Goal: Information Seeking & Learning: Learn about a topic

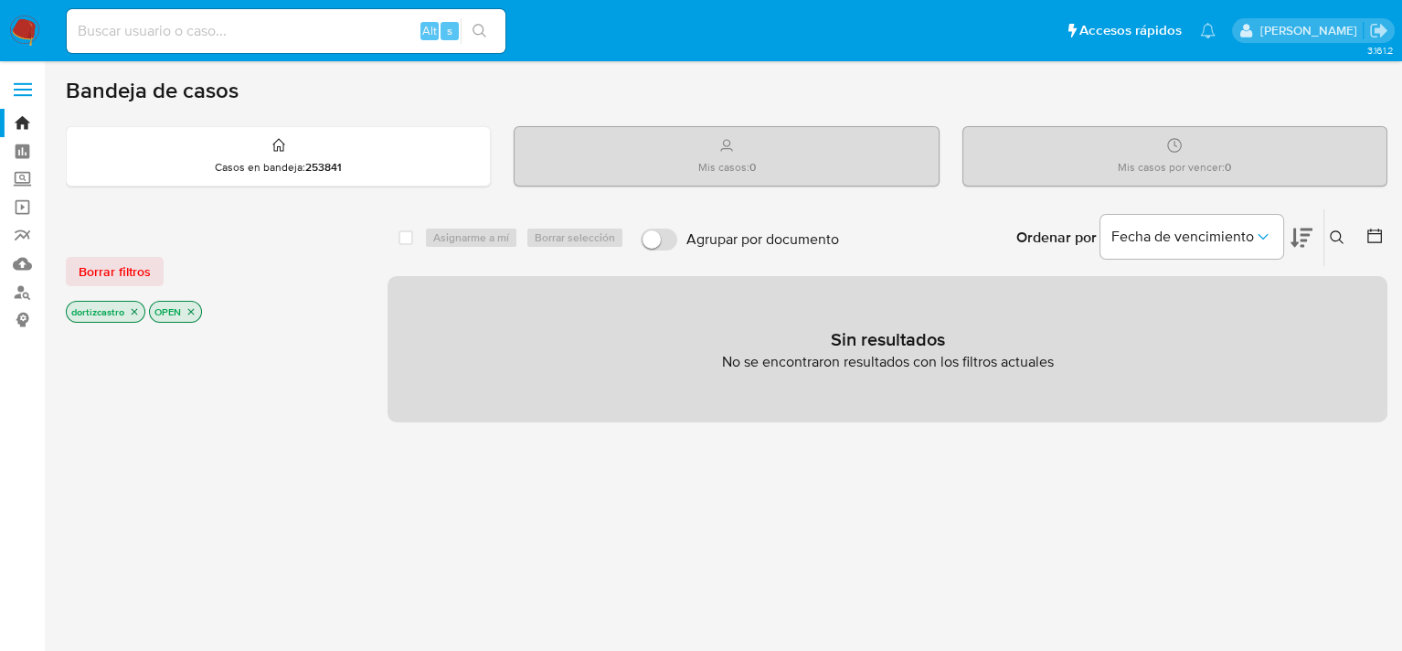
click at [1333, 236] on icon at bounding box center [1337, 237] width 15 height 15
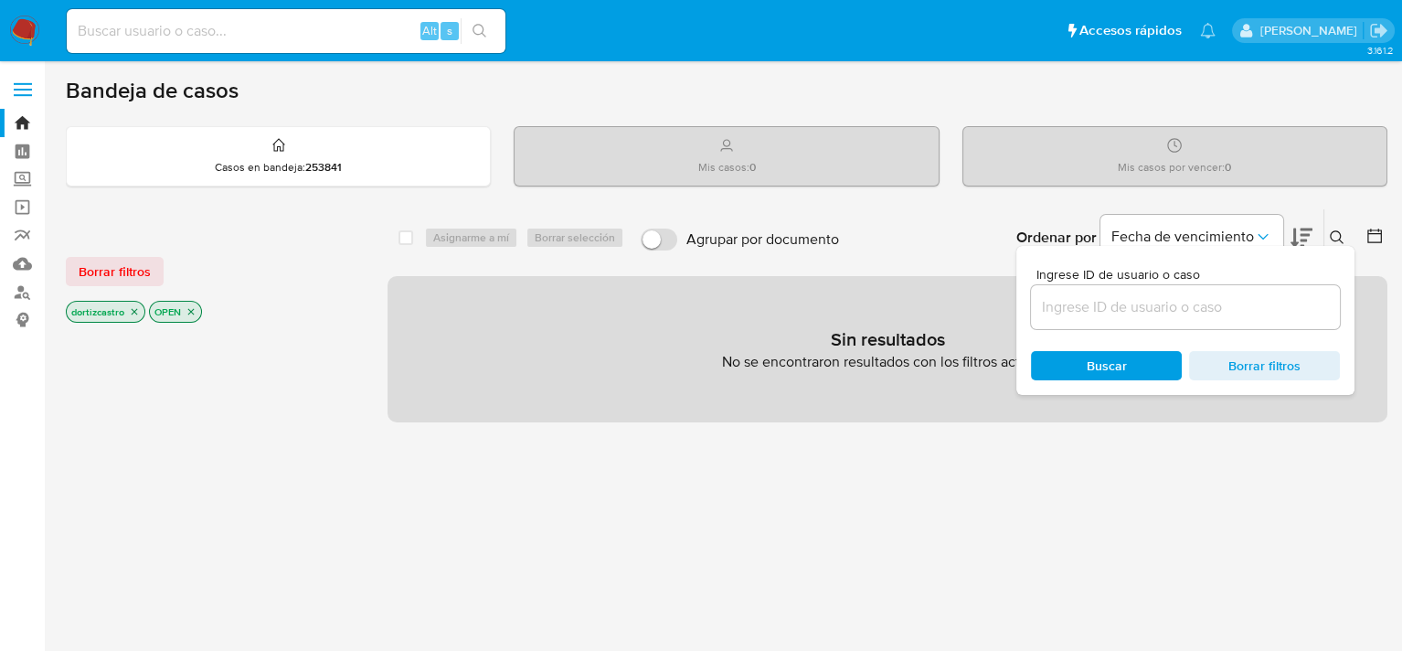
click at [1143, 302] on input at bounding box center [1185, 307] width 309 height 24
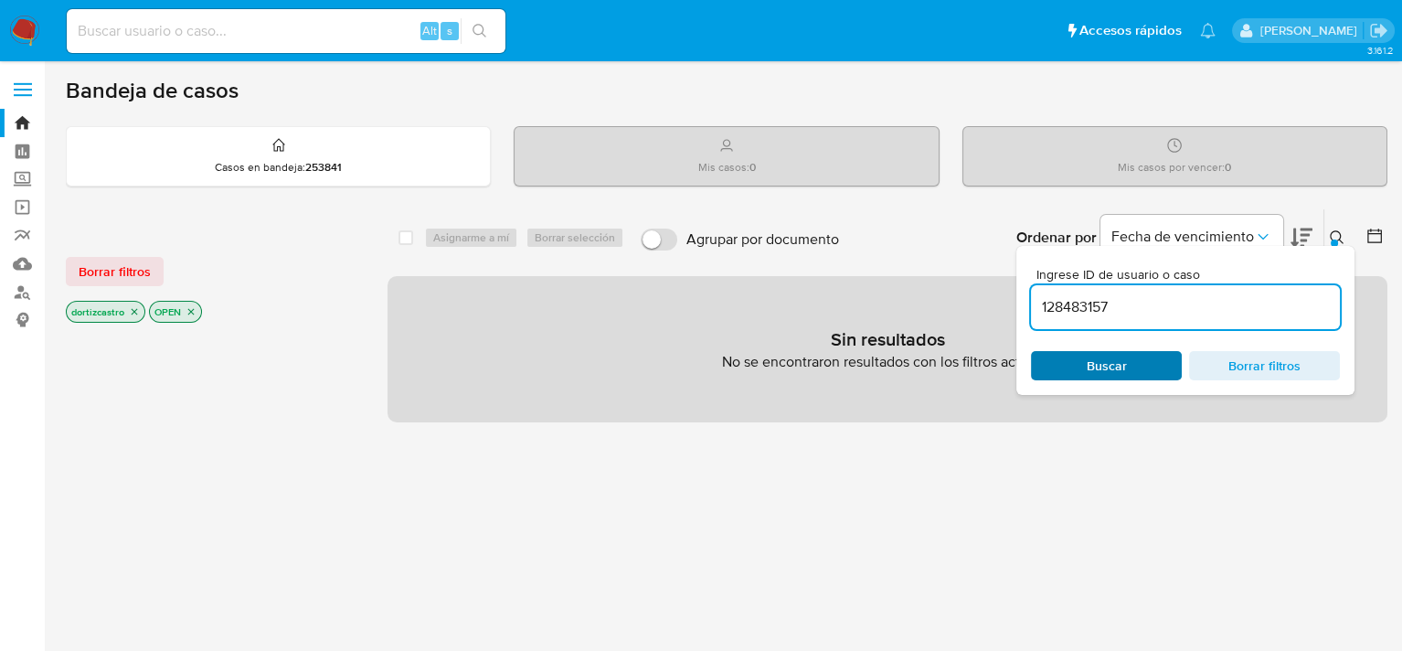
type input "128483157"
click at [1146, 357] on div "Buscar Borrar filtros" at bounding box center [1185, 365] width 309 height 29
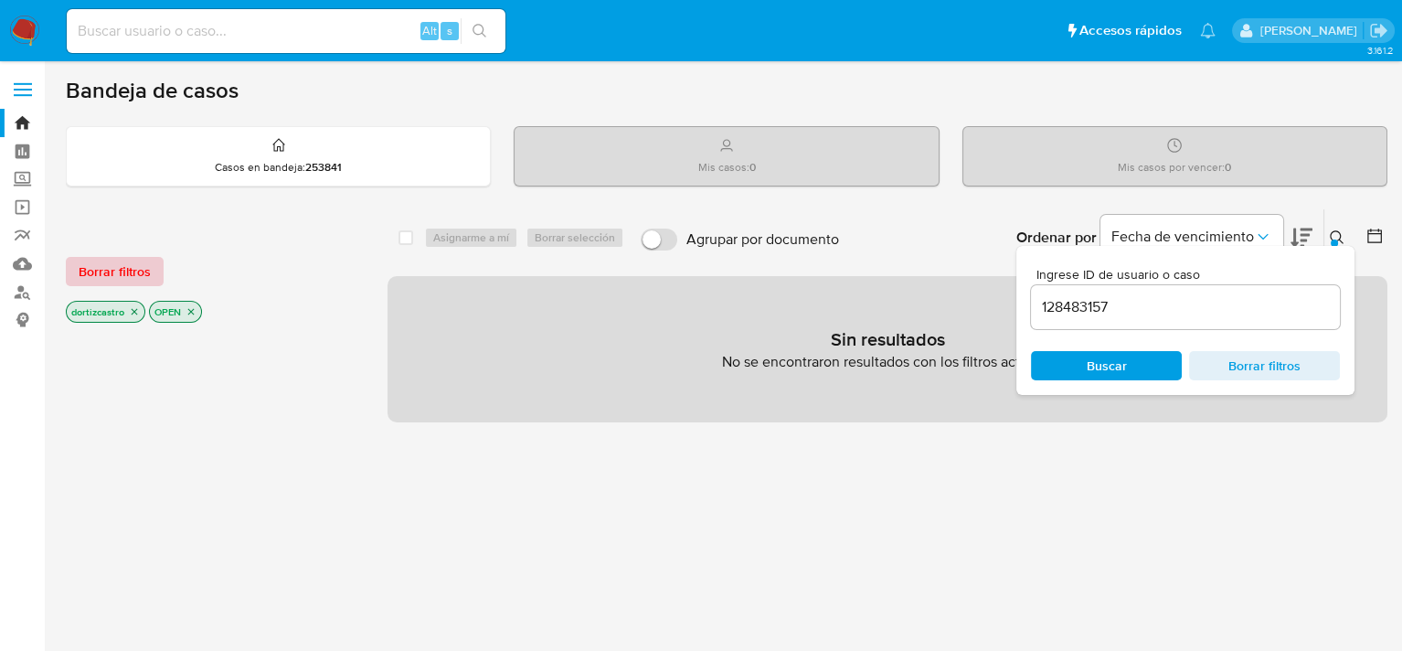
click at [87, 280] on span "Borrar filtros" at bounding box center [115, 272] width 72 height 26
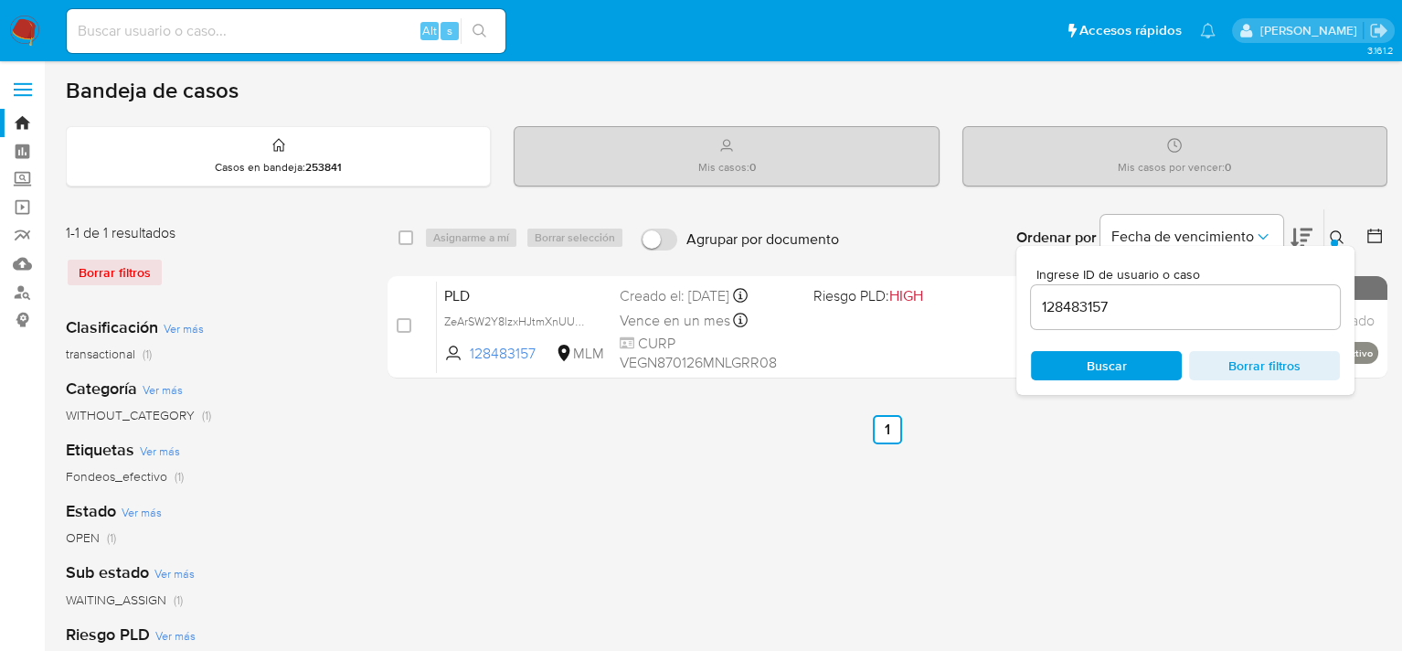
drag, startPoint x: 1085, startPoint y: 357, endPoint x: 994, endPoint y: 431, distance: 117.1
click at [1085, 358] on span "Buscar" at bounding box center [1106, 366] width 125 height 26
click at [986, 443] on div "select-all-cases-checkbox Asignarme a mí Borrar selección Agrupar por documento…" at bounding box center [888, 609] width 1000 height 803
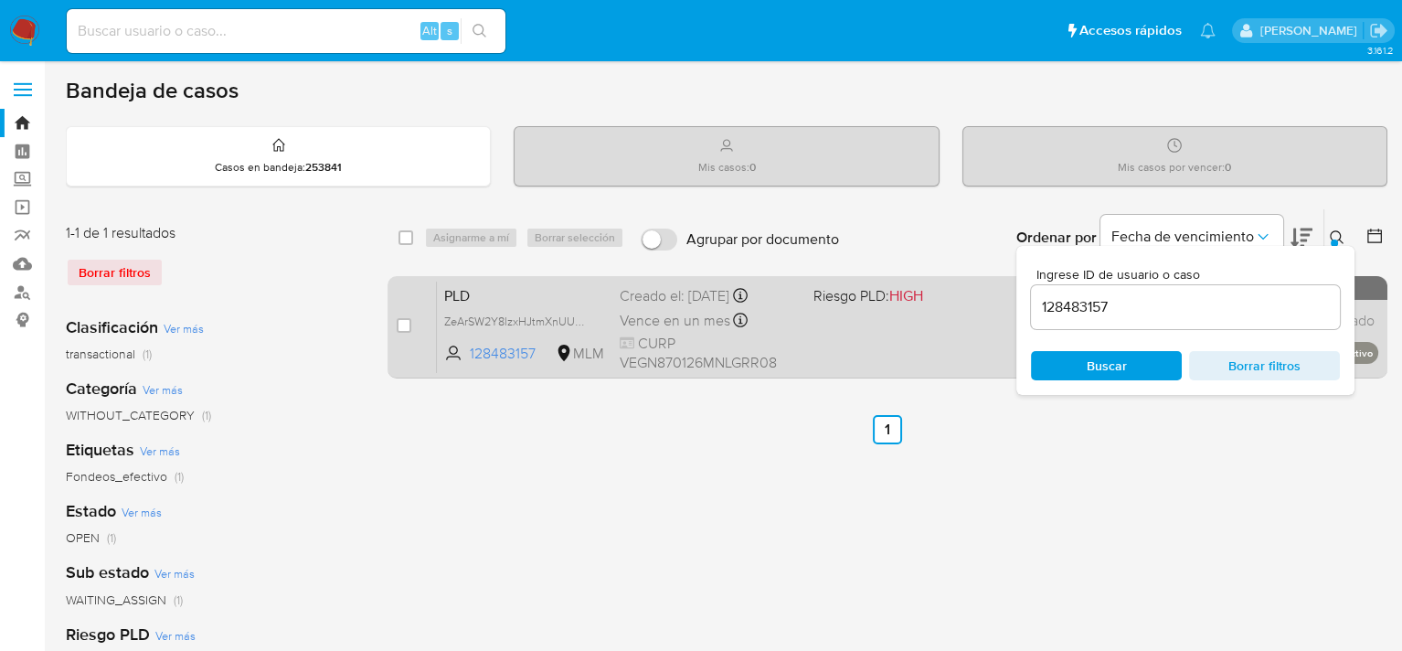
click at [768, 340] on span "CURP VEGN870126MNLGRR08" at bounding box center [709, 353] width 178 height 39
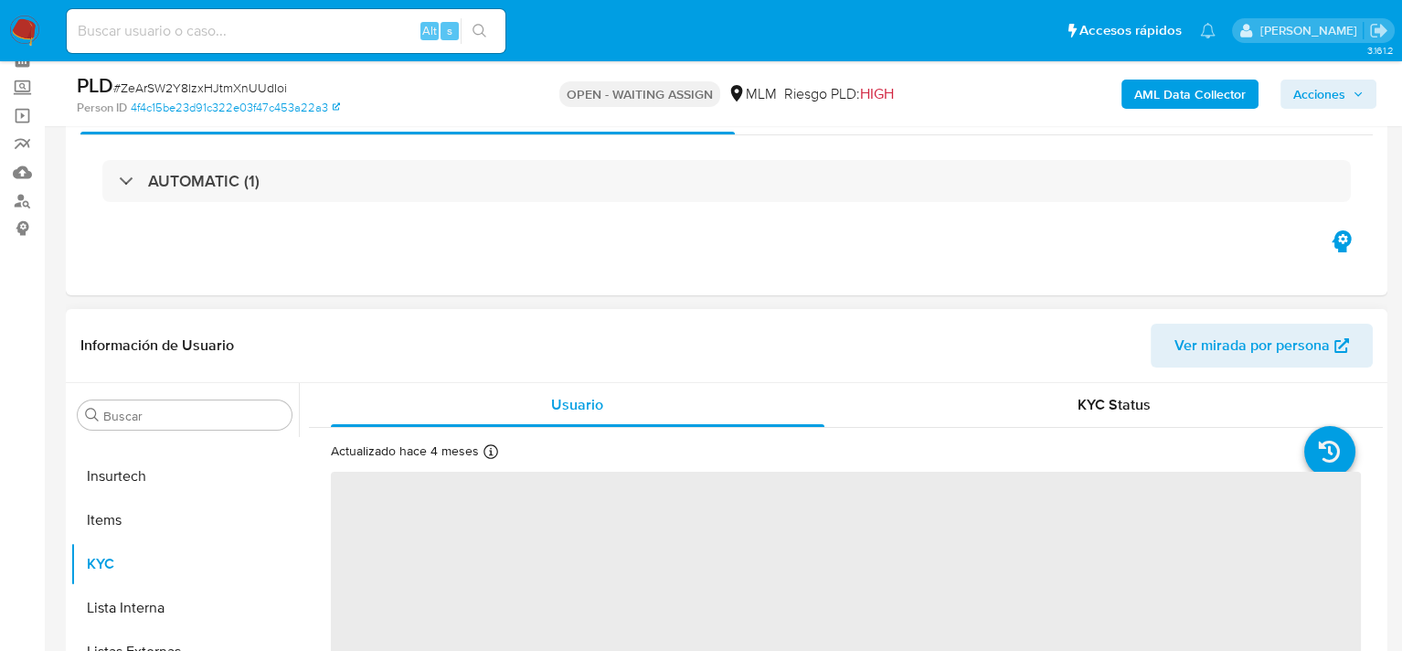
scroll to position [91, 0]
select select "10"
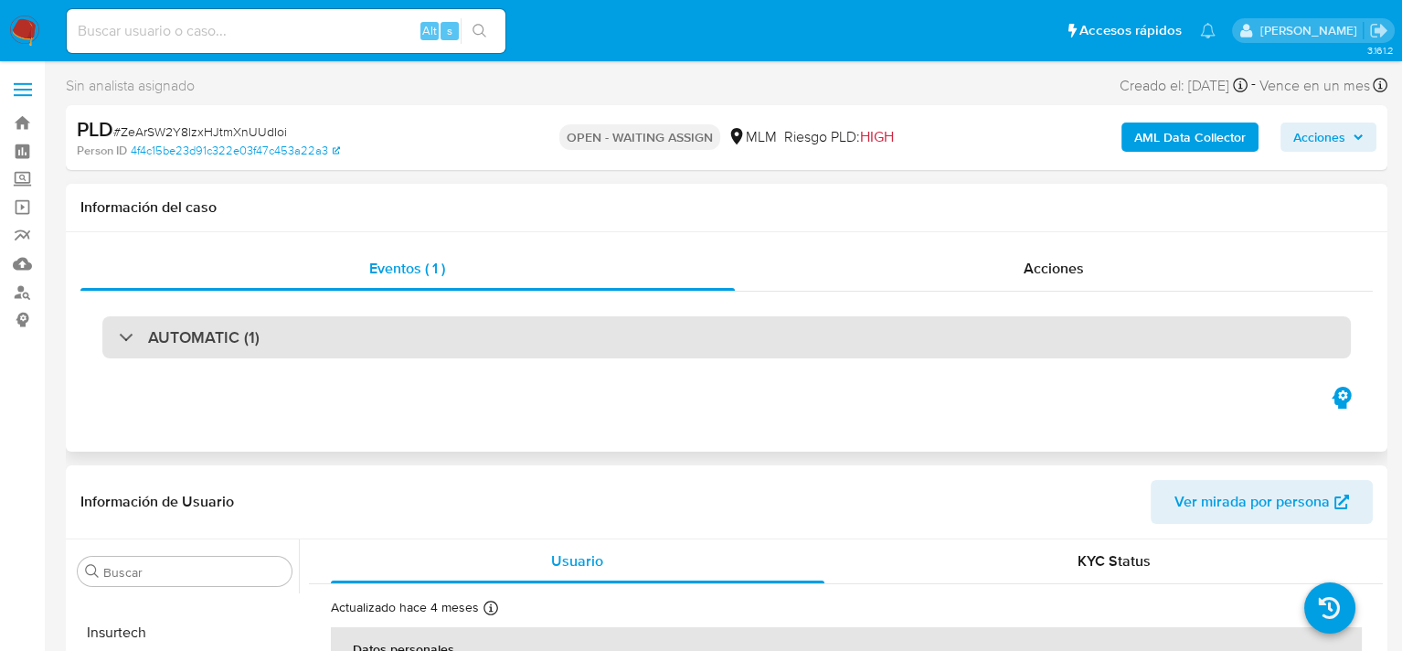
click at [160, 339] on h3 "AUTOMATIC (1)" at bounding box center [204, 337] width 112 height 20
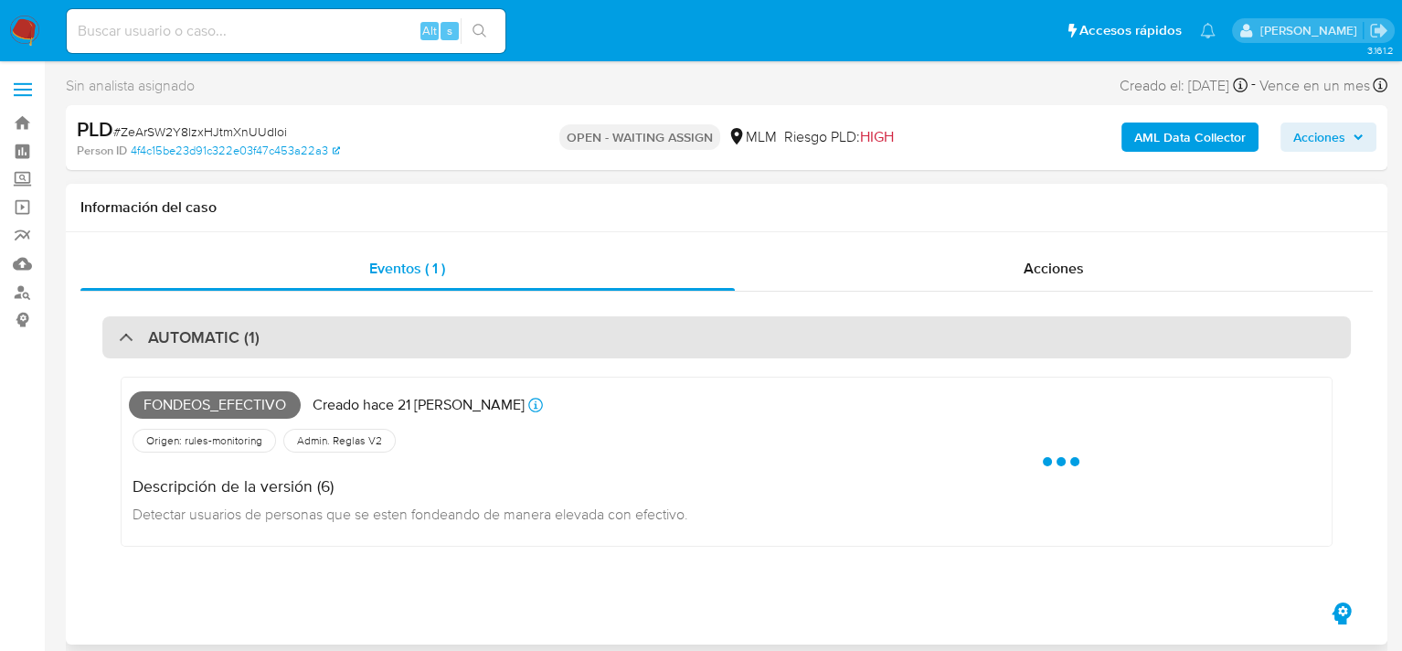
click at [145, 342] on div "AUTOMATIC (1)" at bounding box center [189, 337] width 141 height 20
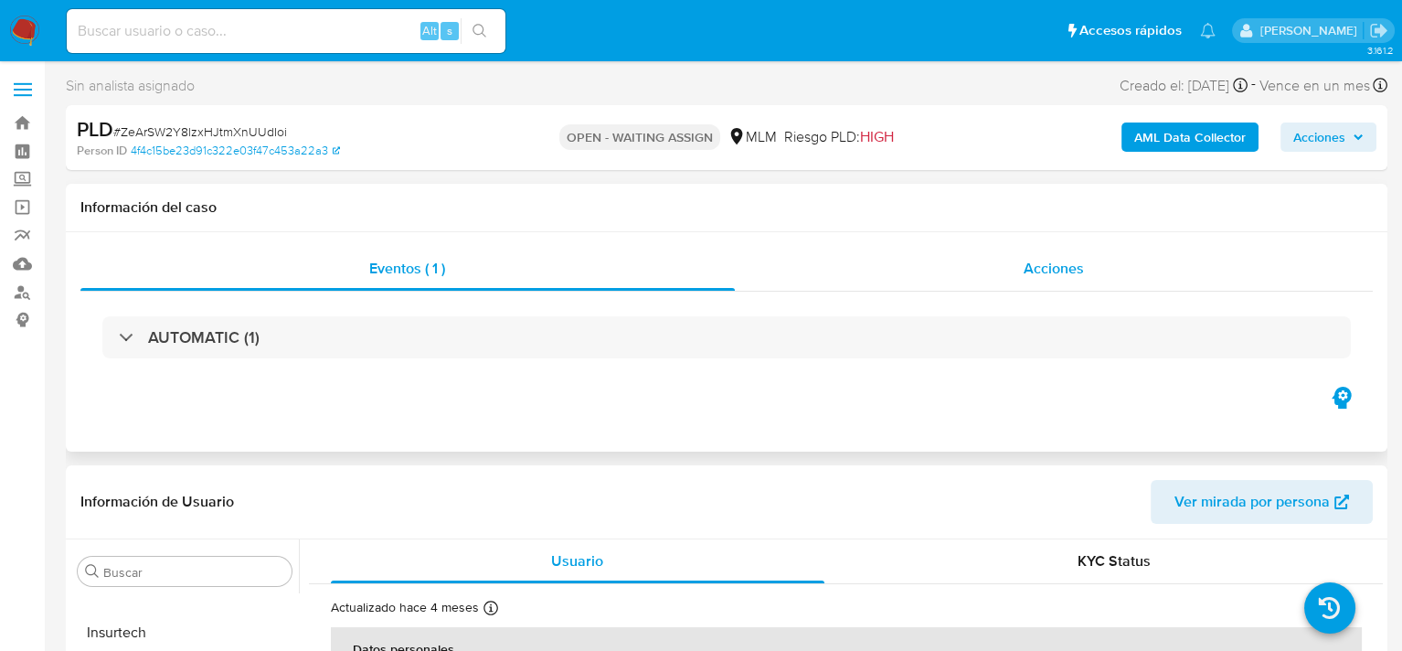
click at [1014, 274] on div "Acciones" at bounding box center [1054, 269] width 639 height 44
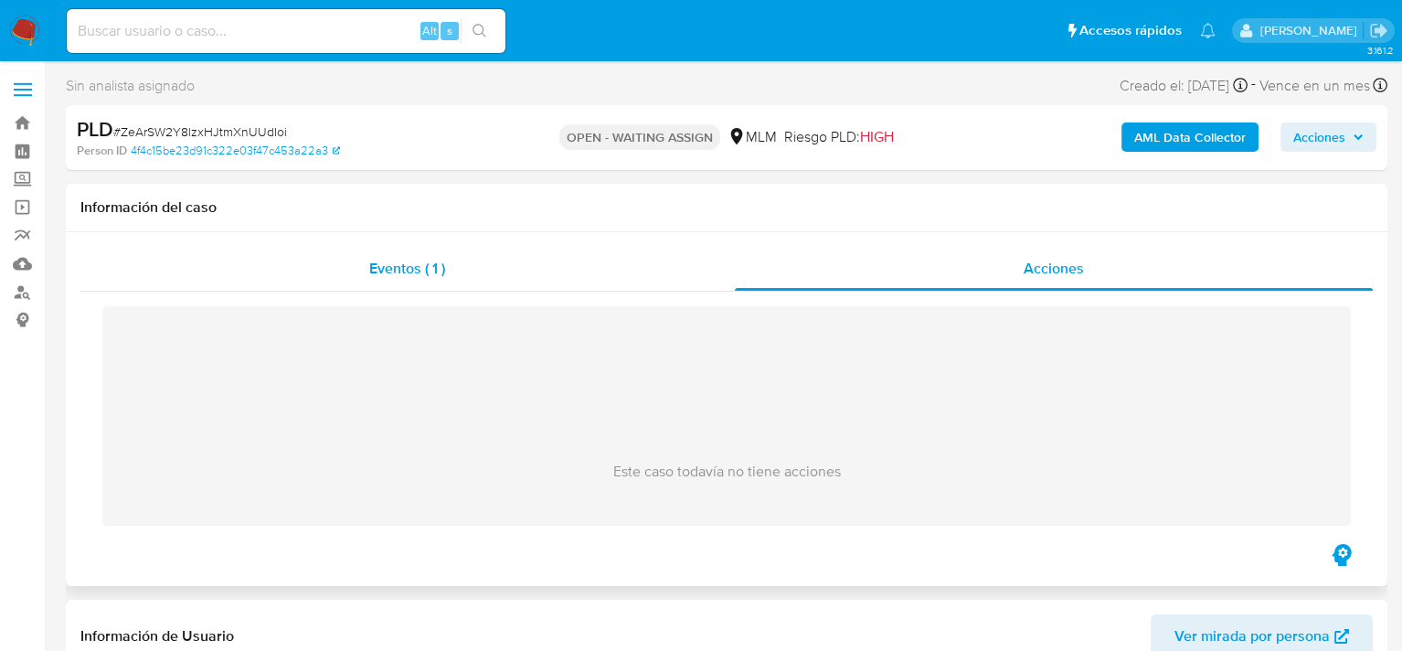
click at [461, 278] on div "Eventos ( 1 )" at bounding box center [407, 269] width 655 height 44
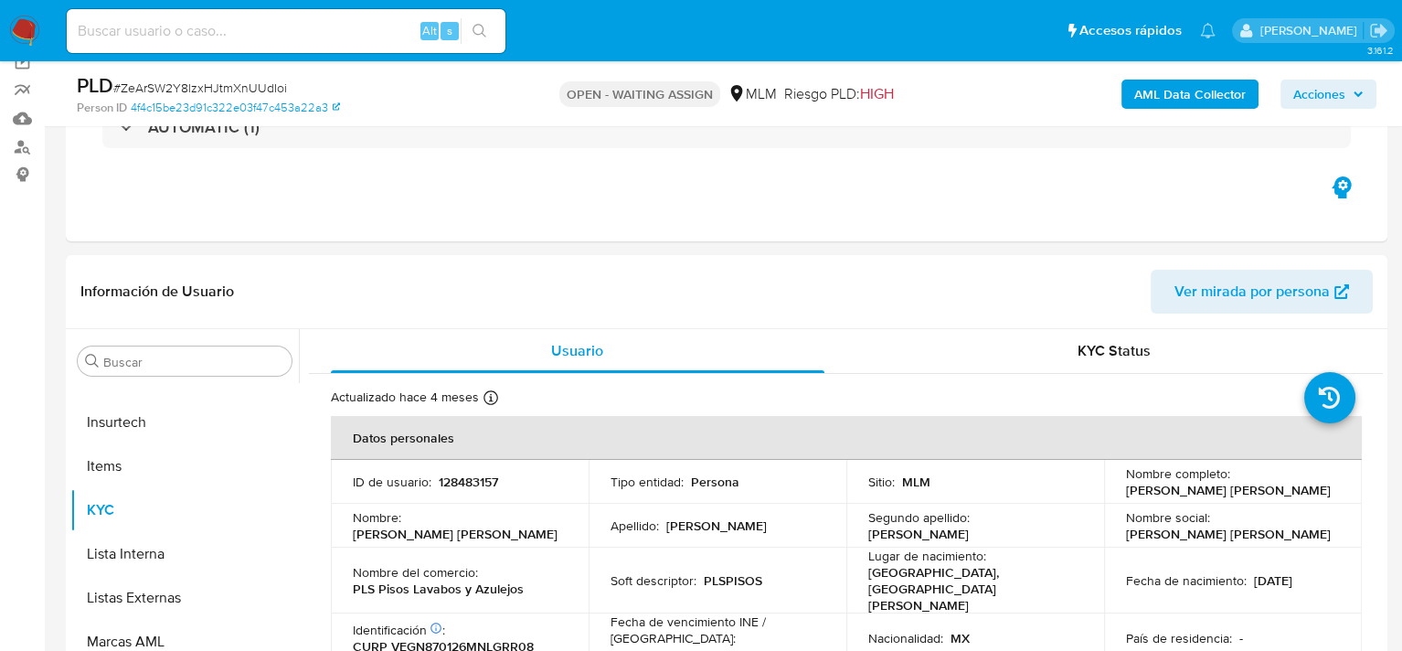
scroll to position [183, 0]
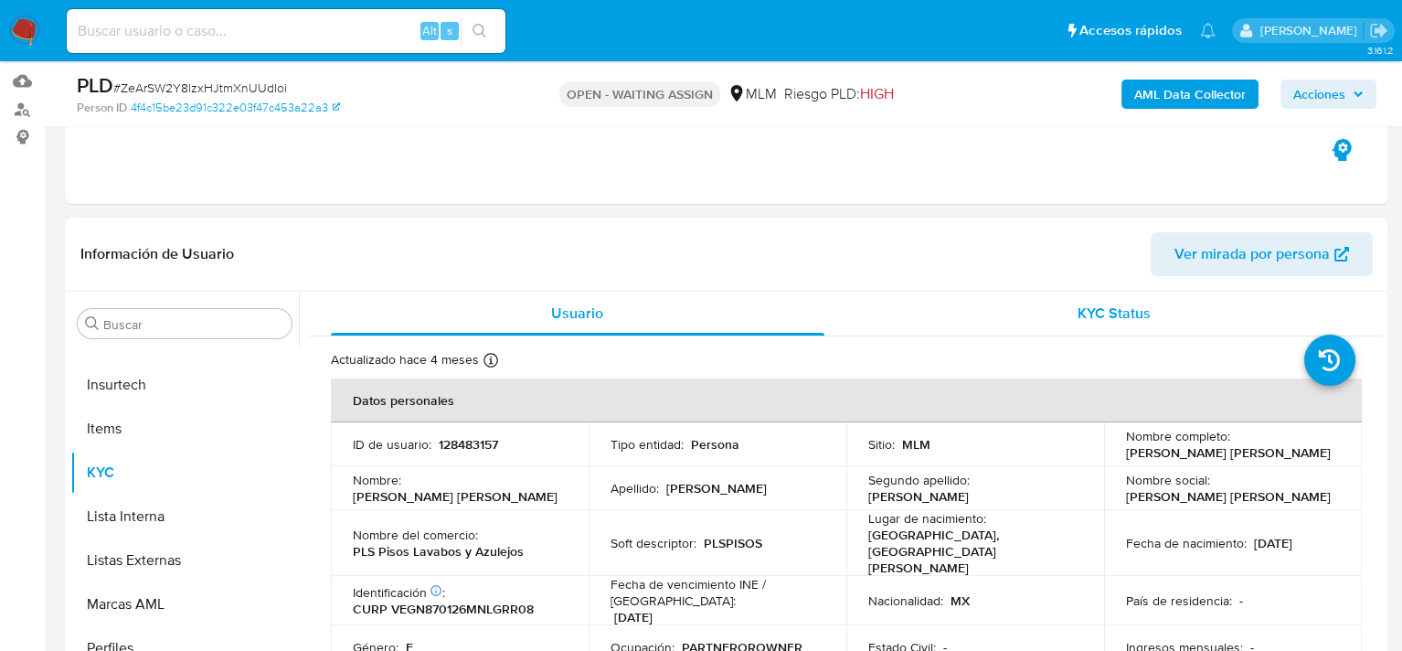
click at [1038, 319] on div "KYC Status" at bounding box center [1116, 314] width 494 height 44
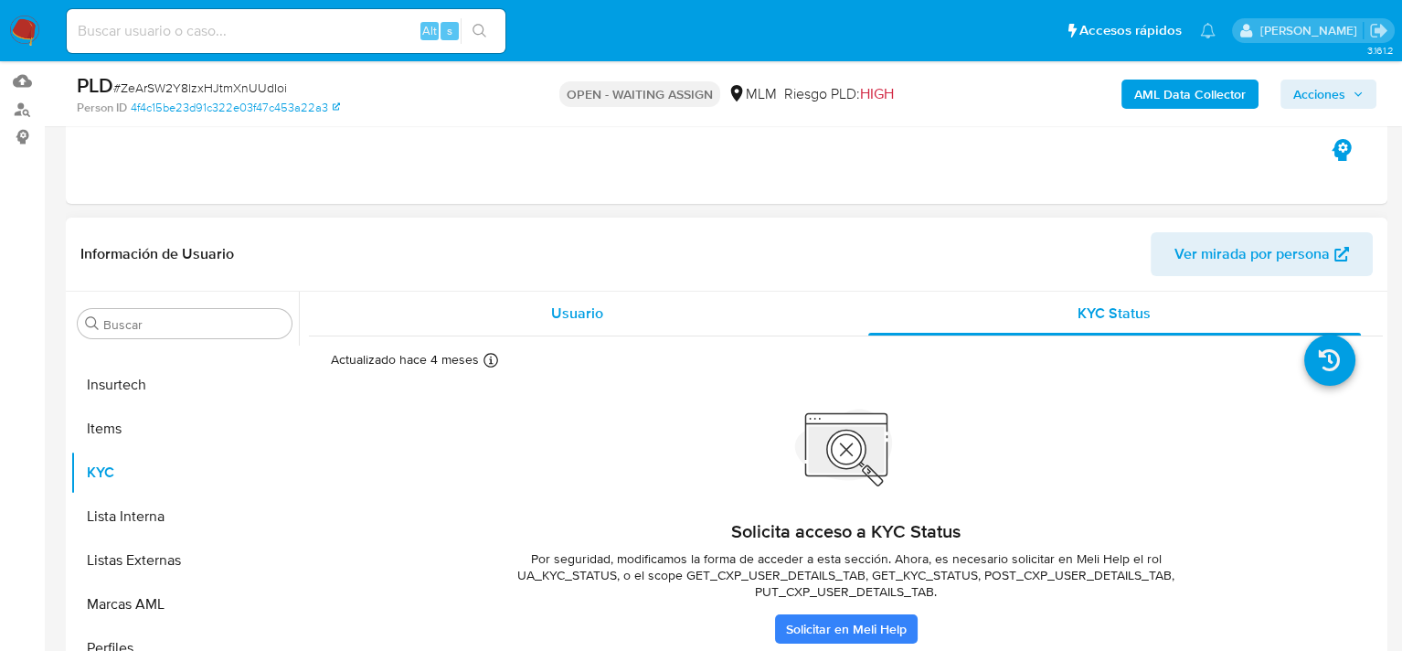
click at [636, 325] on div "Usuario" at bounding box center [578, 314] width 494 height 44
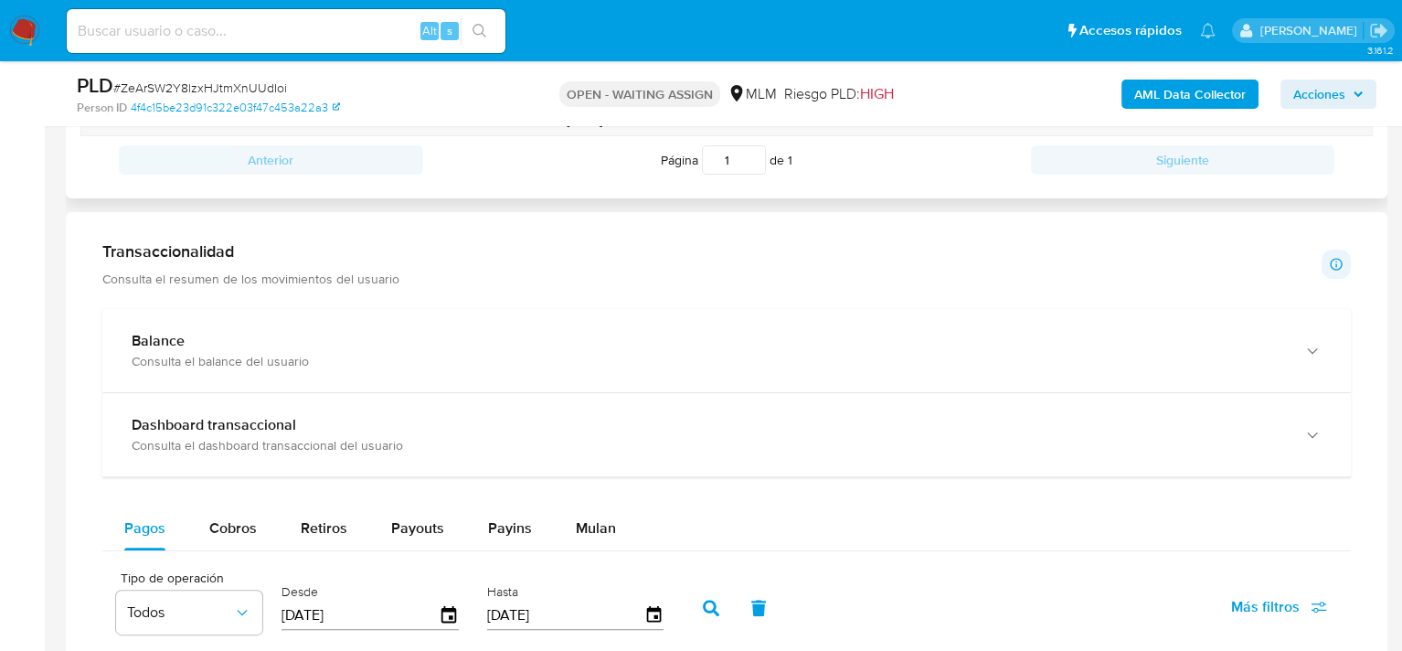
scroll to position [1097, 0]
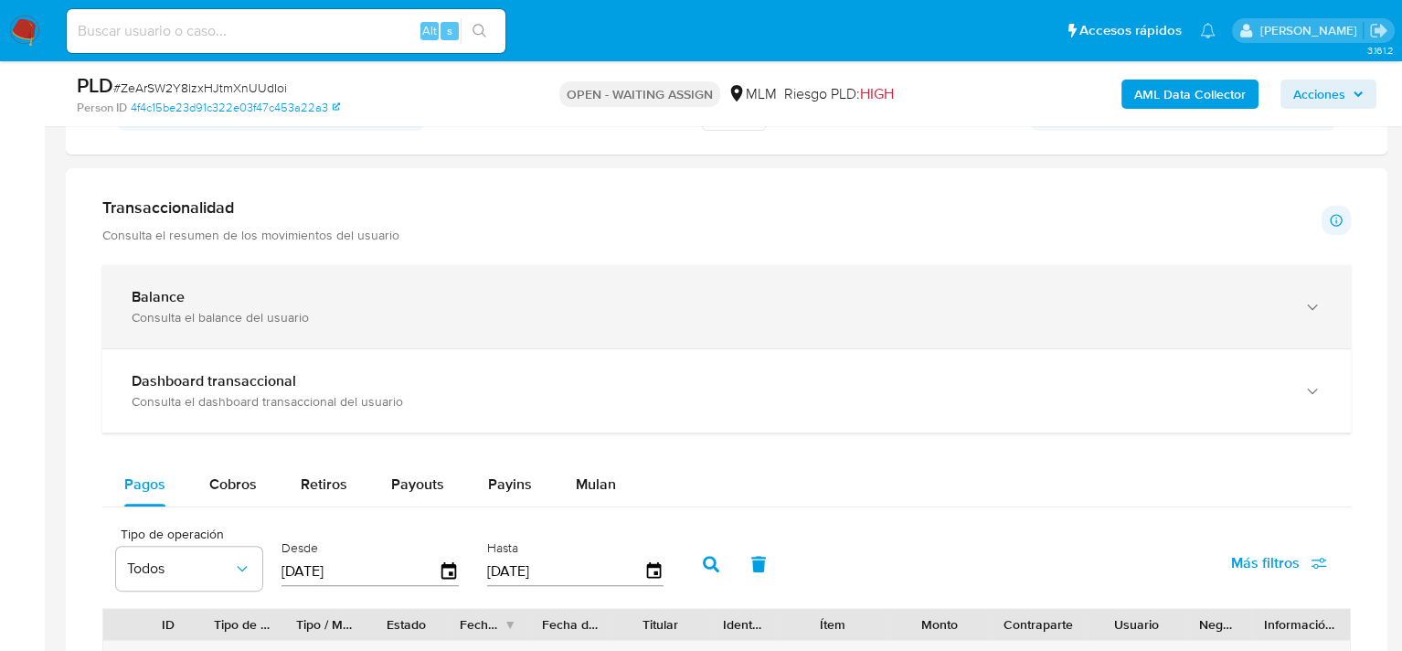
click at [331, 327] on div "Balance Consulta el balance del usuario" at bounding box center [726, 306] width 1249 height 83
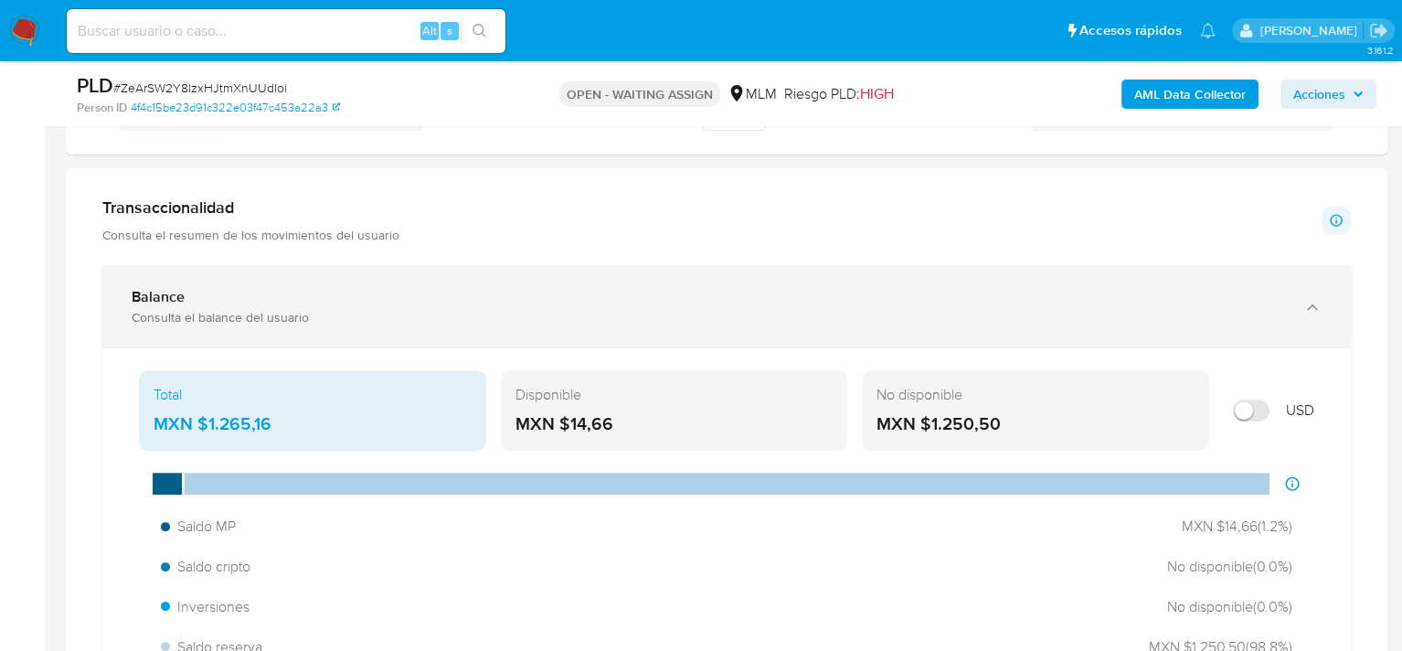
click at [331, 327] on div "Balance Consulta el balance del usuario" at bounding box center [726, 306] width 1249 height 83
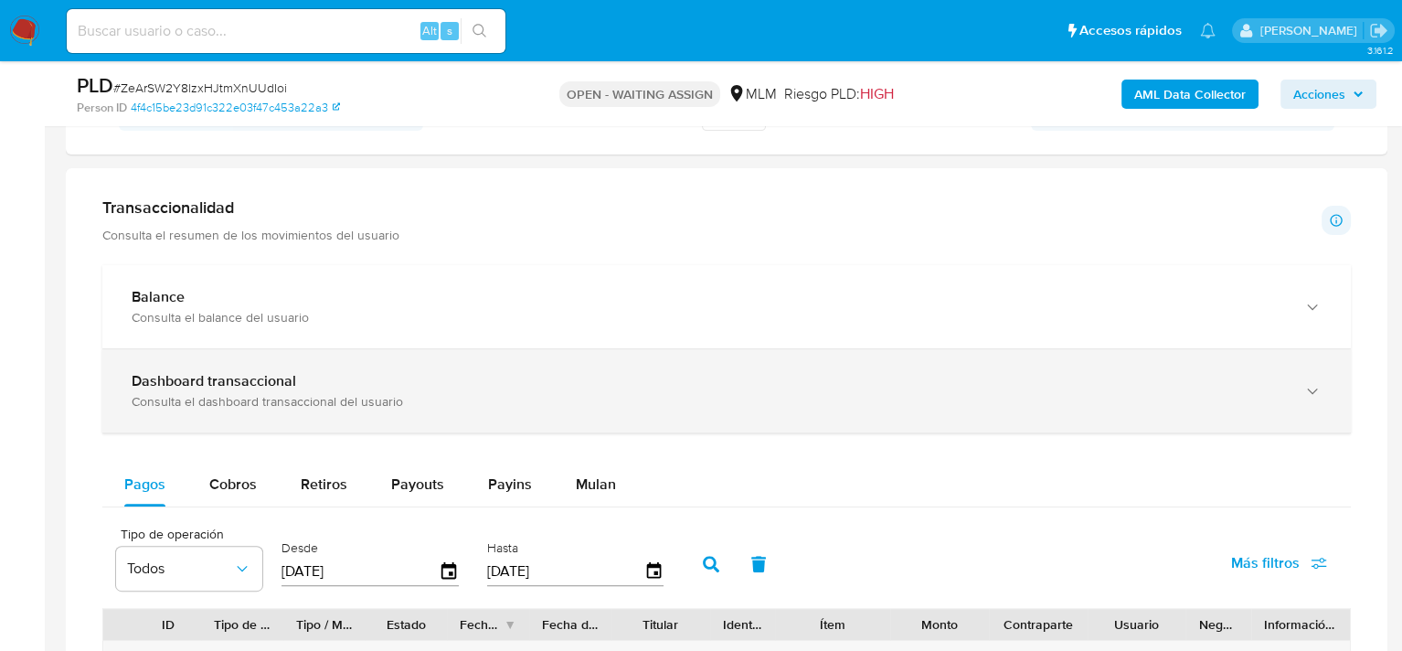
click at [353, 393] on div "Consulta el dashboard transaccional del usuario" at bounding box center [709, 401] width 1154 height 16
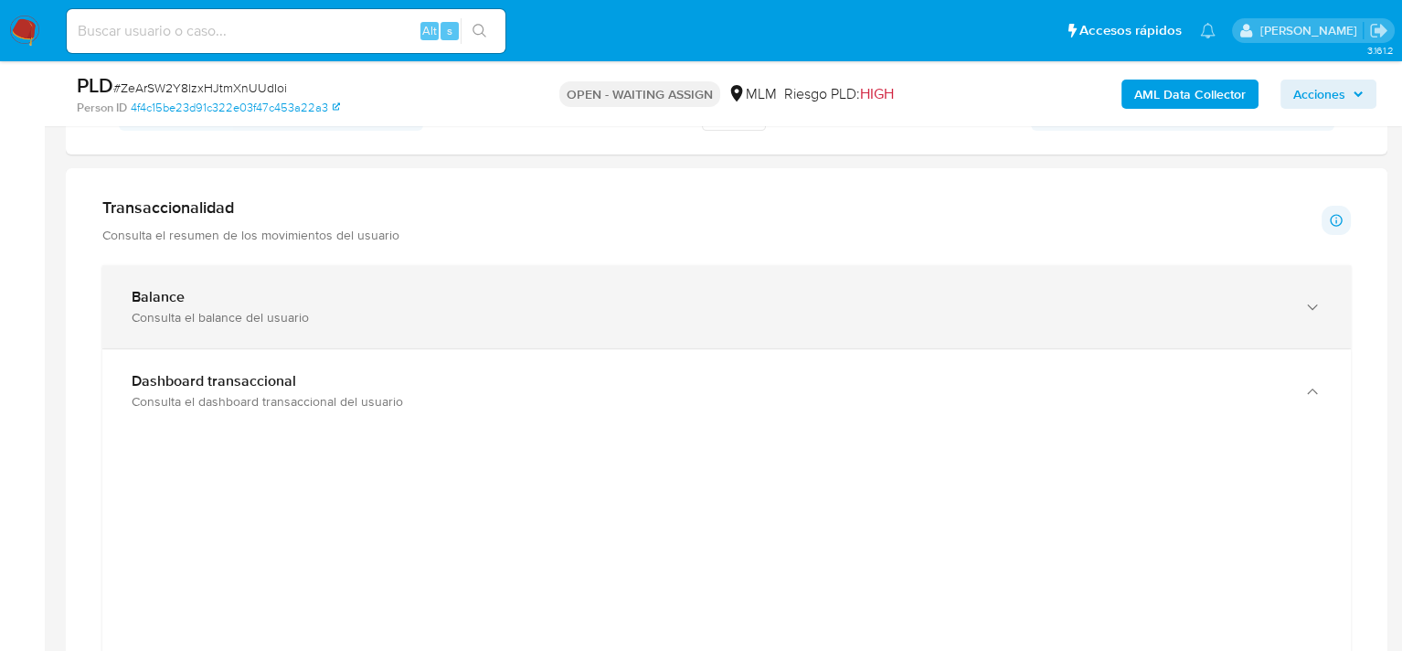
click at [271, 312] on div "Consulta el balance del usuario" at bounding box center [709, 317] width 1154 height 16
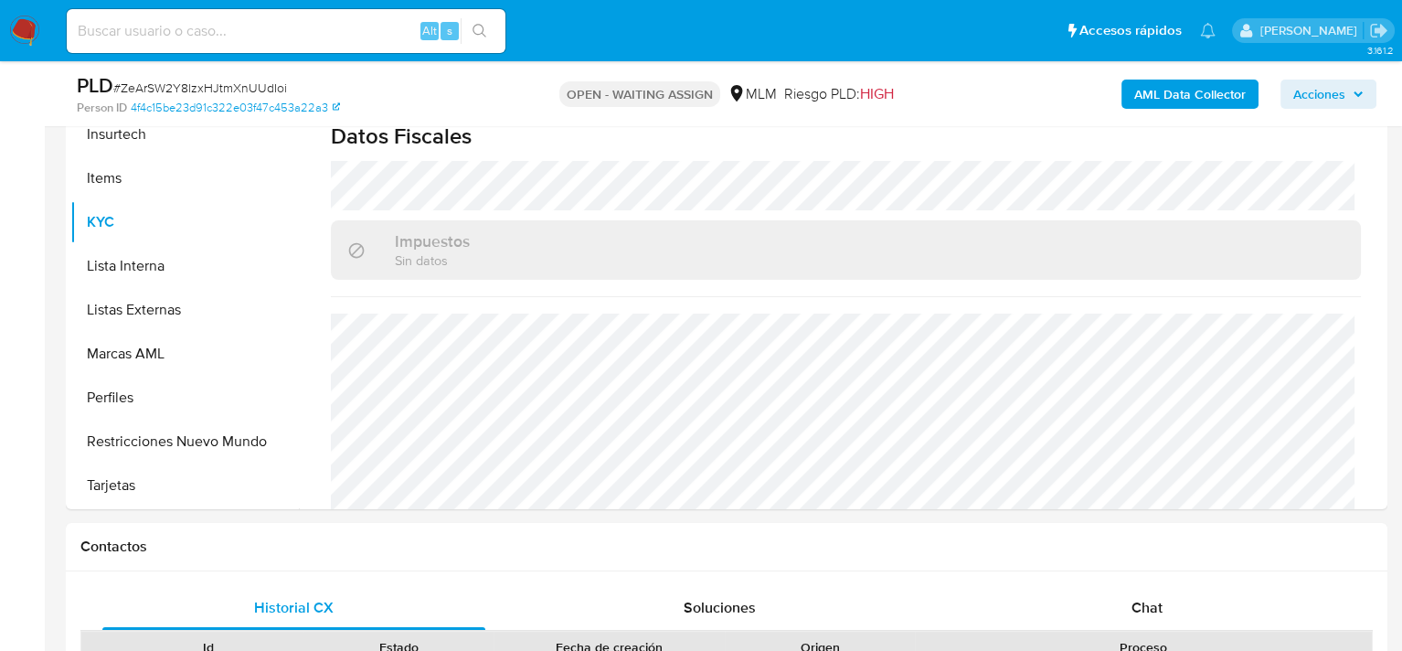
scroll to position [0, 0]
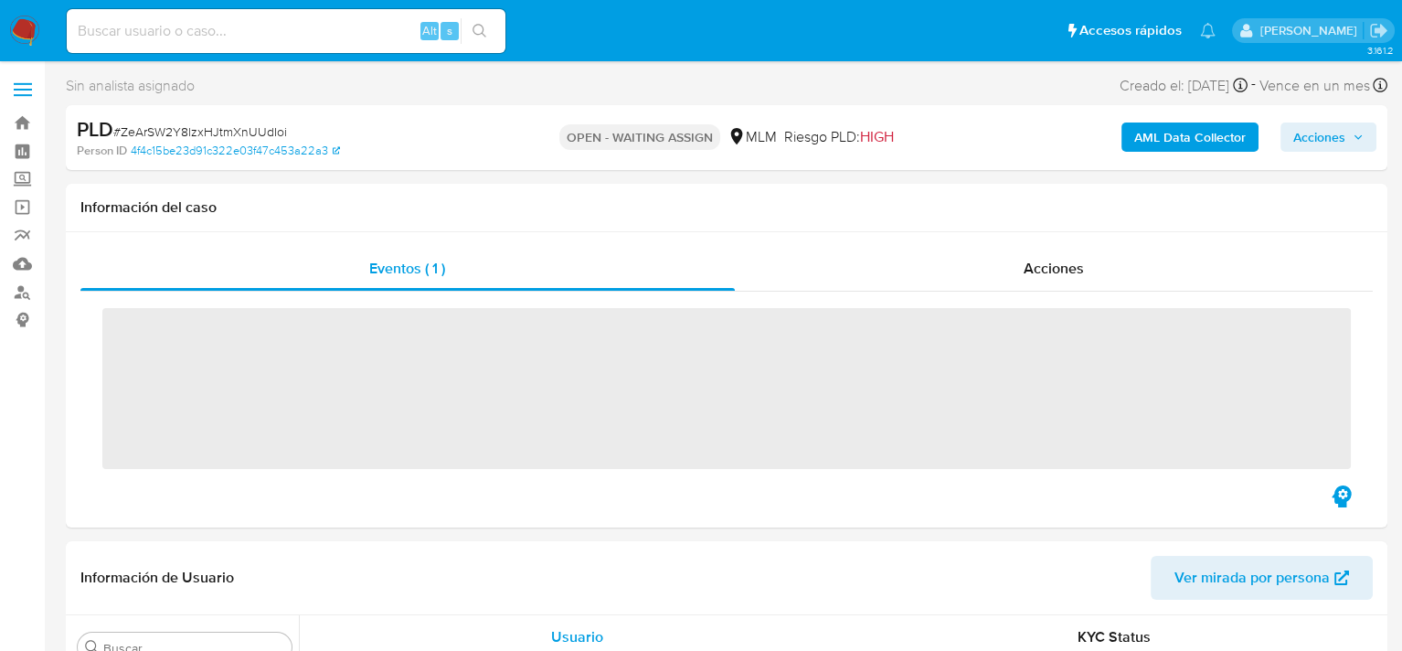
scroll to position [860, 0]
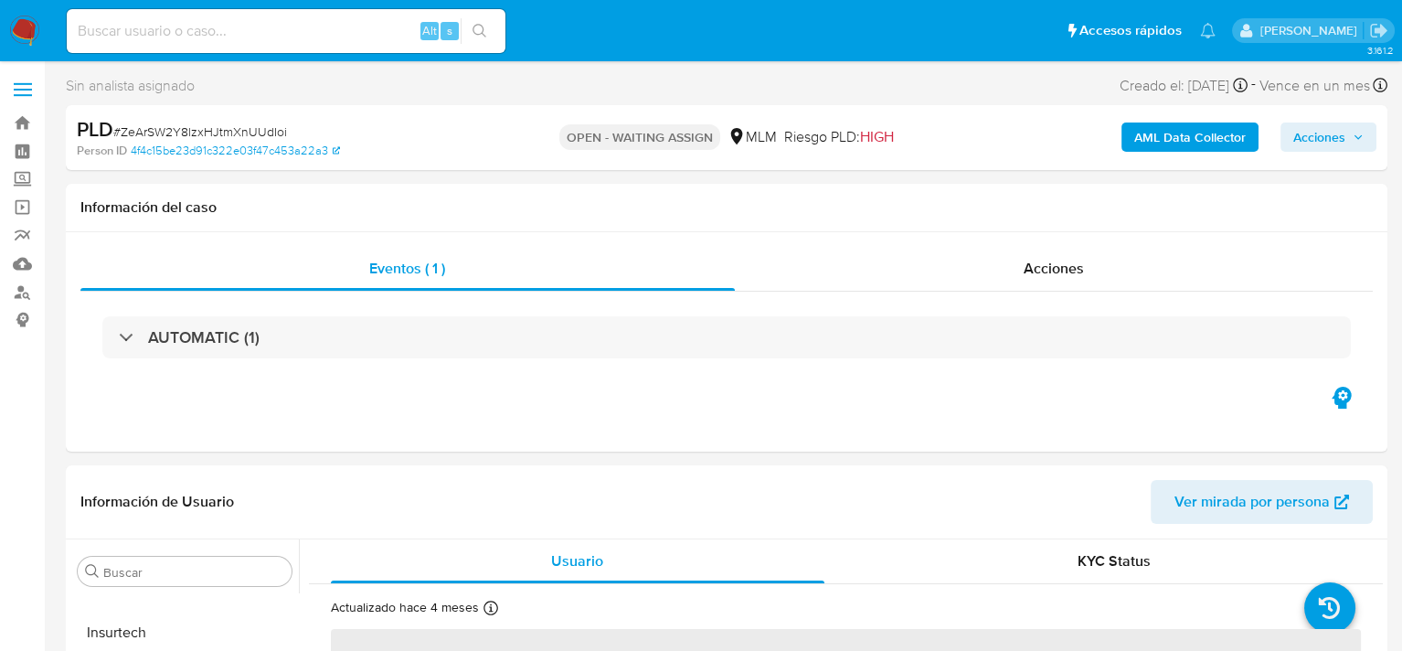
select select "10"
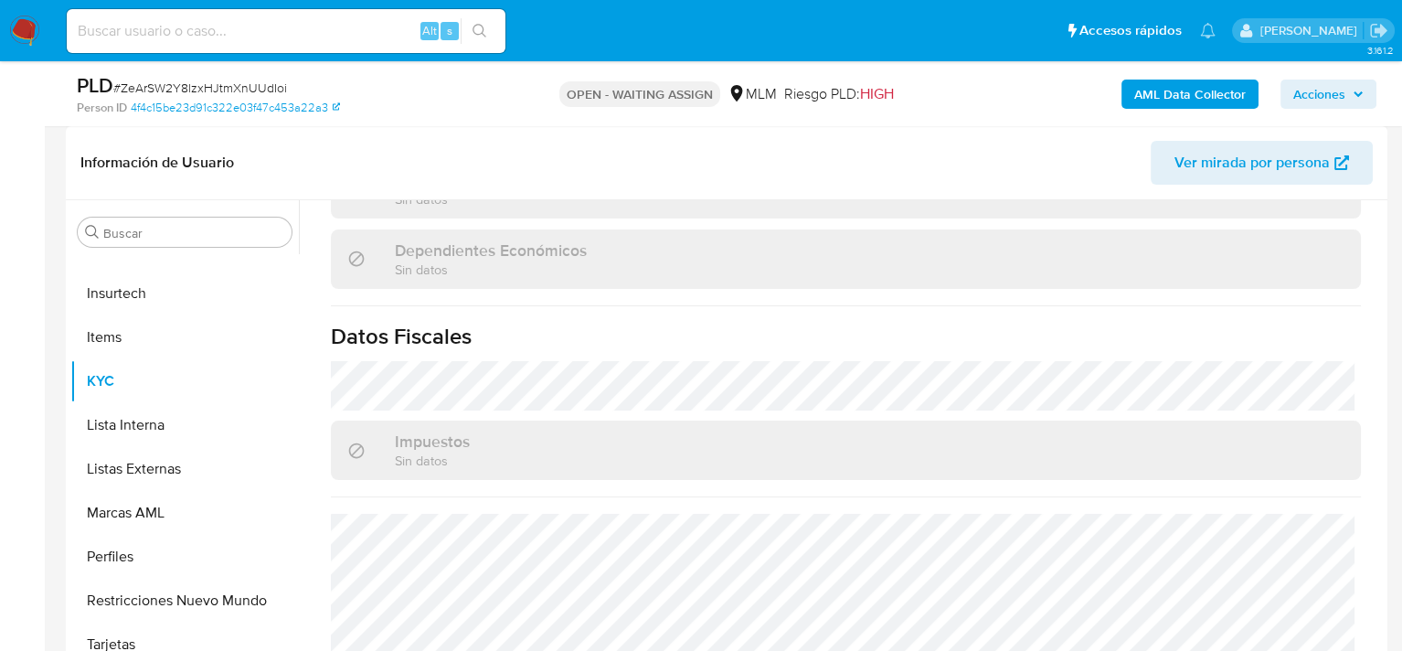
scroll to position [1142, 0]
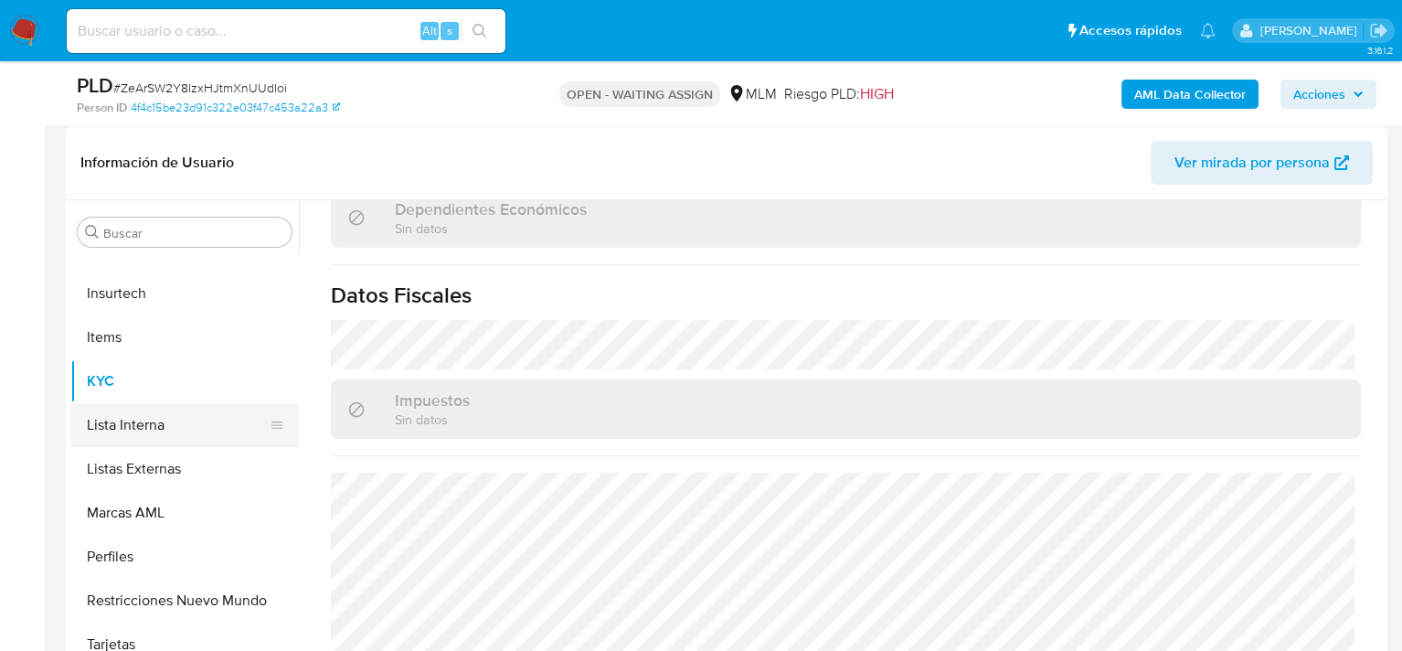
click at [143, 419] on button "Lista Interna" at bounding box center [177, 425] width 214 height 44
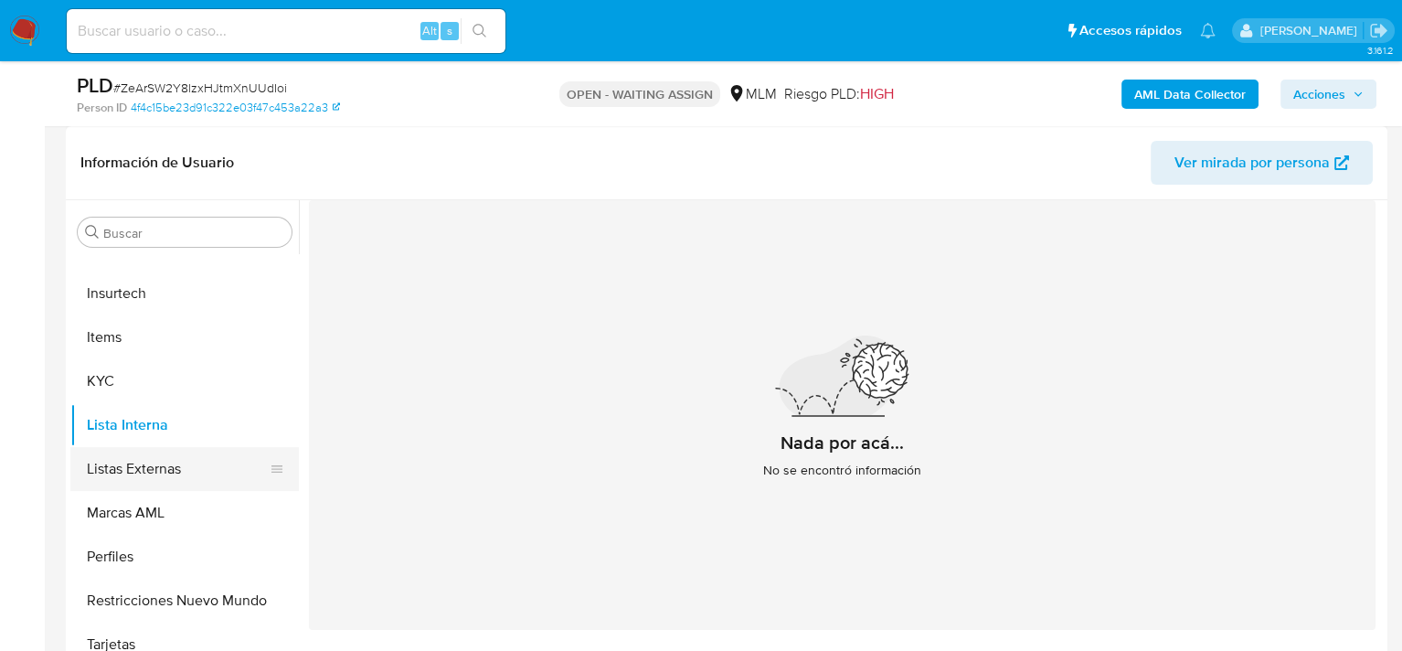
click at [148, 454] on button "Listas Externas" at bounding box center [177, 469] width 214 height 44
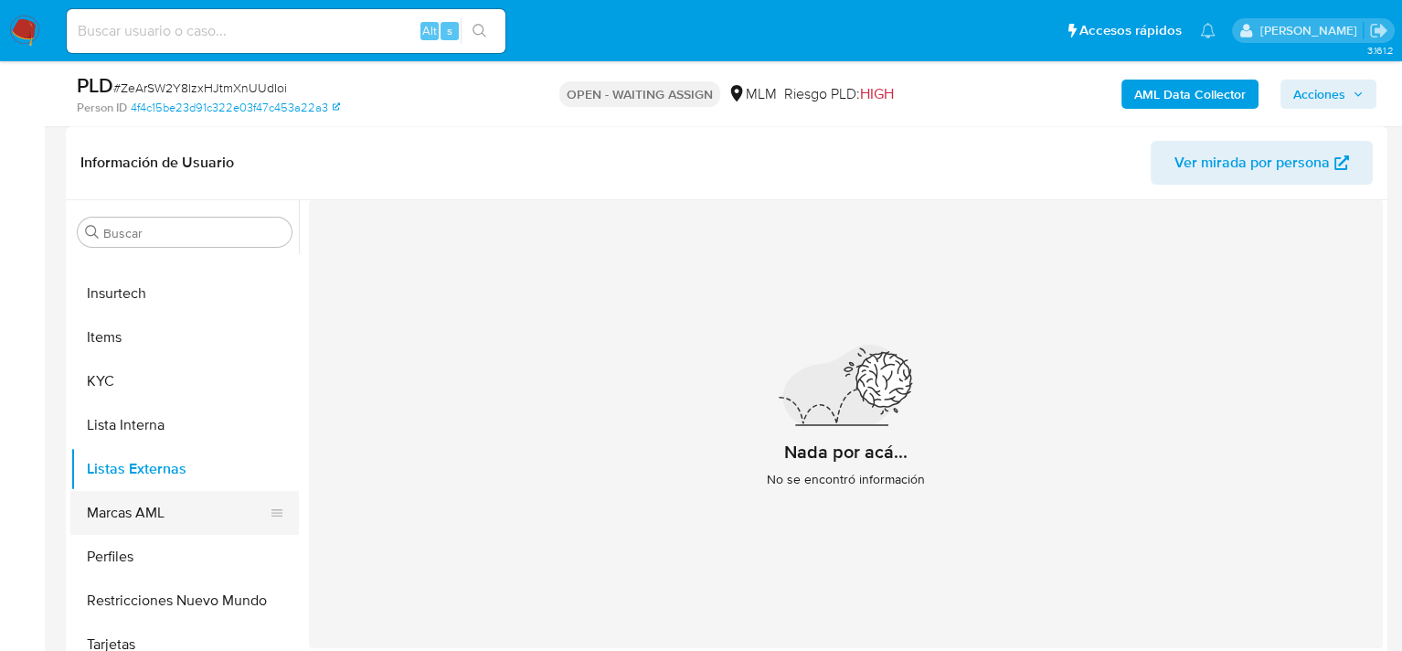
click at [141, 509] on button "Marcas AML" at bounding box center [177, 513] width 214 height 44
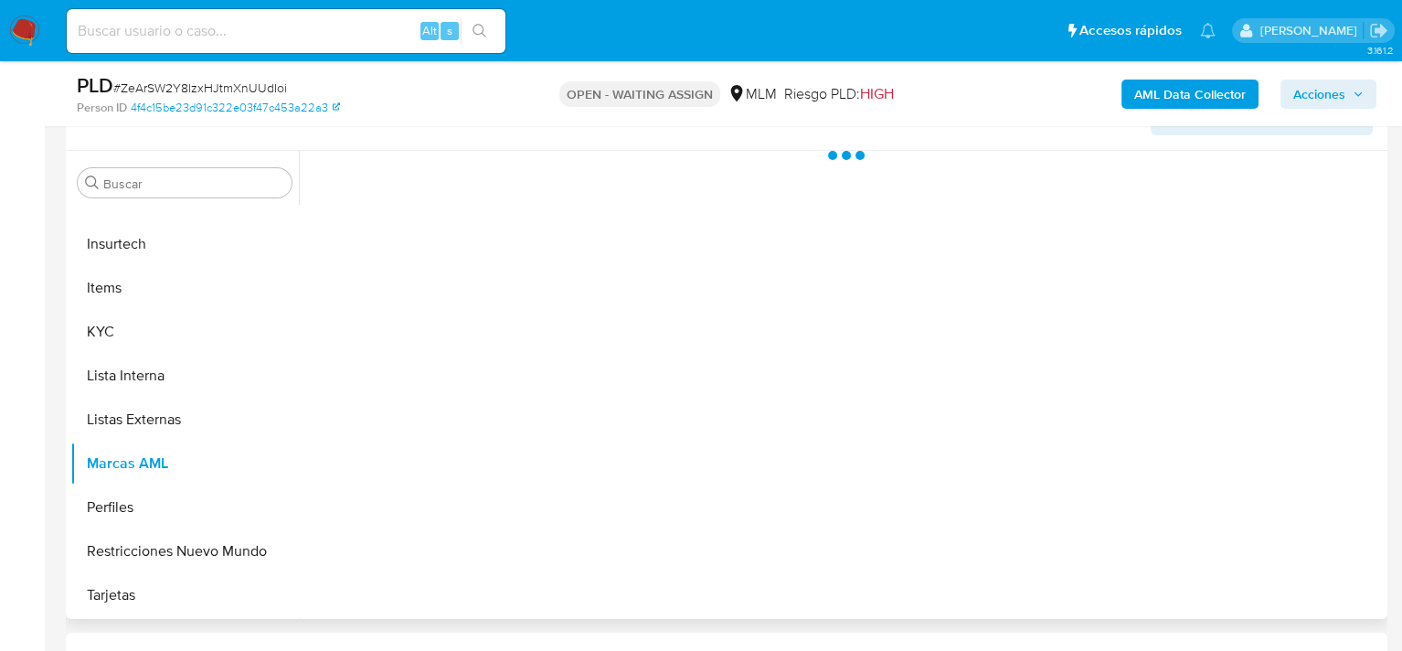
scroll to position [274, 0]
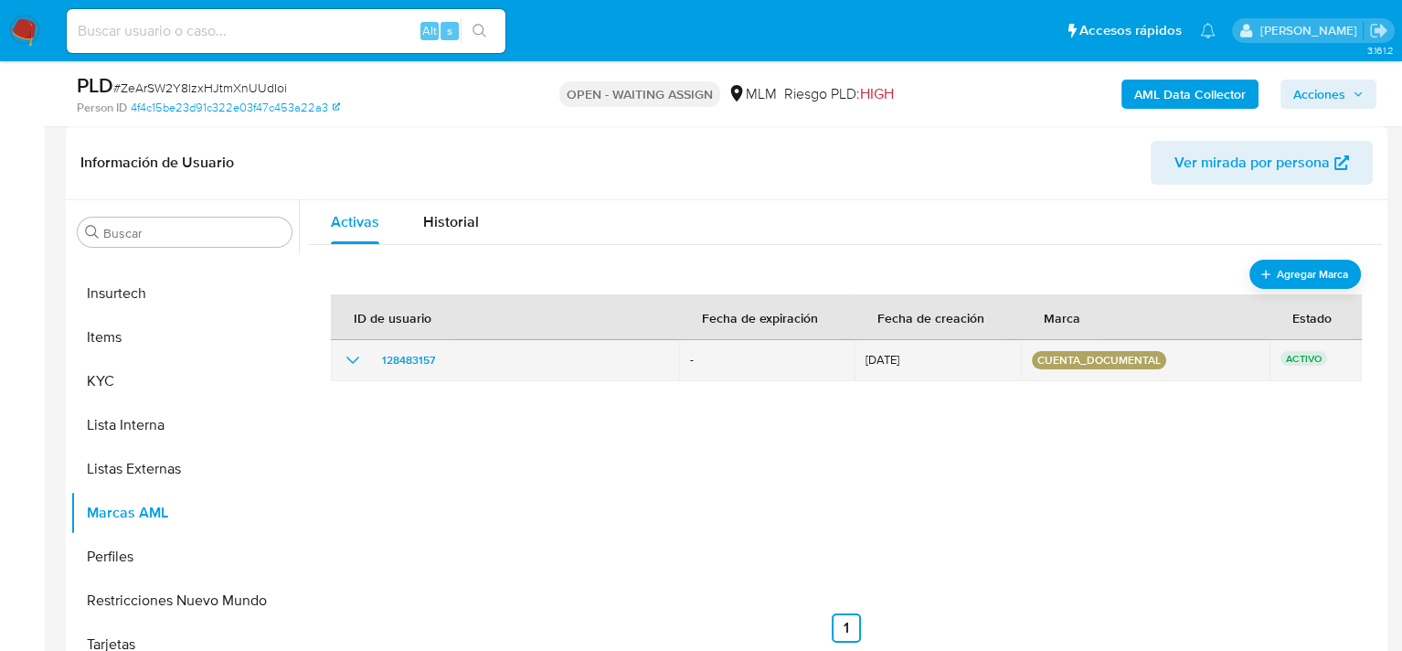
click at [354, 362] on icon "show_hidden_detail_by_id_128483157" at bounding box center [353, 360] width 22 height 22
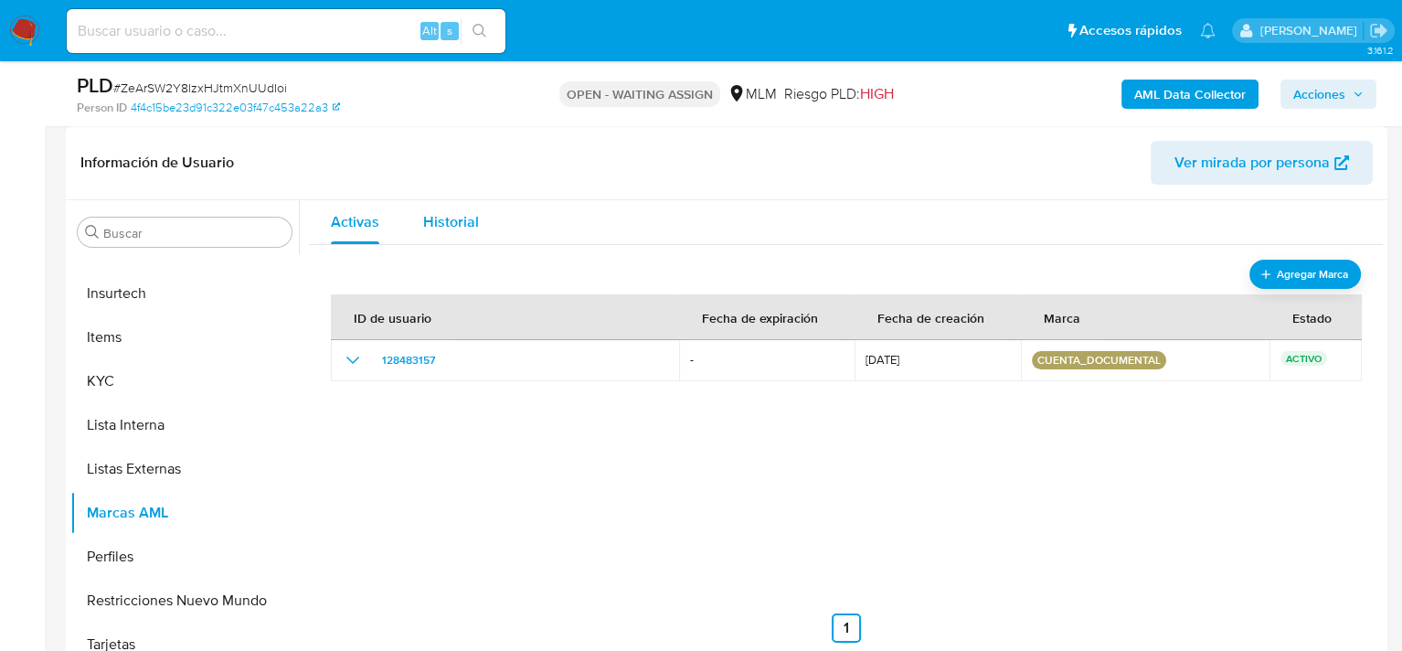
click at [445, 219] on span "Historial" at bounding box center [451, 221] width 56 height 21
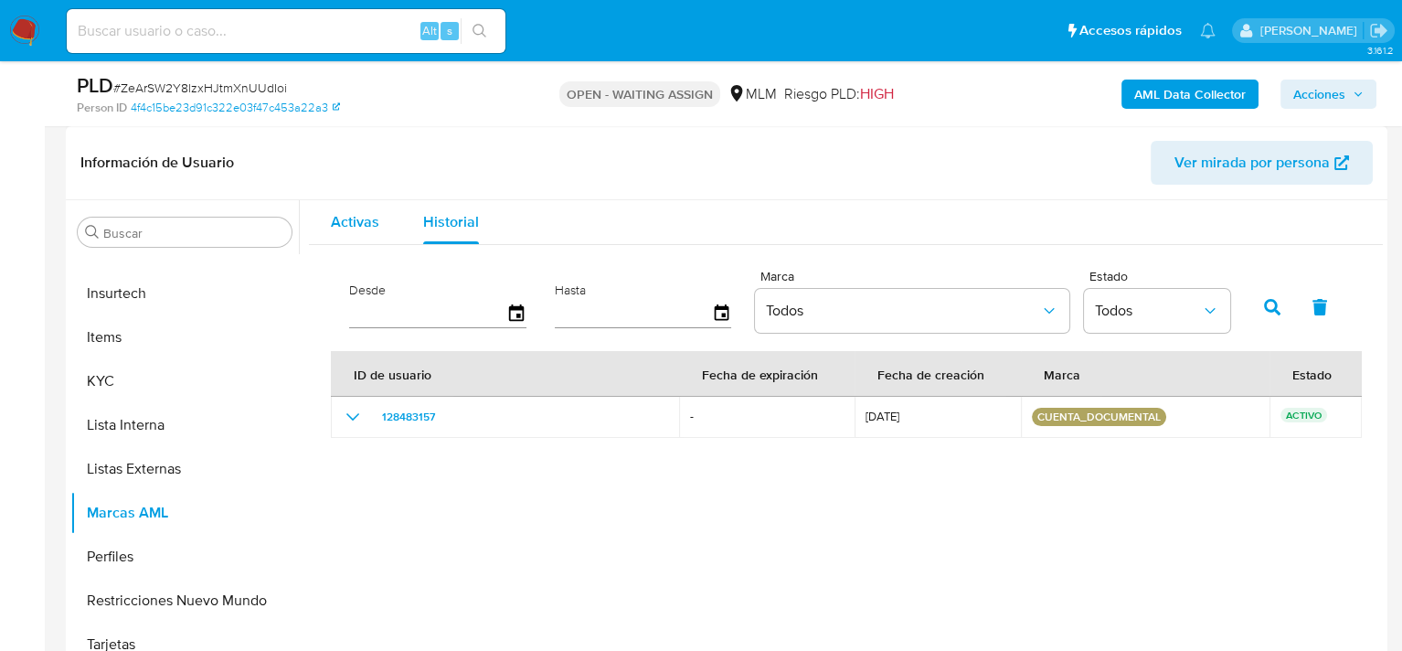
click at [381, 222] on button "Activas" at bounding box center [355, 222] width 92 height 44
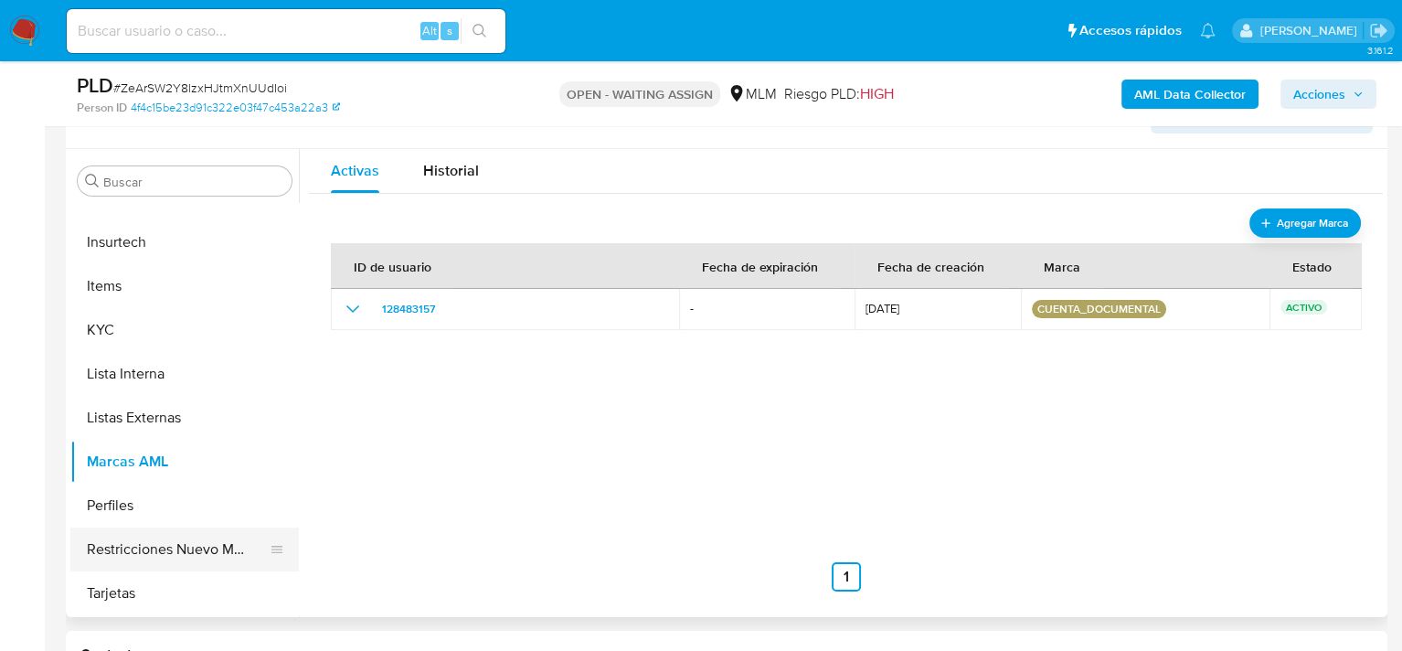
scroll to position [366, 0]
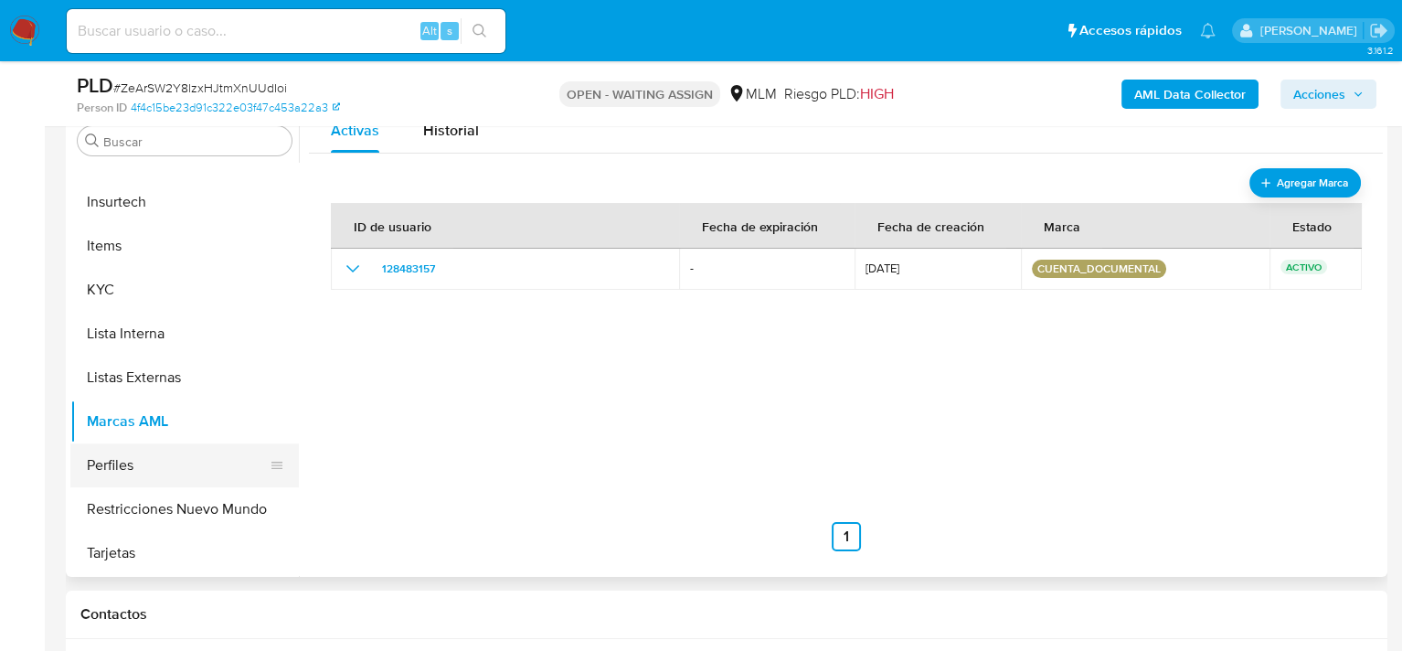
click at [160, 477] on button "Perfiles" at bounding box center [177, 465] width 214 height 44
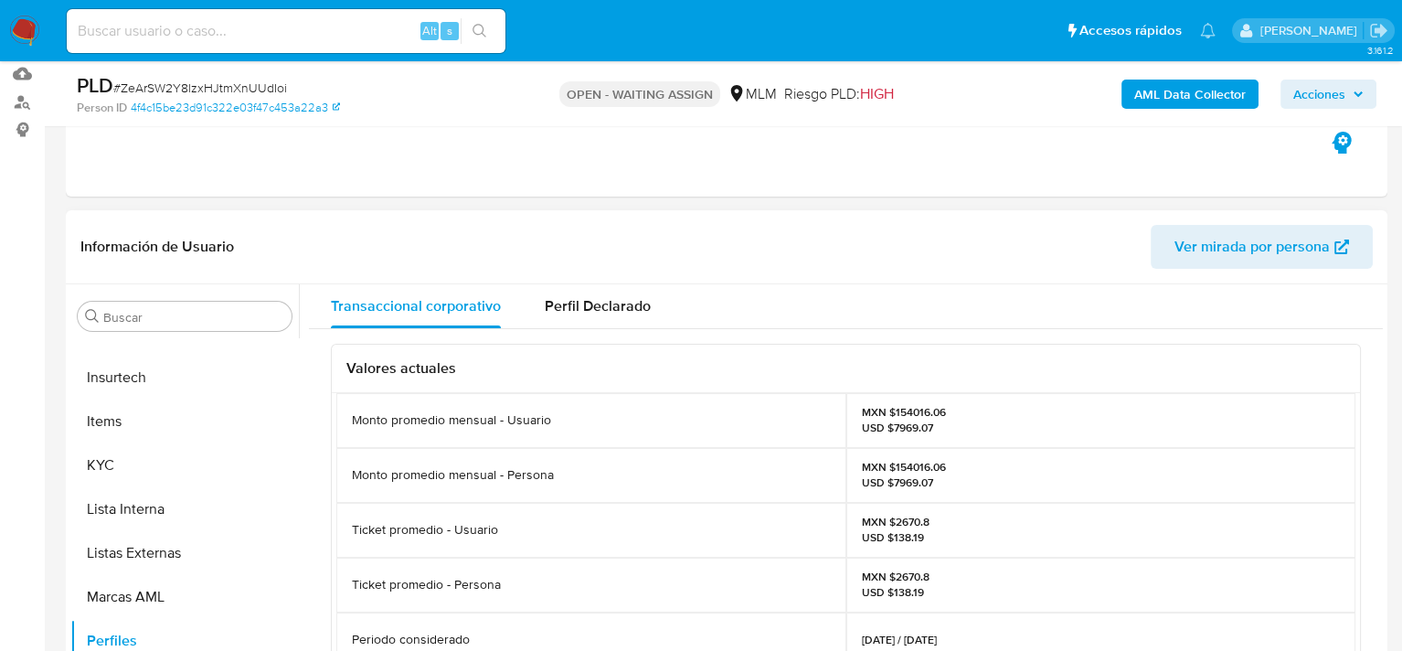
scroll to position [183, 0]
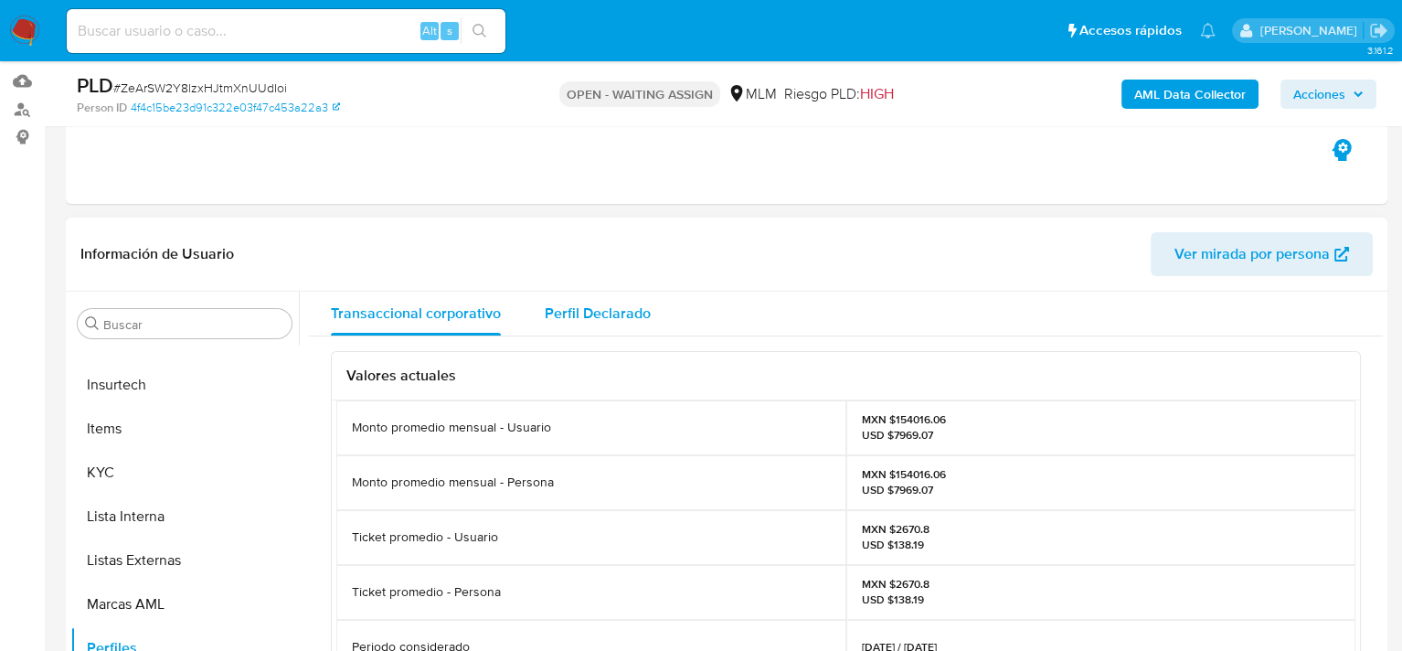
click at [582, 331] on div "Perfil Declarado" at bounding box center [598, 314] width 106 height 44
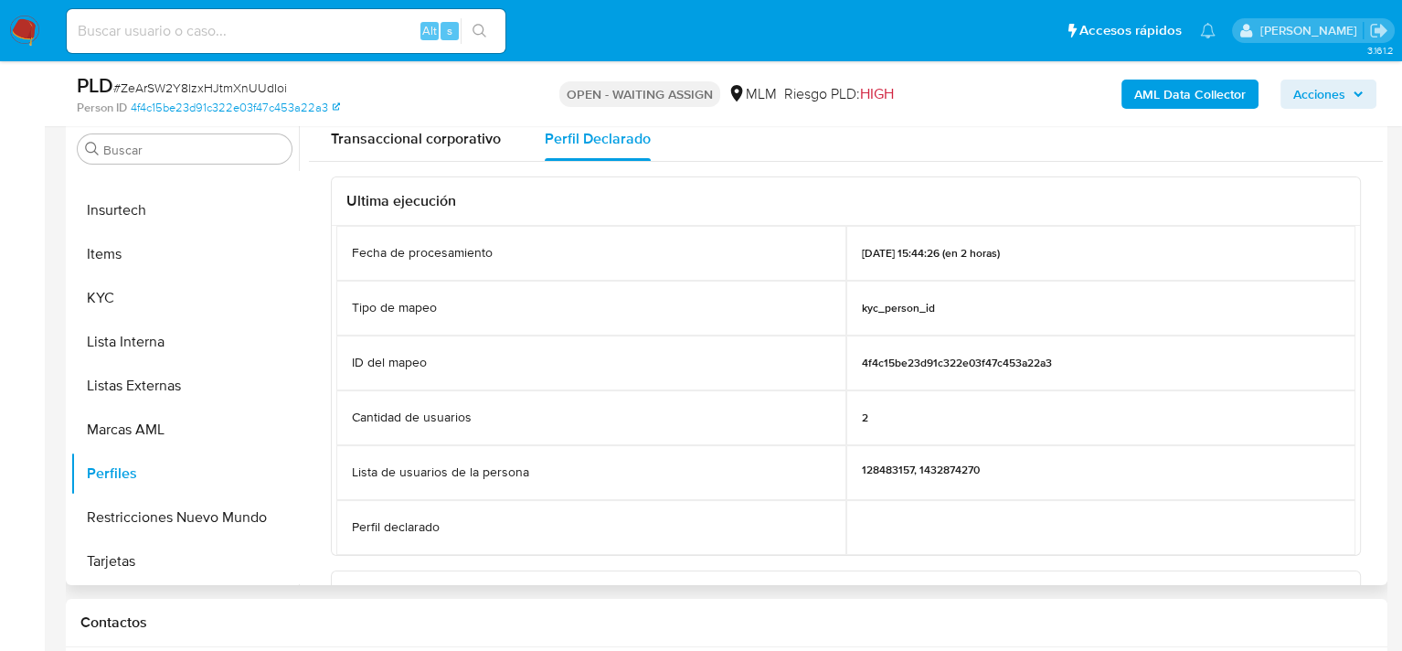
scroll to position [366, 0]
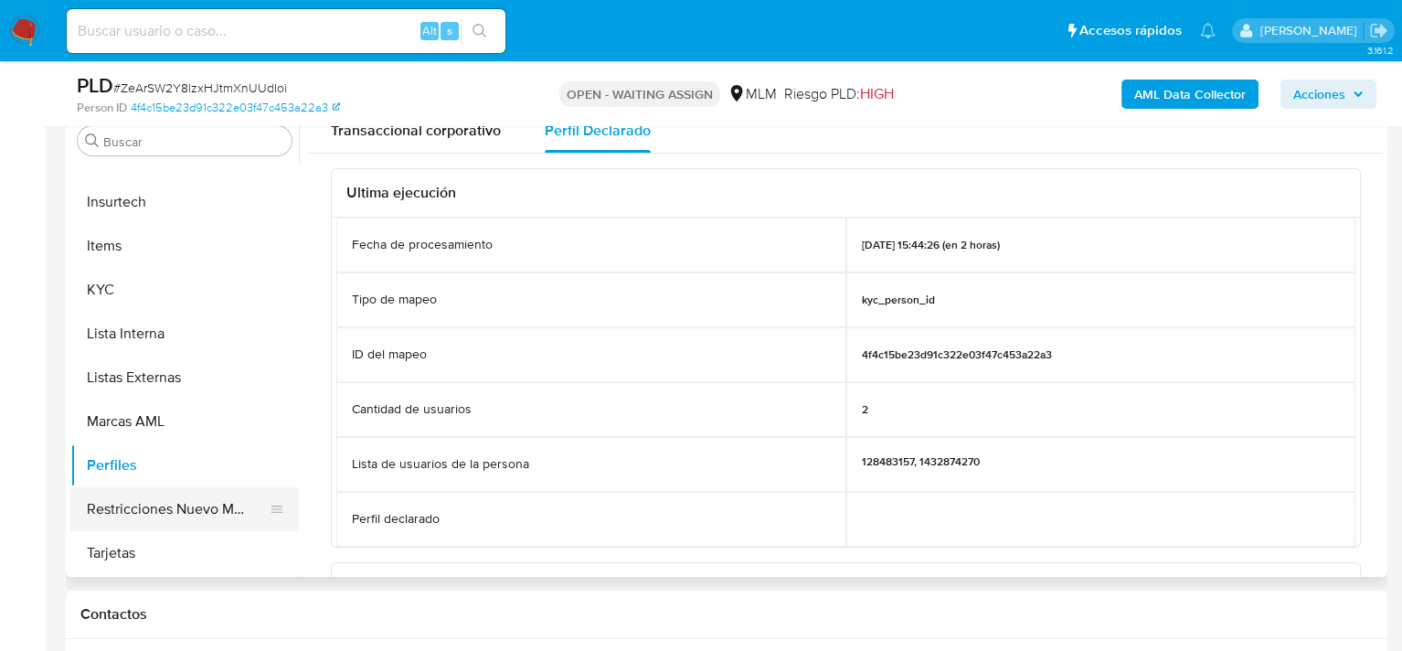
click at [204, 510] on button "Restricciones Nuevo Mundo" at bounding box center [177, 509] width 214 height 44
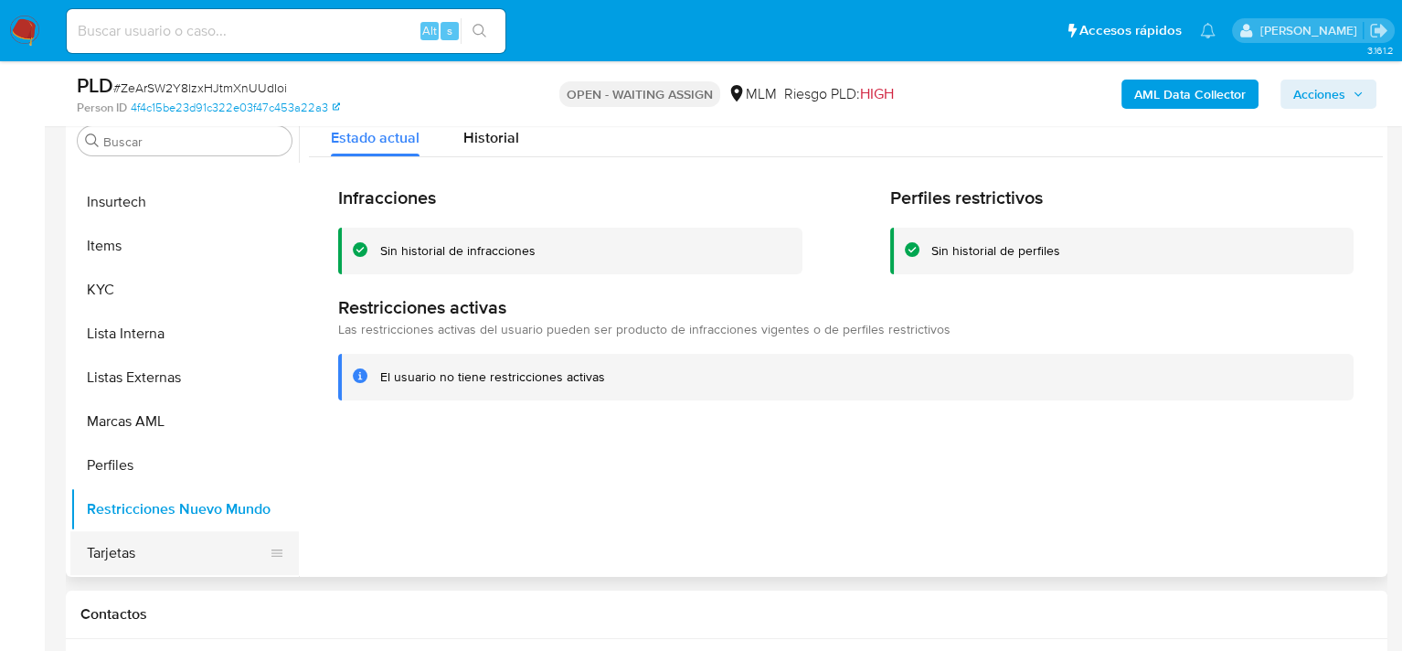
click at [142, 547] on button "Tarjetas" at bounding box center [177, 553] width 214 height 44
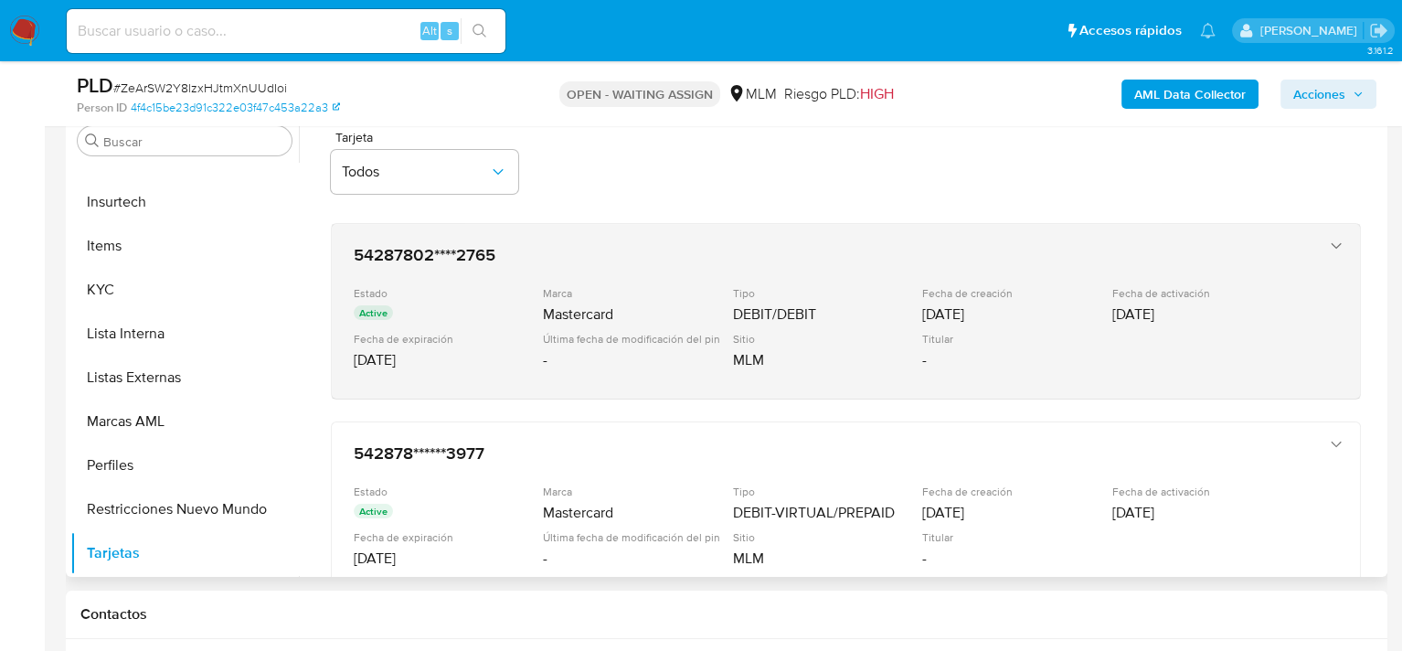
click at [1332, 251] on icon "button" at bounding box center [1337, 246] width 18 height 18
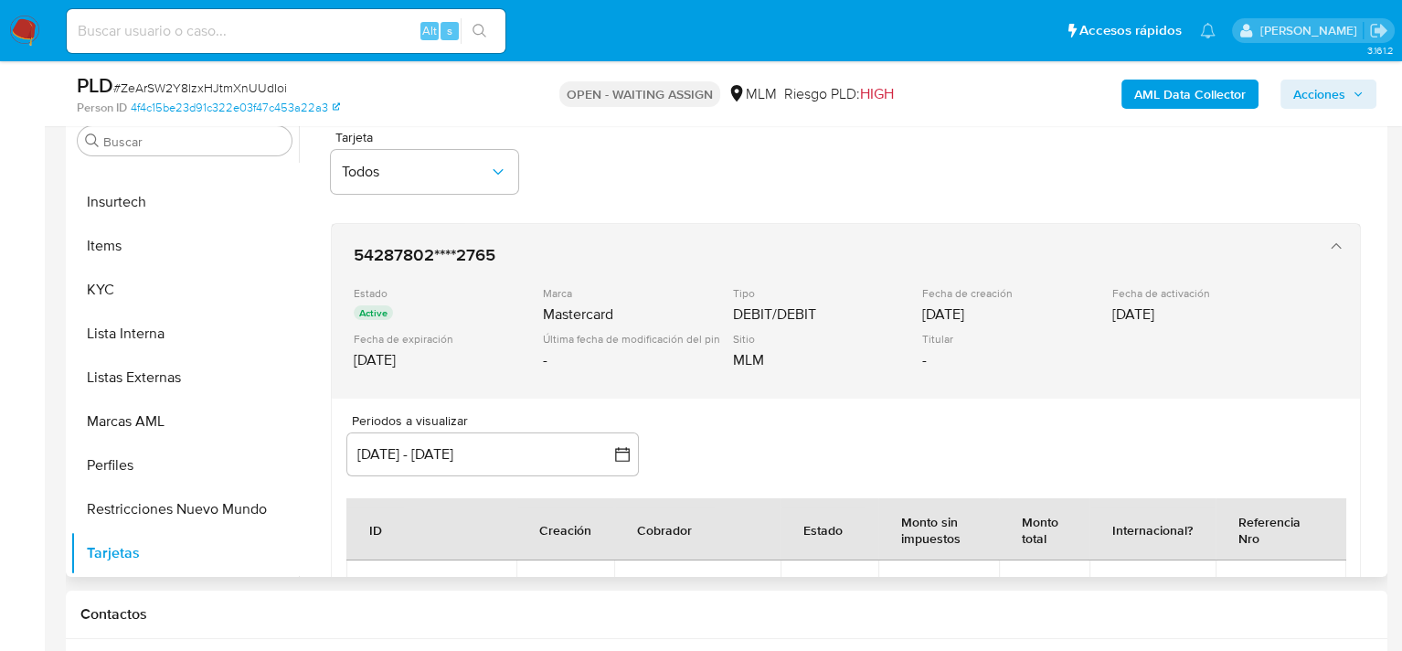
click at [1332, 251] on icon "button" at bounding box center [1337, 246] width 18 height 18
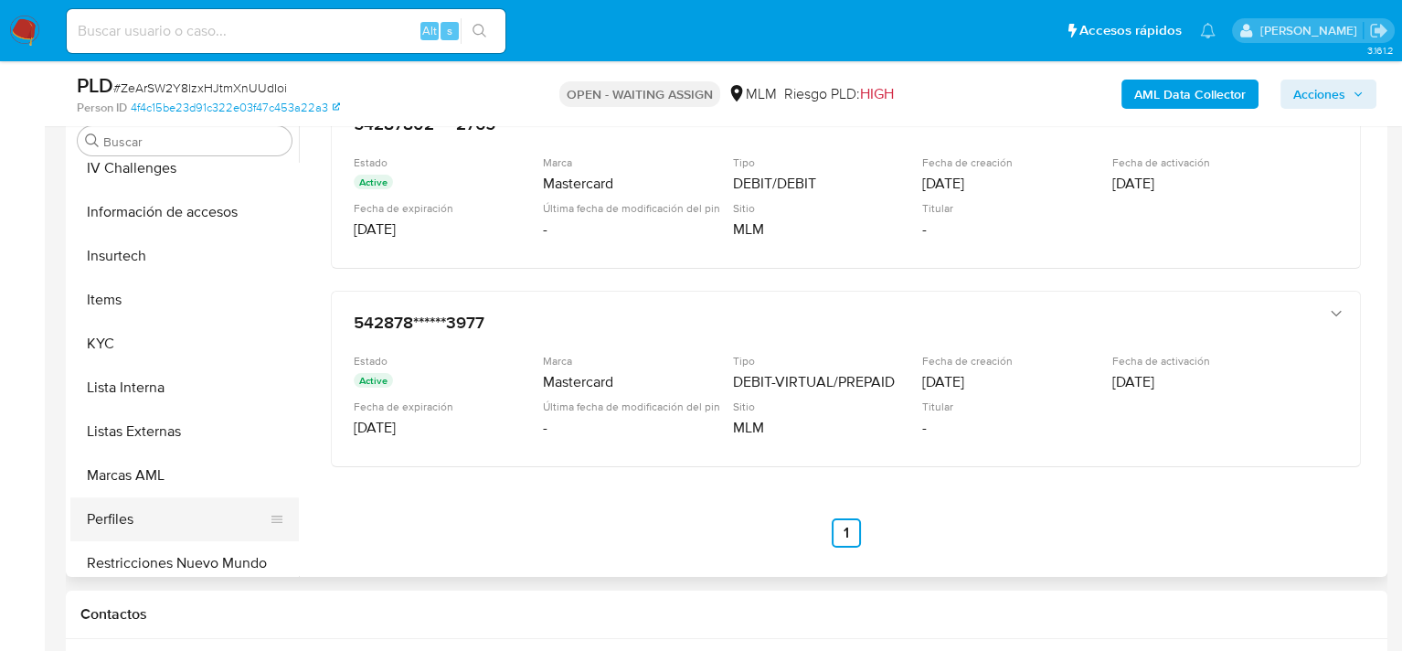
scroll to position [769, 0]
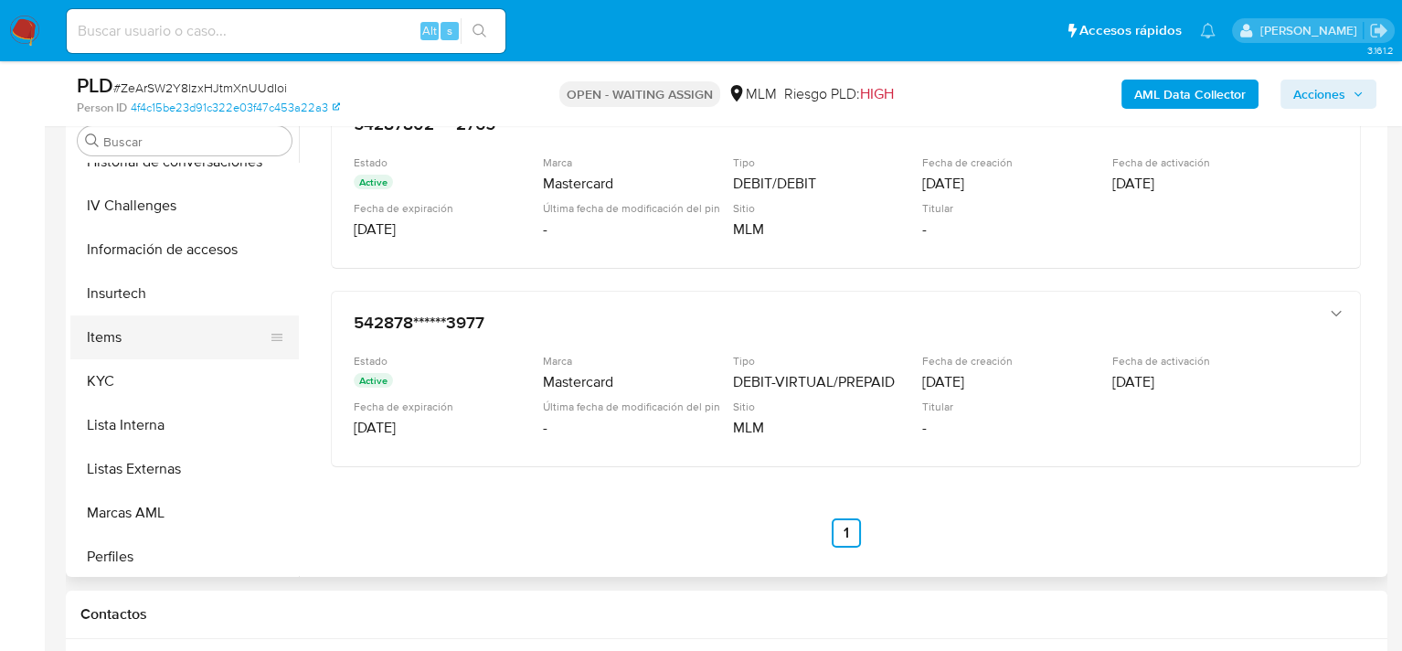
click at [155, 331] on button "Items" at bounding box center [177, 337] width 214 height 44
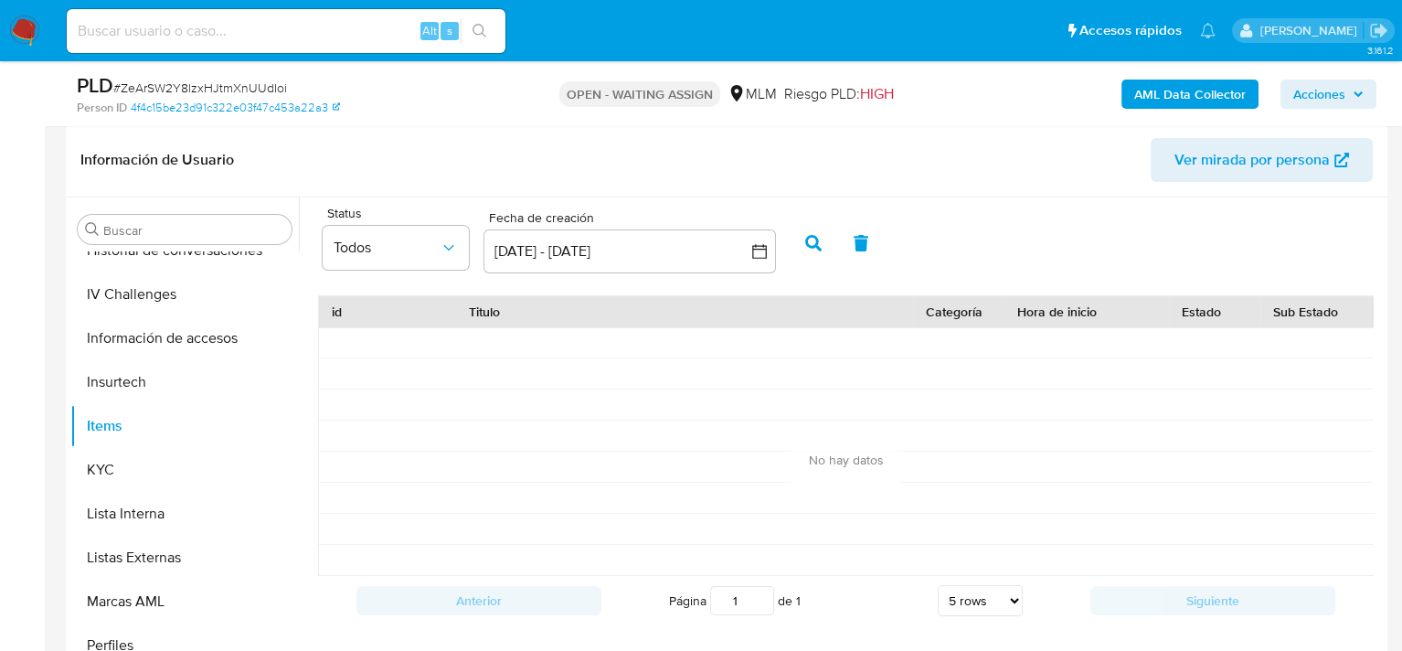
scroll to position [274, 0]
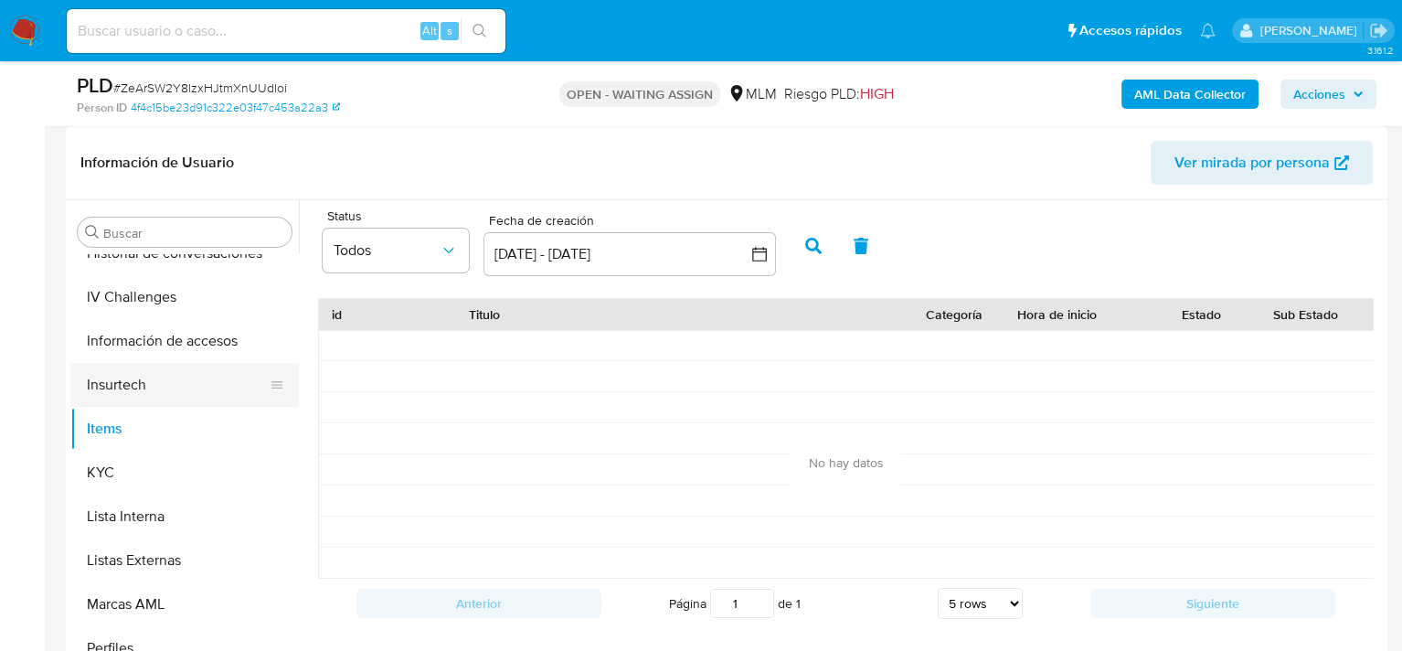
click at [142, 385] on button "Insurtech" at bounding box center [177, 385] width 214 height 44
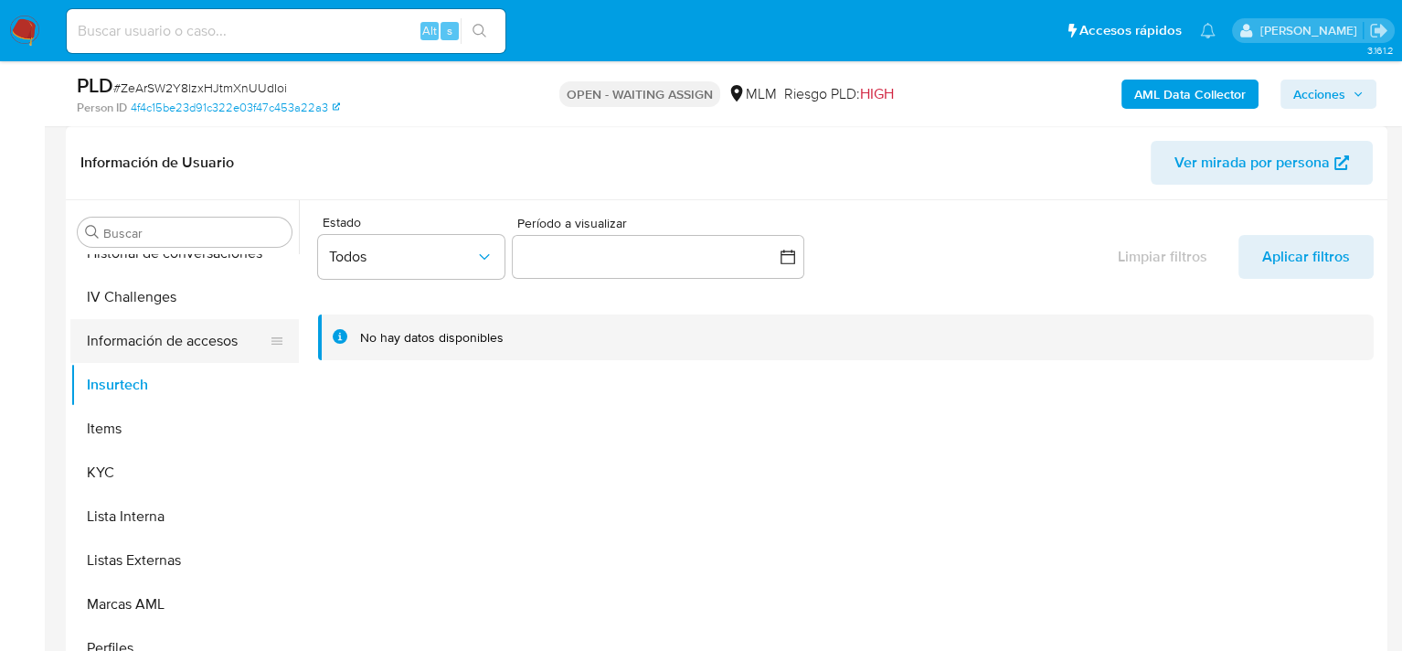
click at [187, 336] on button "Información de accesos" at bounding box center [177, 341] width 214 height 44
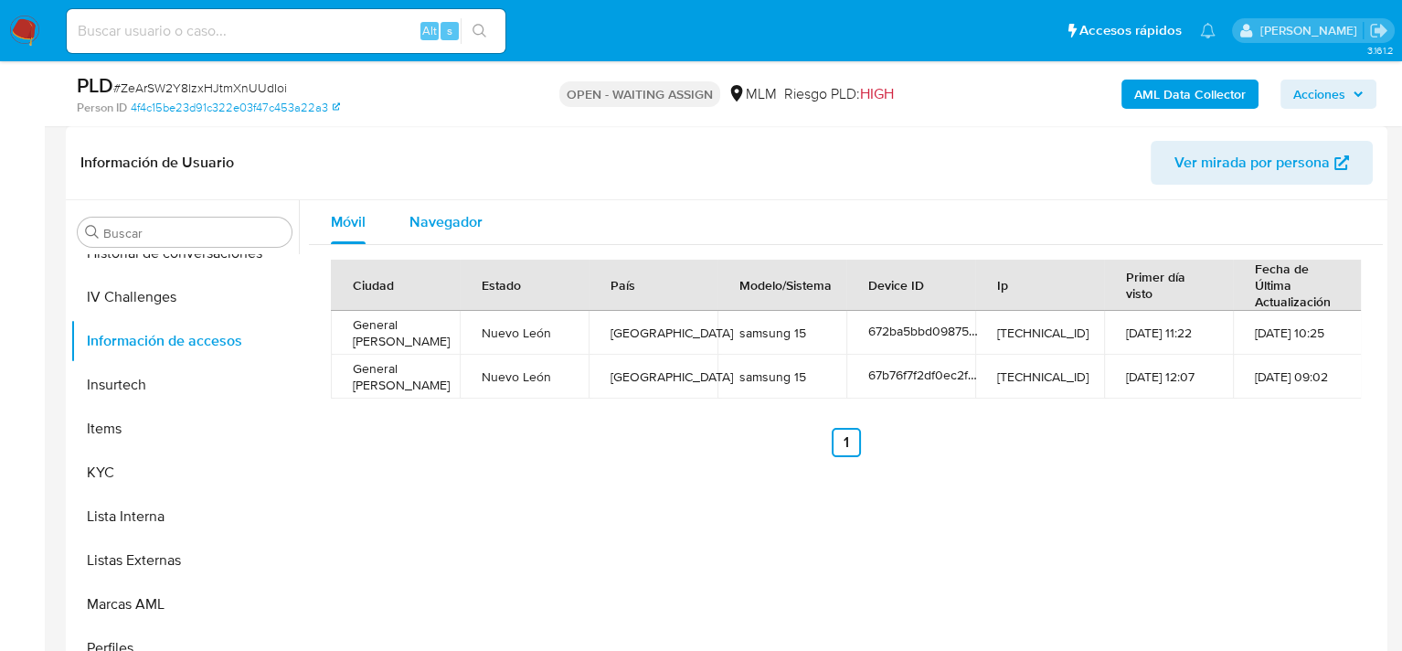
click at [439, 224] on span "Navegador" at bounding box center [446, 221] width 73 height 21
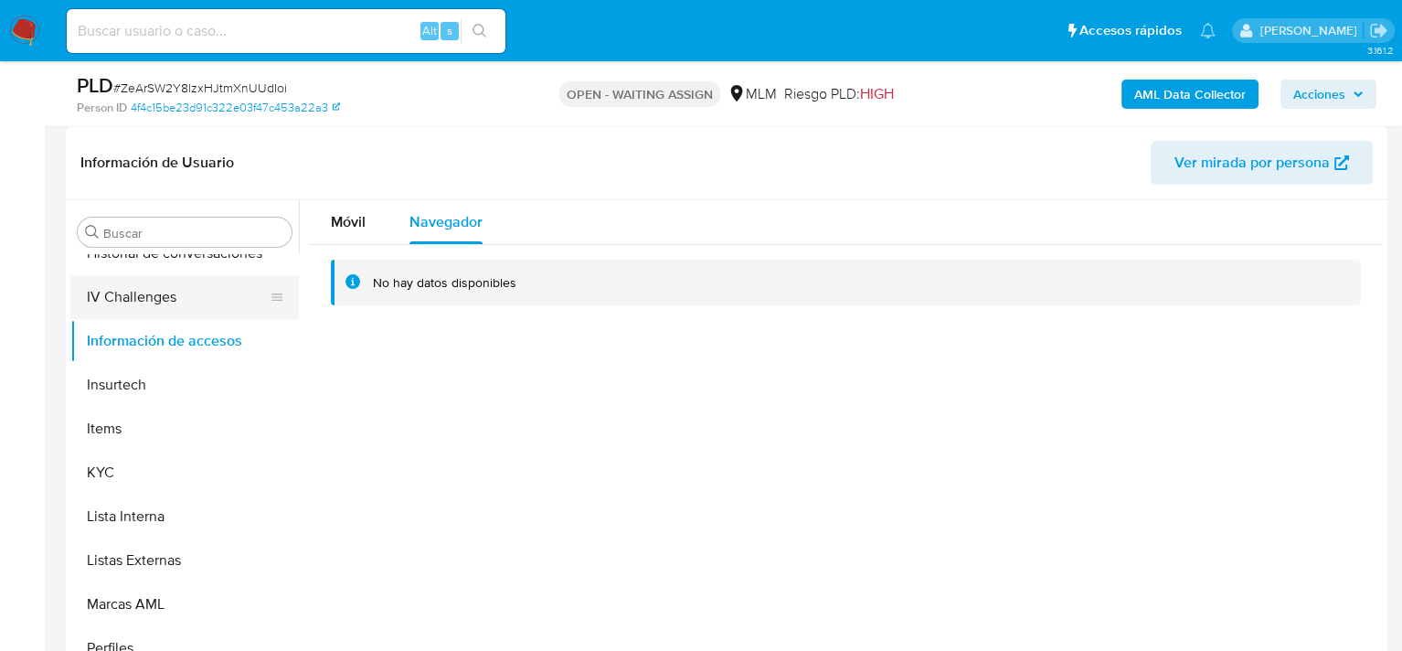
click at [155, 297] on button "IV Challenges" at bounding box center [177, 297] width 214 height 44
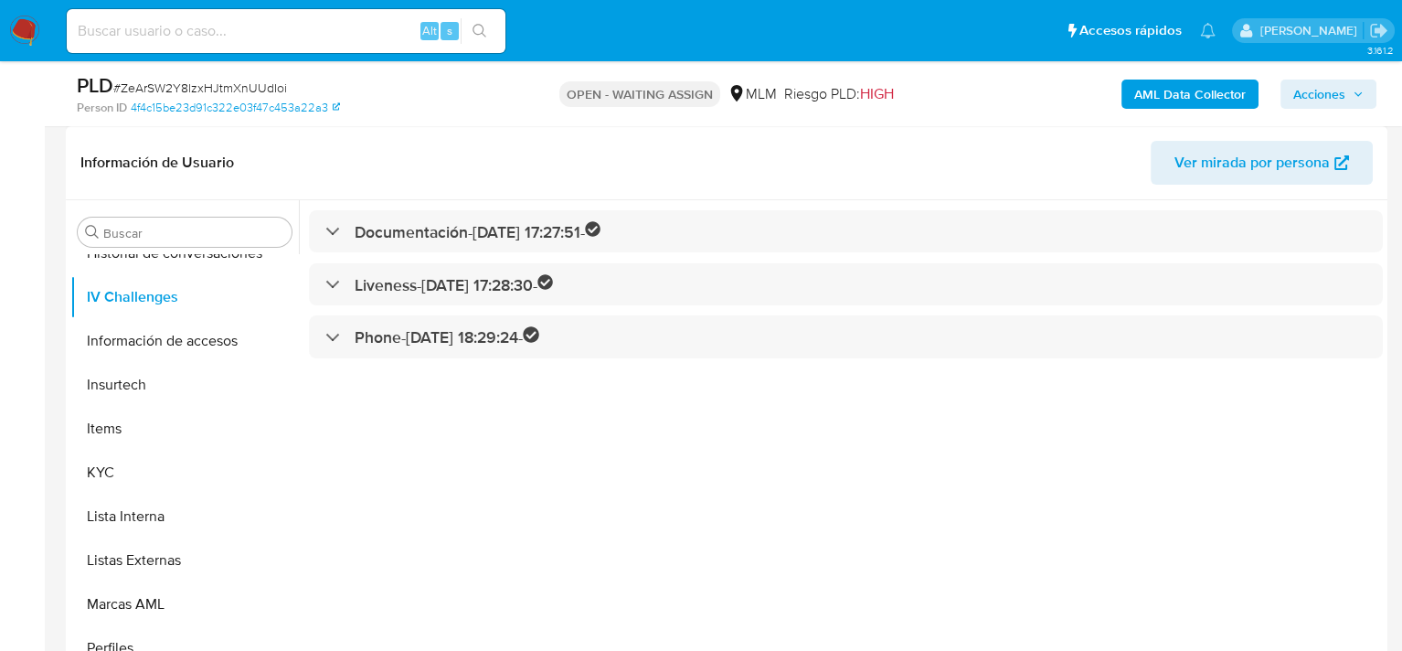
scroll to position [183, 0]
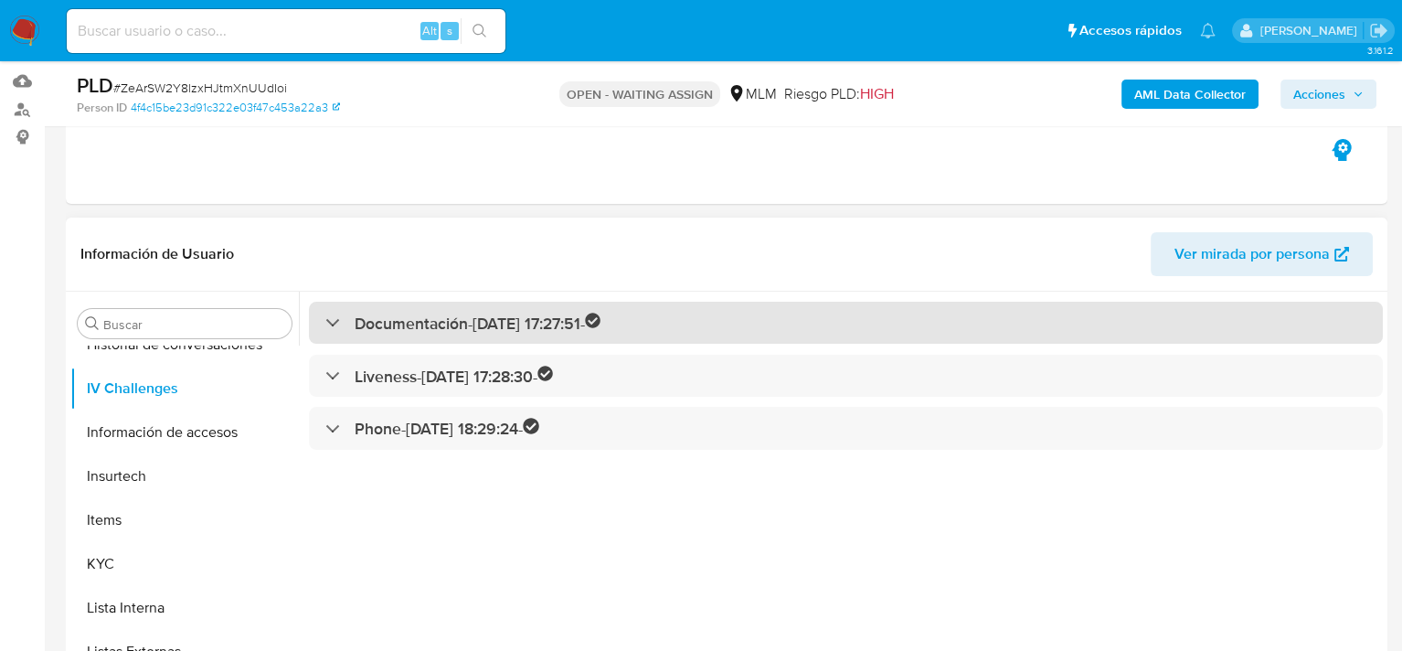
click at [356, 325] on h3 "Documentación - 19/08/2023 17:27:51 -" at bounding box center [478, 323] width 247 height 21
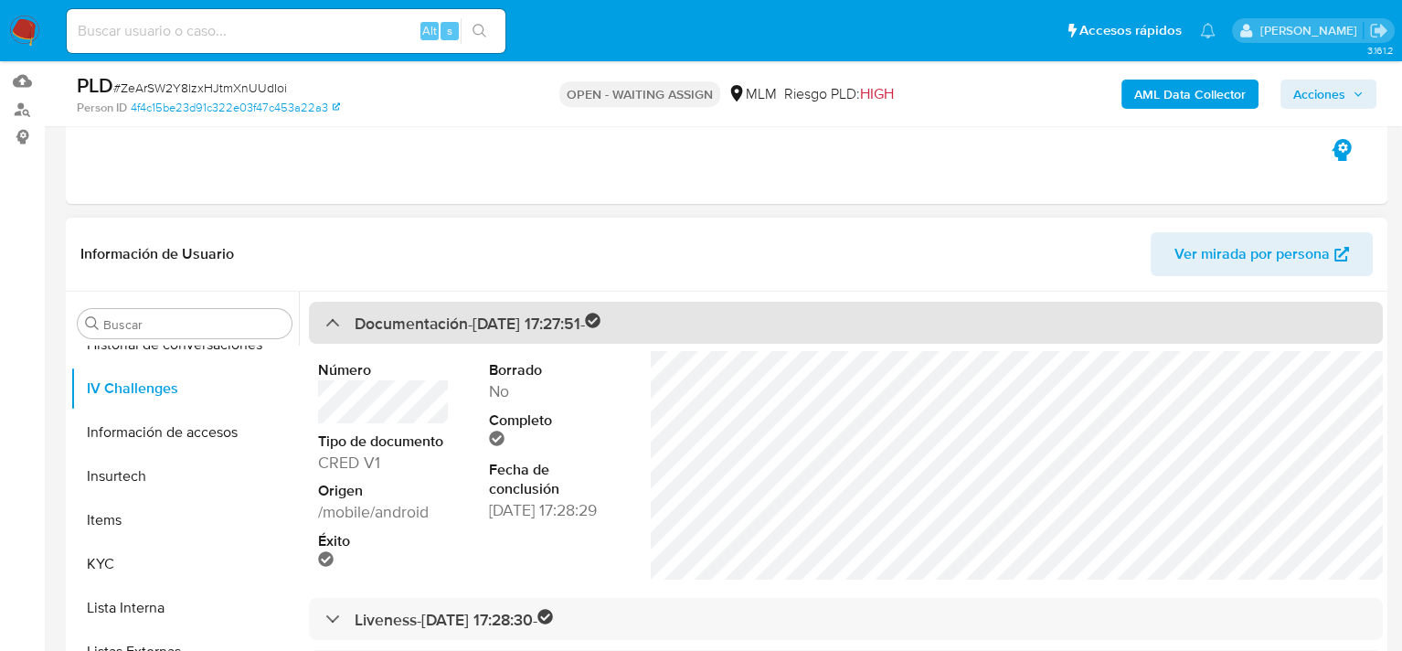
click at [350, 325] on div "Documentación - 19/08/2023 17:27:51 -" at bounding box center [463, 323] width 276 height 21
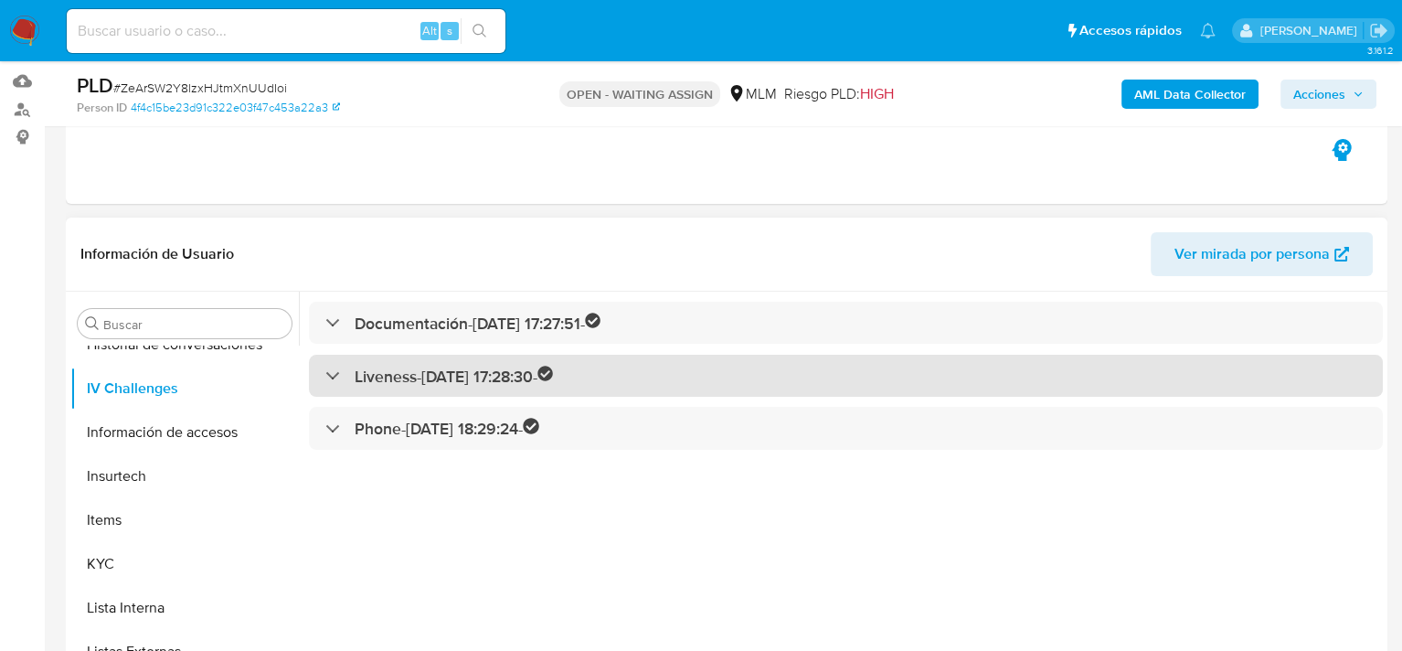
click at [355, 372] on h3 "Liveness - 19/08/2023 17:28:30 -" at bounding box center [454, 376] width 199 height 21
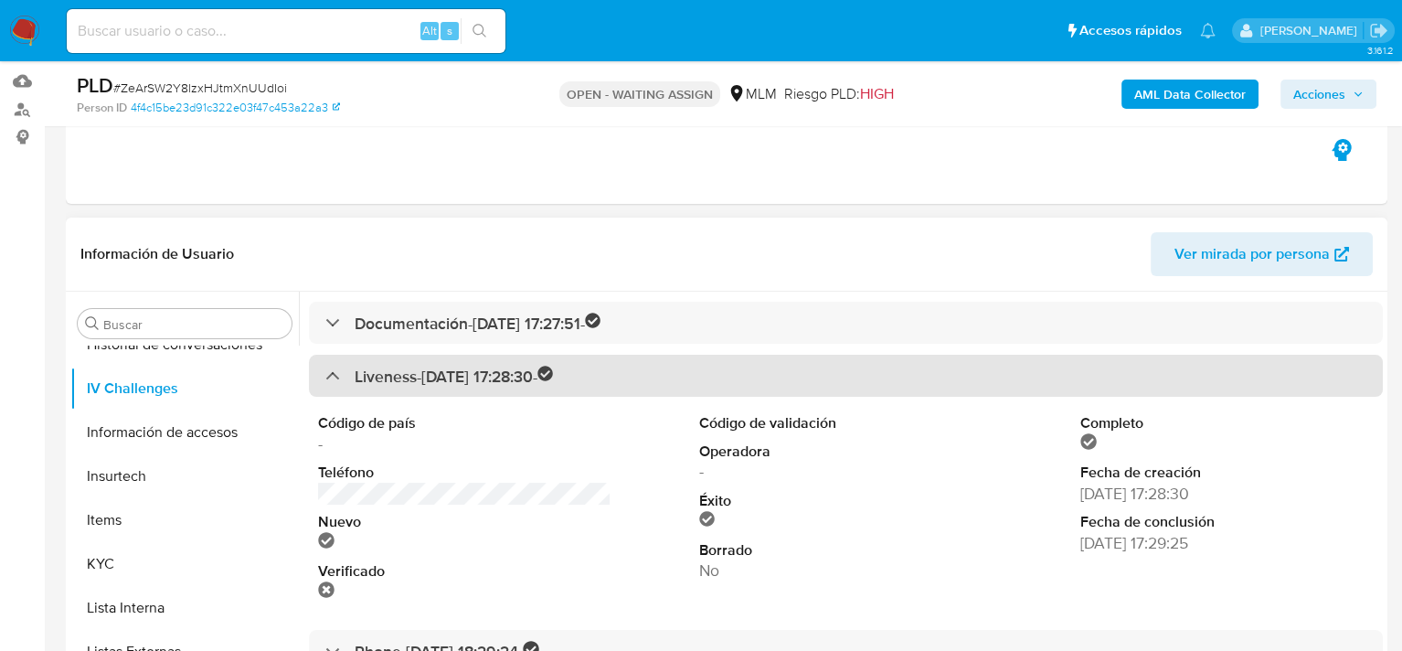
click at [350, 371] on div "Liveness - 19/08/2023 17:28:30 -" at bounding box center [439, 376] width 229 height 21
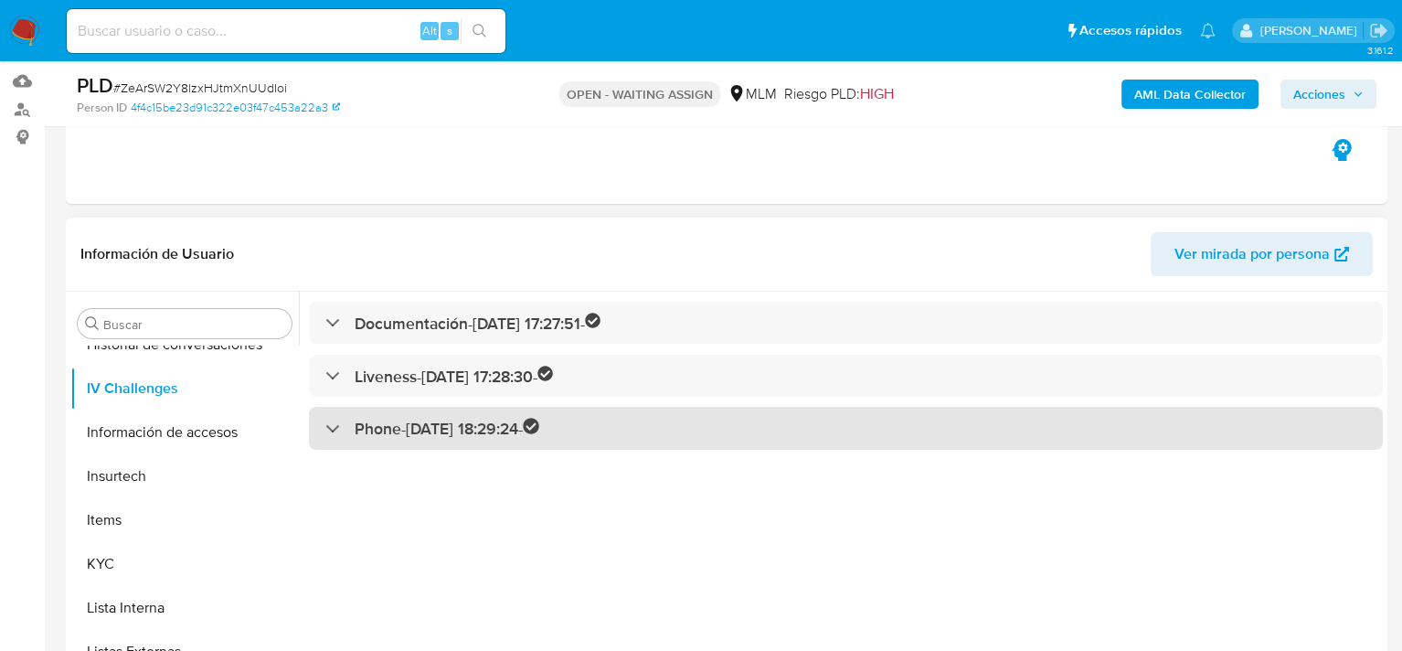
click at [345, 408] on div "Phone - 19/08/2023 18:29:24 -" at bounding box center [846, 428] width 1074 height 43
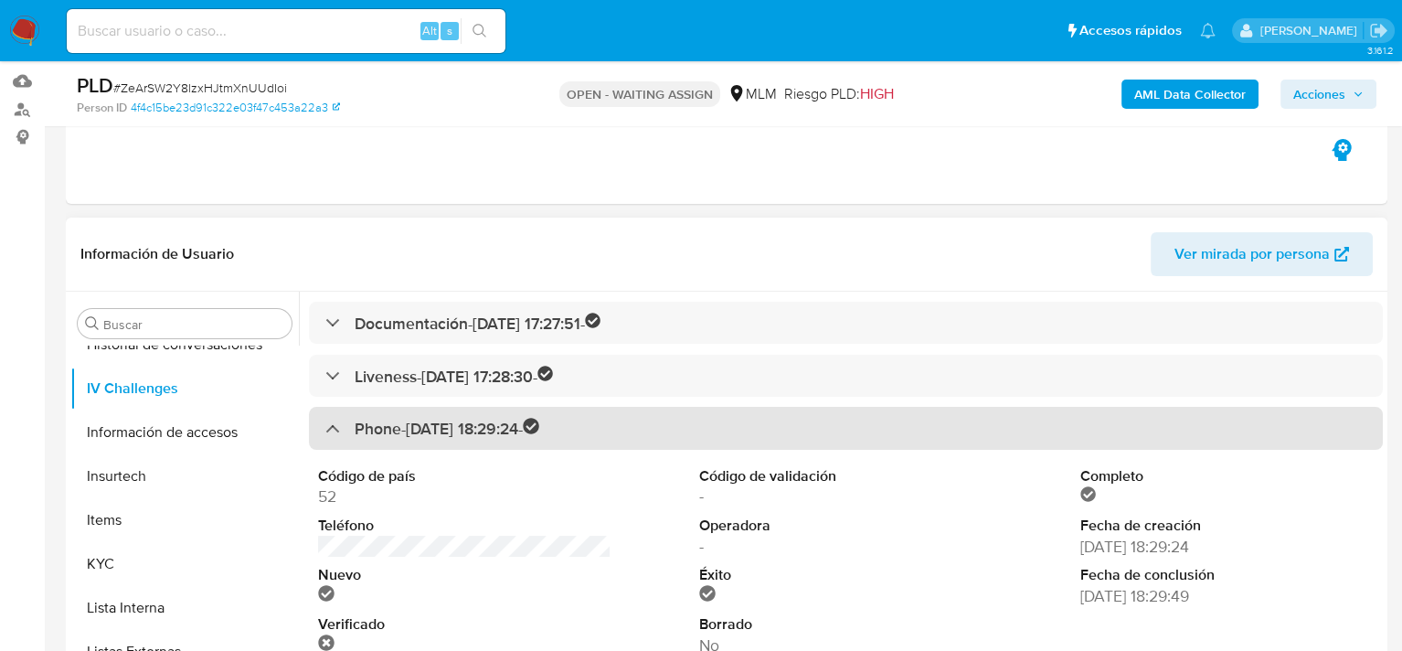
click at [342, 421] on div "Phone - 19/08/2023 18:29:24 -" at bounding box center [432, 428] width 214 height 21
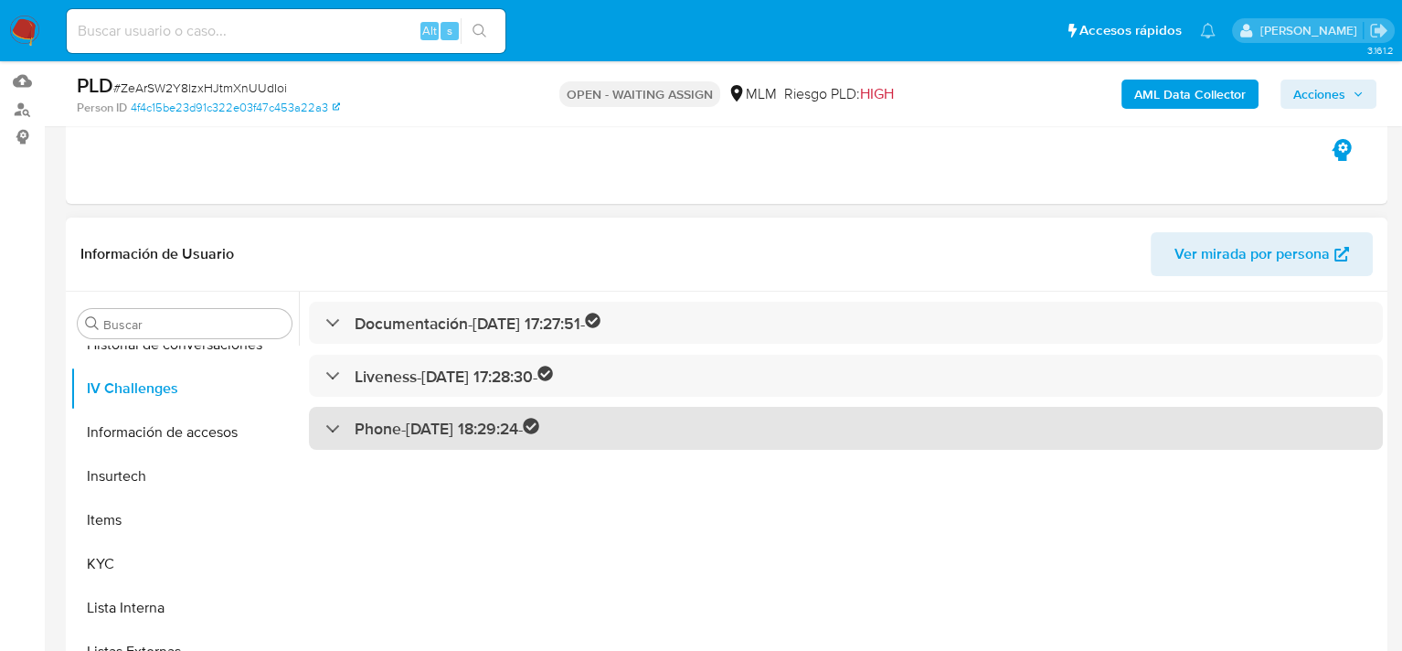
click at [325, 428] on div at bounding box center [325, 428] width 0 height 0
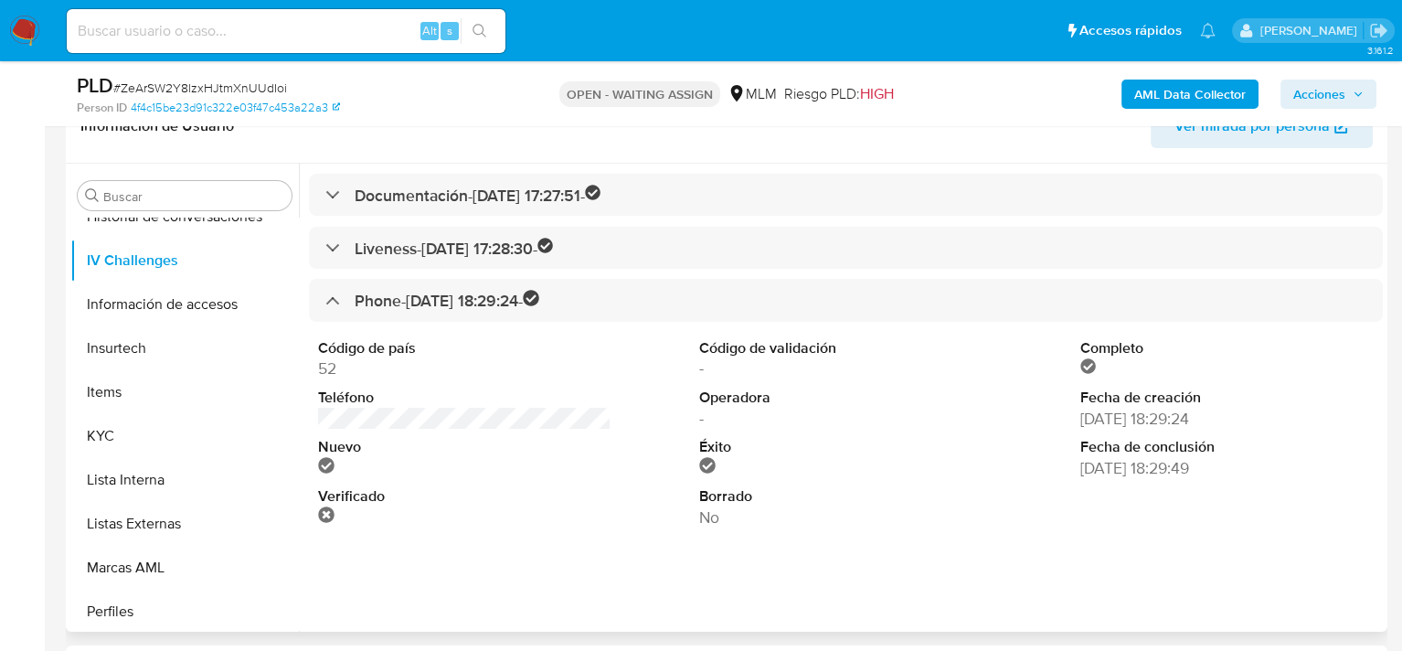
scroll to position [366, 0]
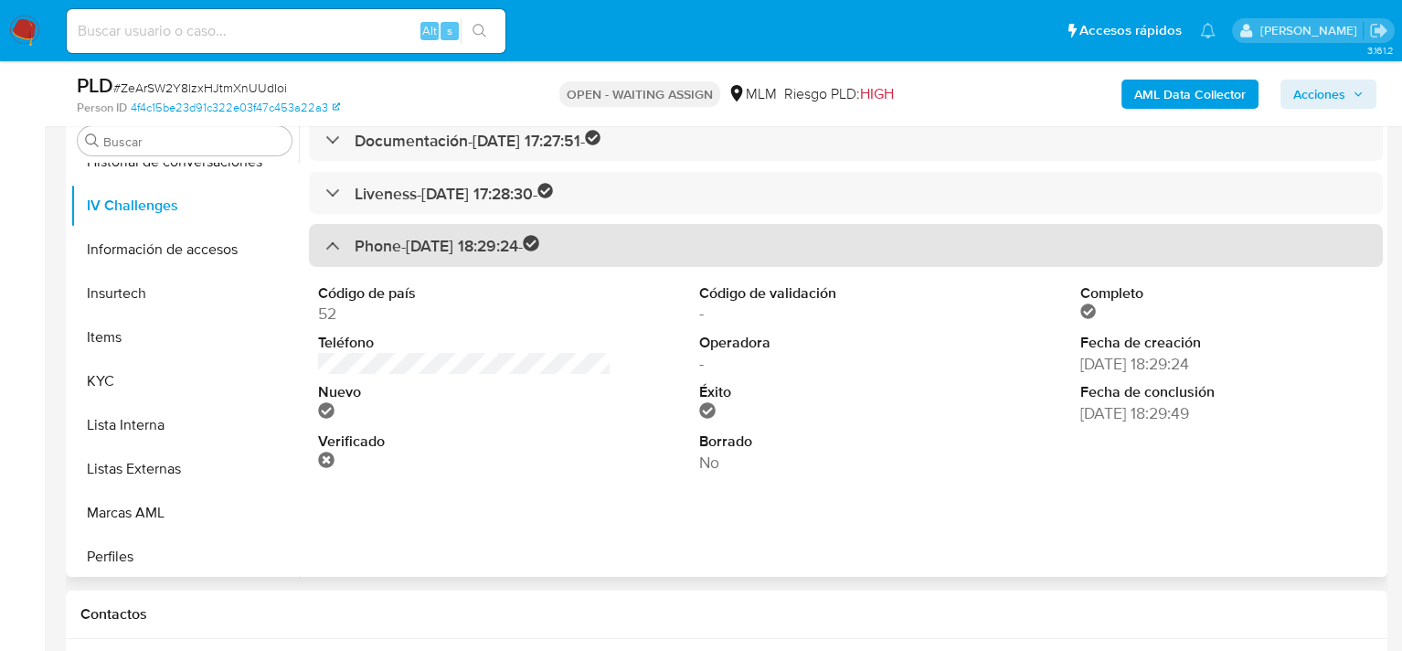
click at [338, 240] on div "Phone - 19/08/2023 18:29:24 -" at bounding box center [432, 245] width 214 height 21
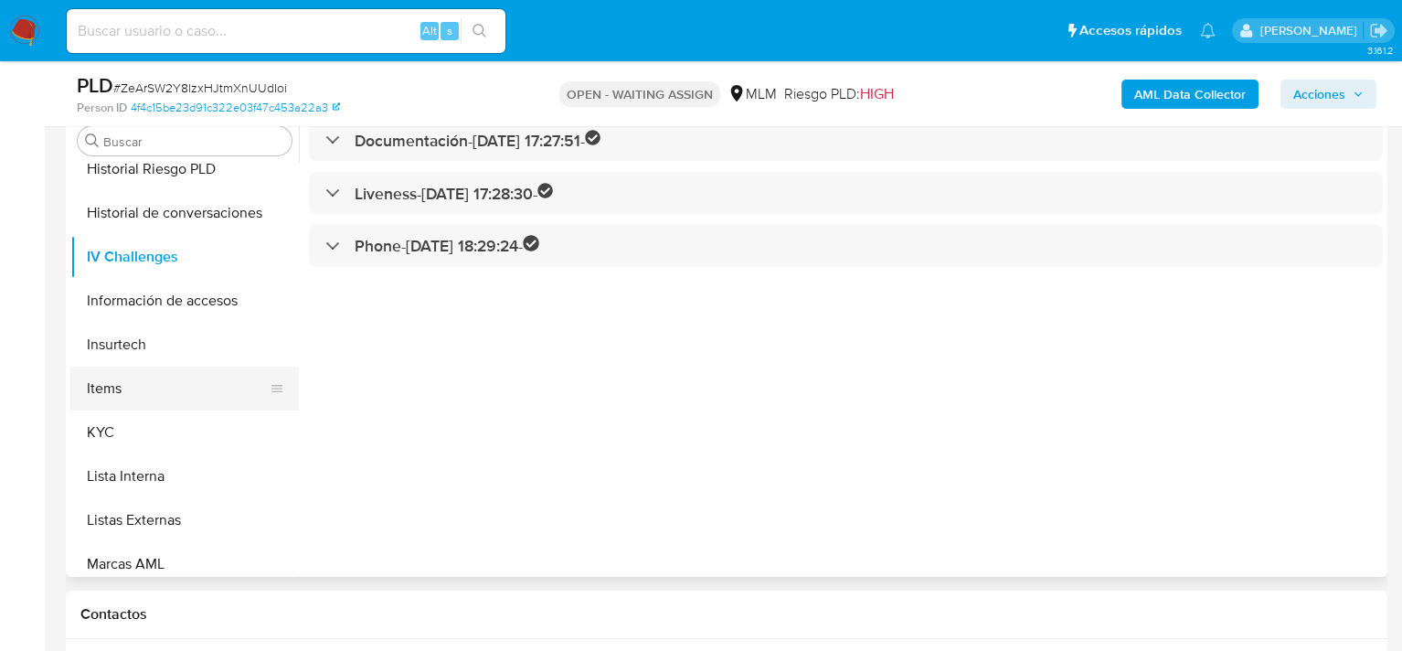
scroll to position [586, 0]
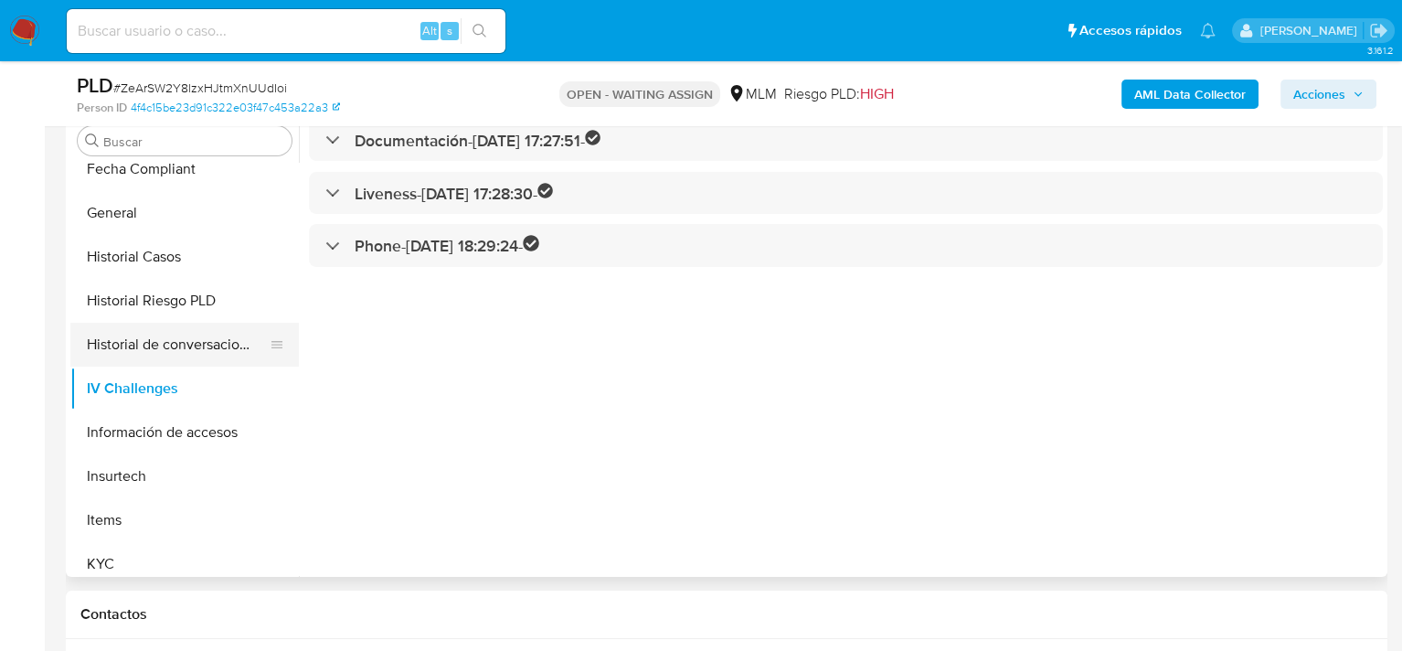
click at [192, 338] on button "Historial de conversaciones" at bounding box center [177, 345] width 214 height 44
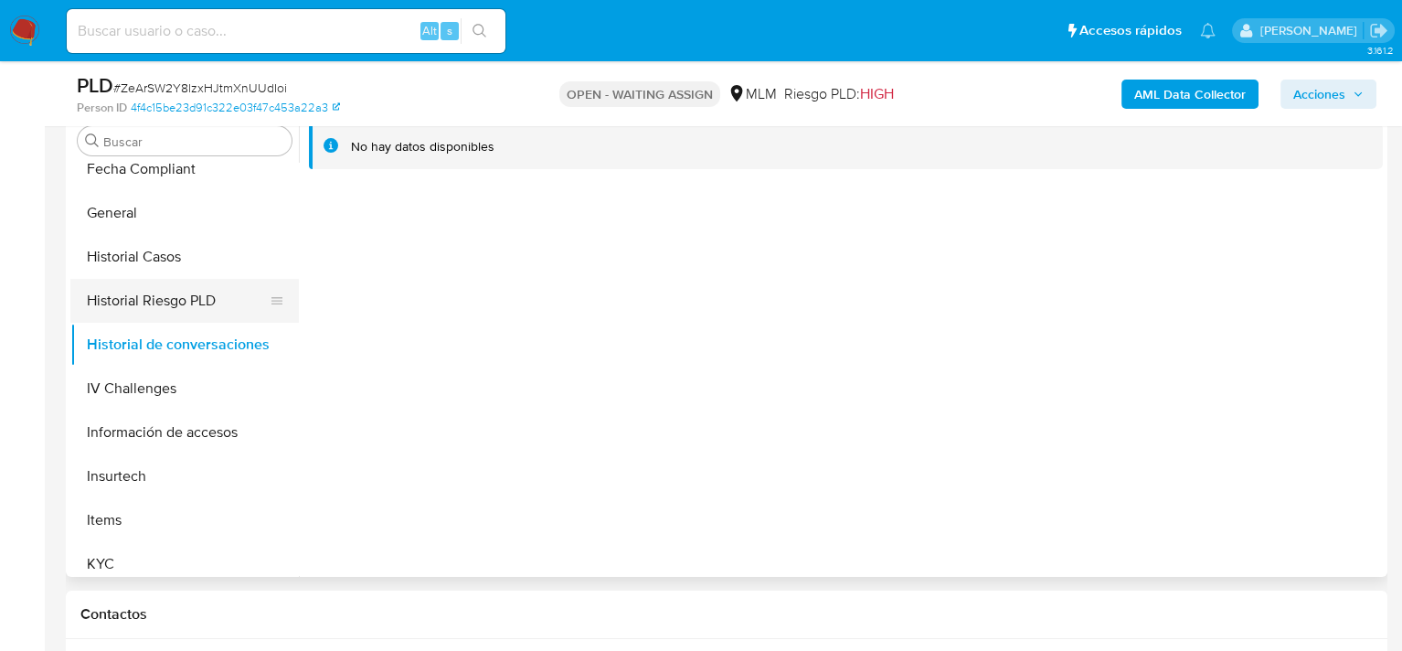
click at [197, 306] on button "Historial Riesgo PLD" at bounding box center [177, 301] width 214 height 44
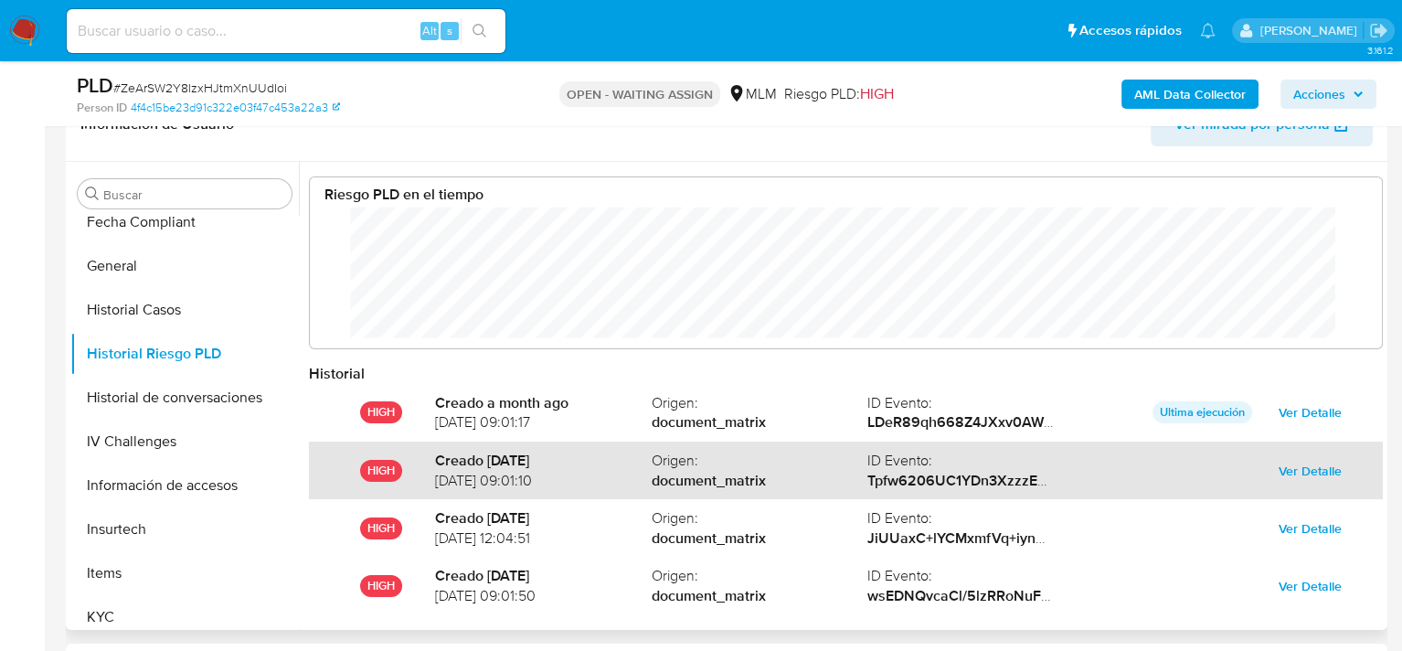
scroll to position [274, 0]
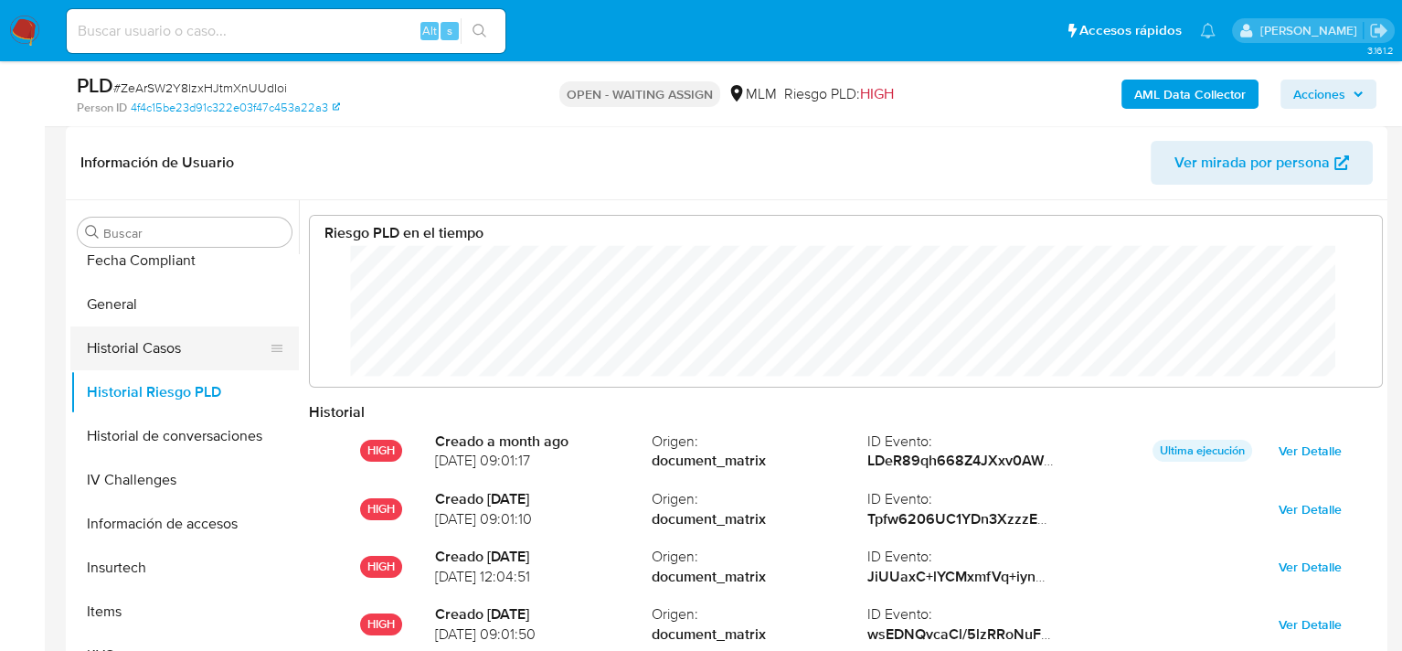
click at [195, 352] on button "Historial Casos" at bounding box center [177, 348] width 214 height 44
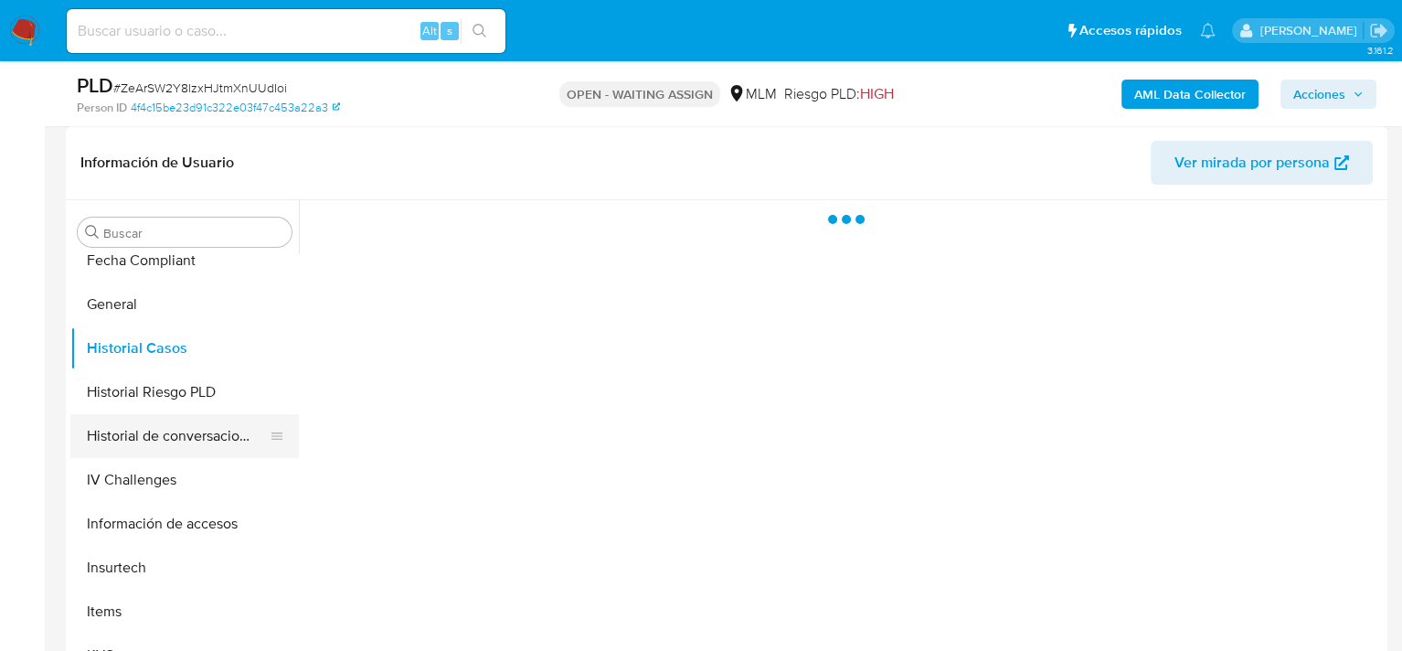
scroll to position [495, 0]
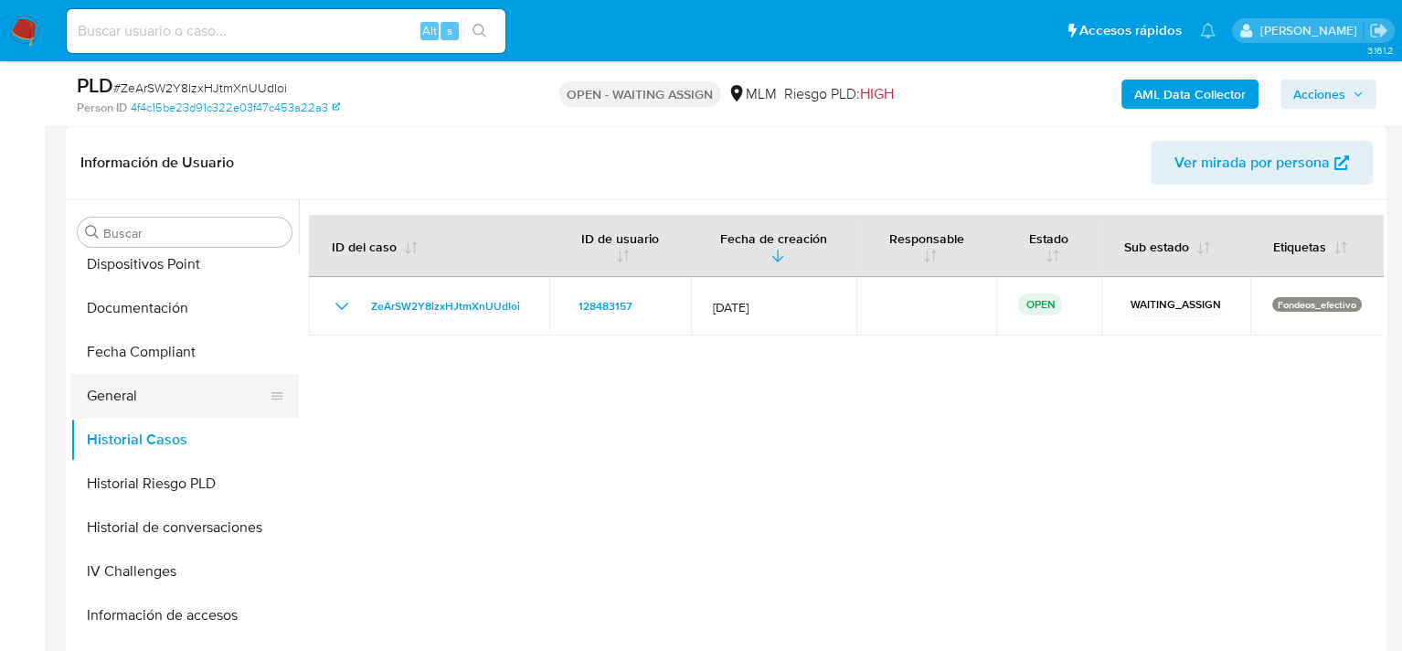
click at [164, 389] on button "General" at bounding box center [177, 396] width 214 height 44
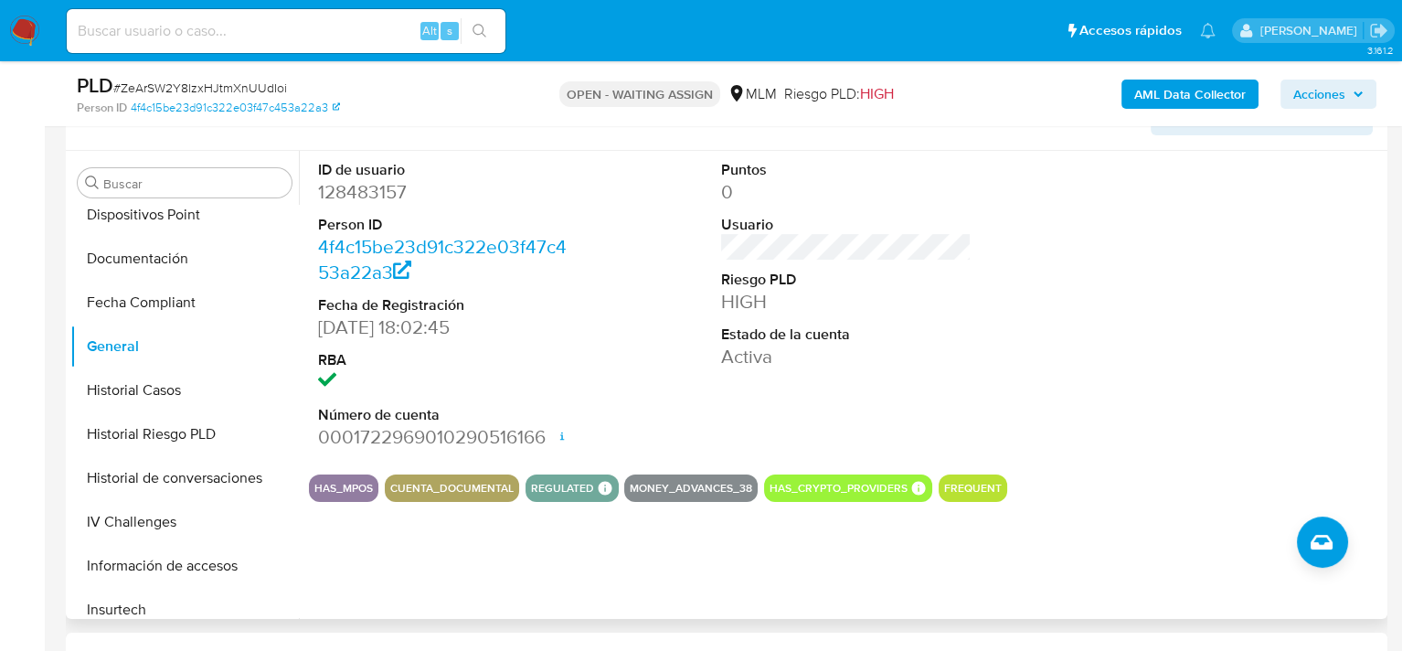
scroll to position [274, 0]
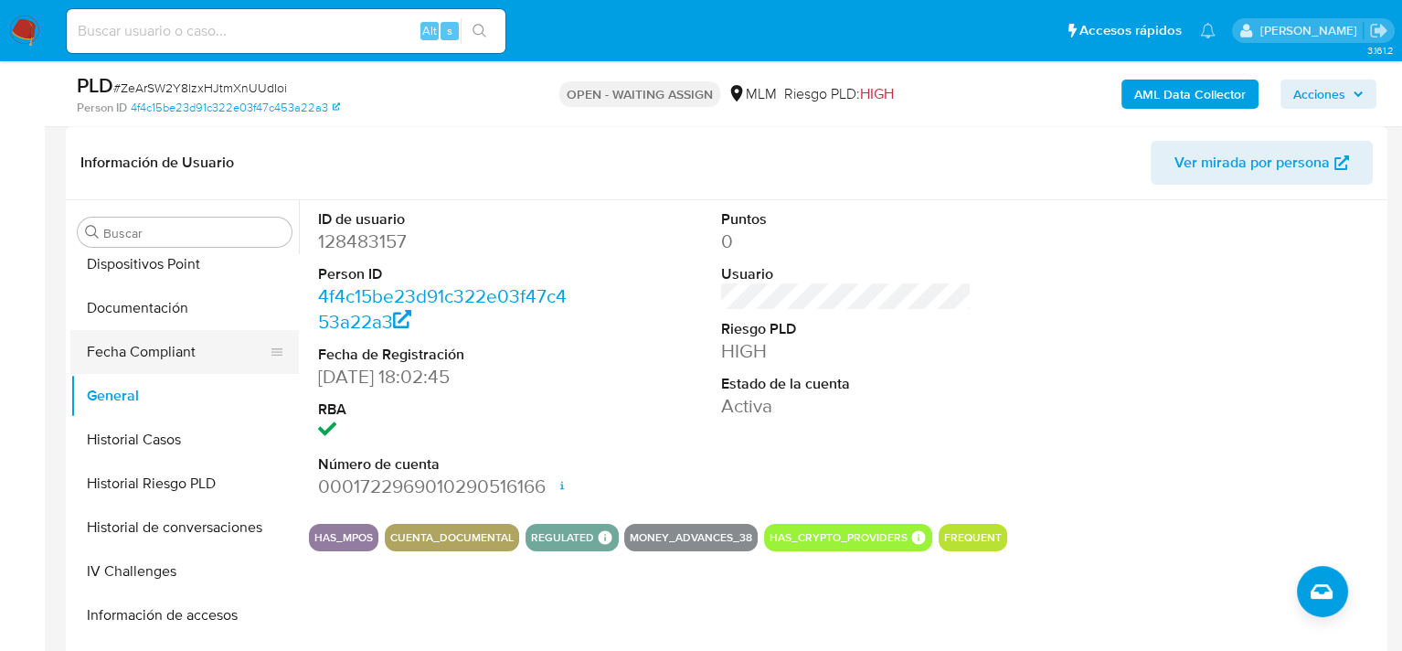
click at [200, 357] on button "Fecha Compliant" at bounding box center [177, 352] width 214 height 44
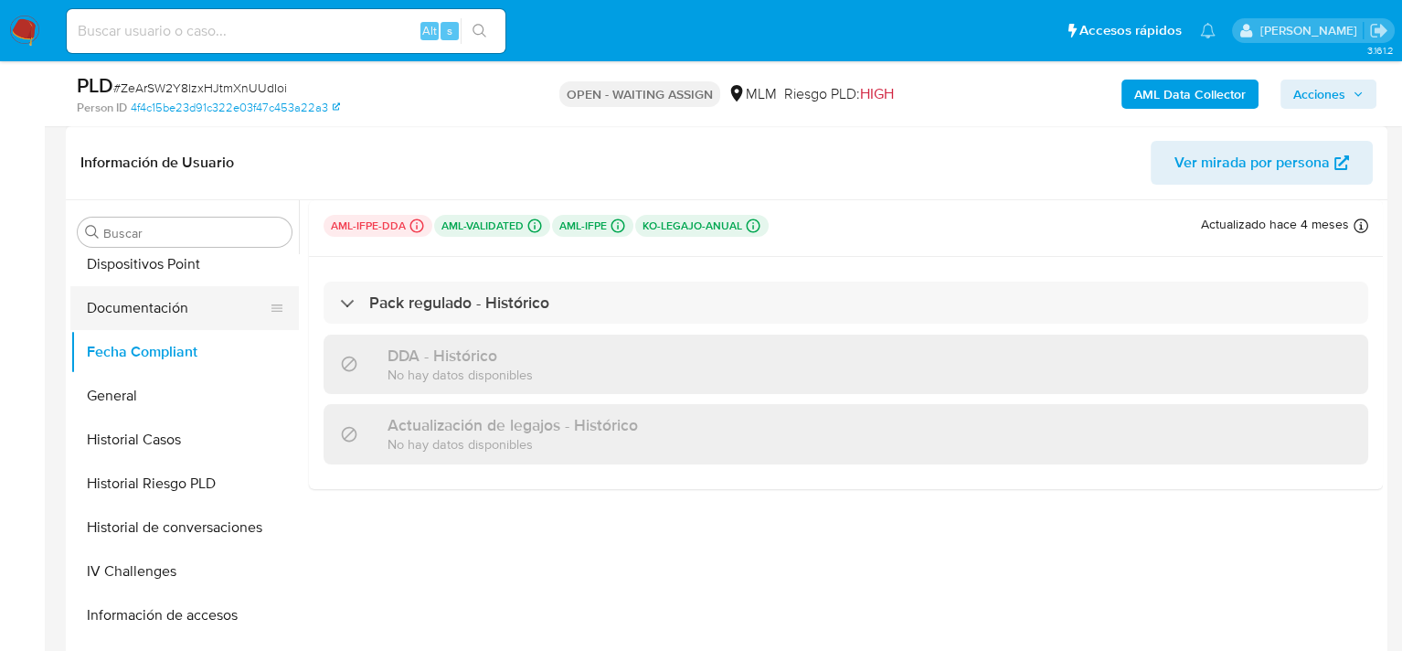
click at [165, 312] on button "Documentación" at bounding box center [177, 308] width 214 height 44
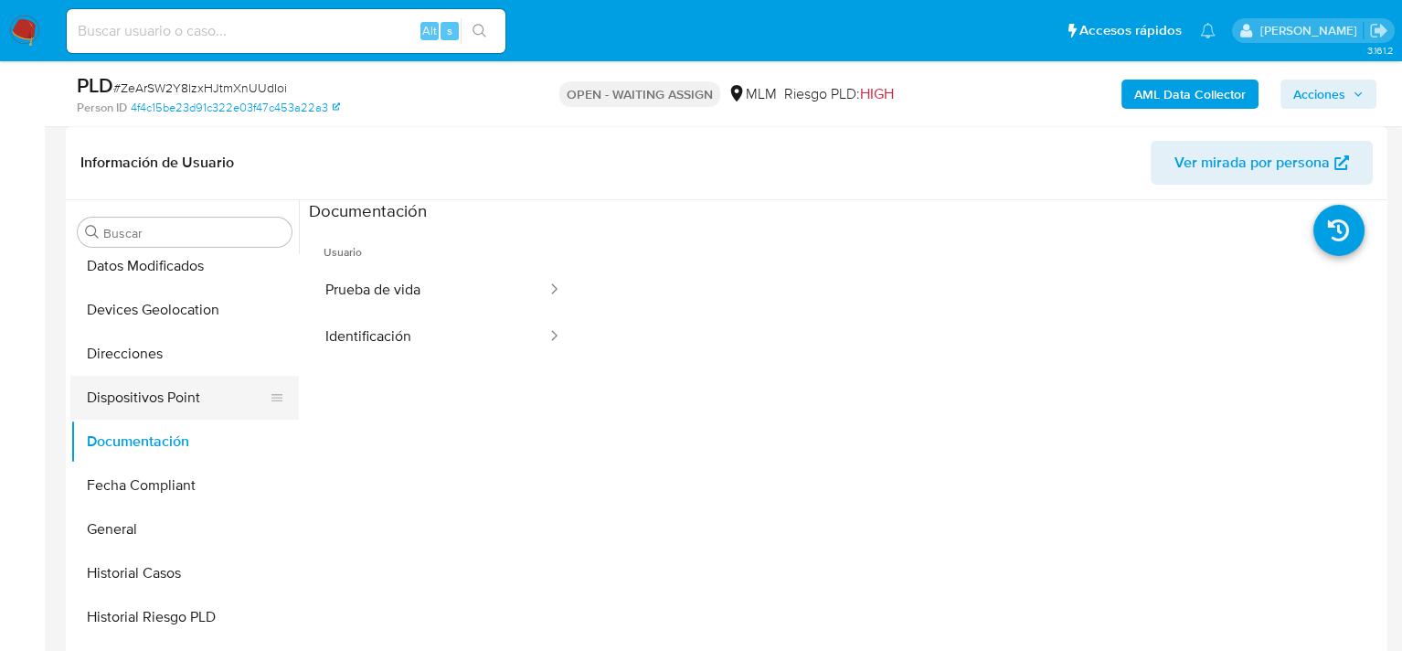
scroll to position [312, 0]
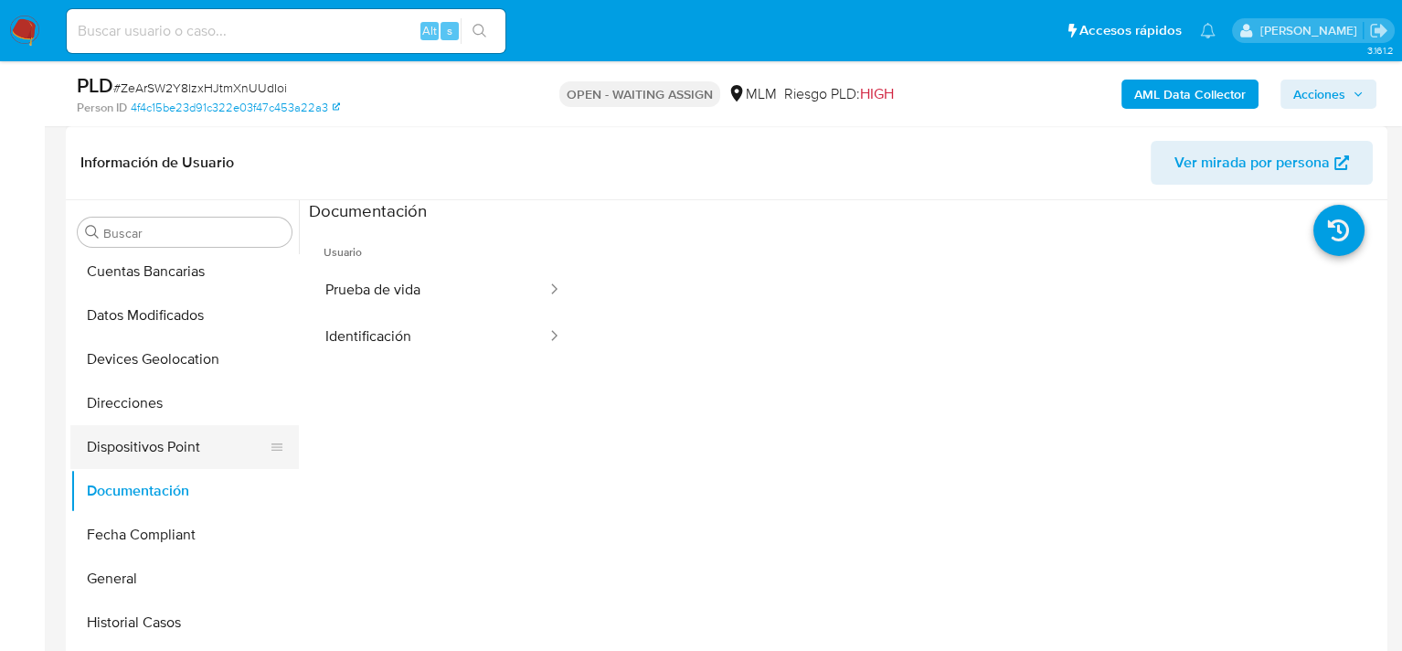
click at [193, 447] on button "Dispositivos Point" at bounding box center [177, 447] width 214 height 44
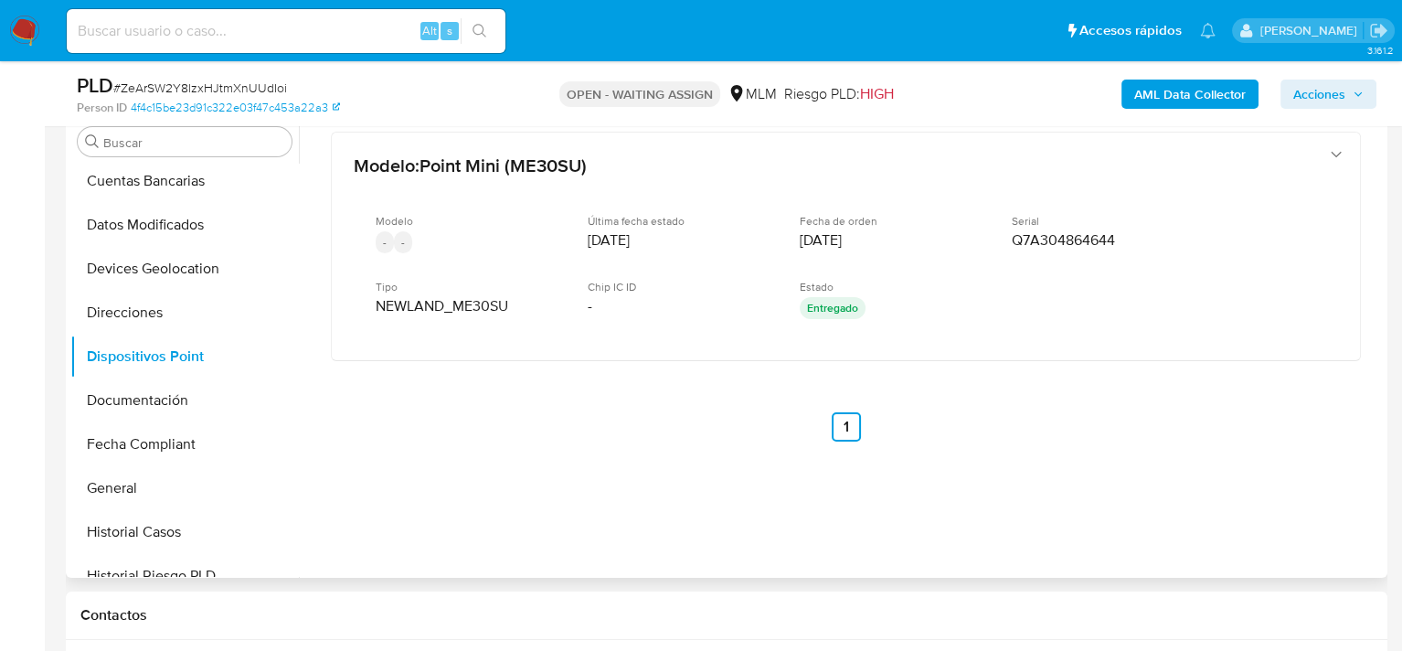
scroll to position [183, 0]
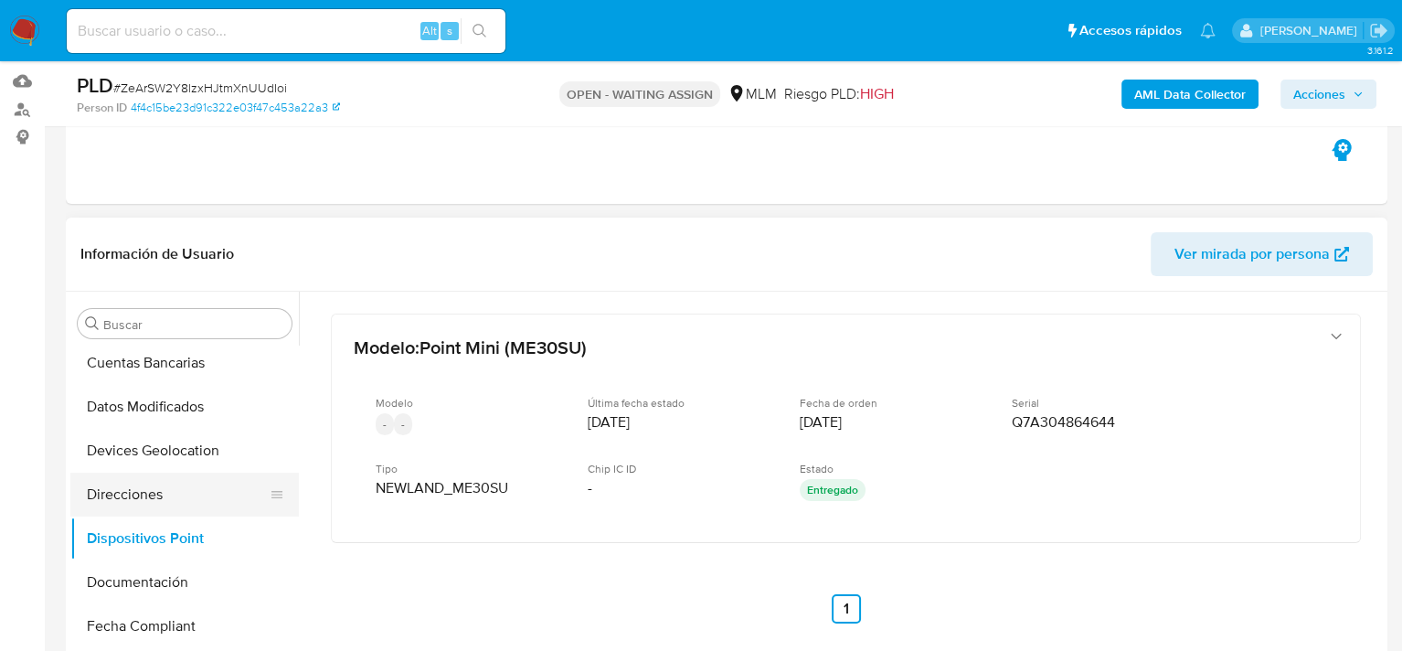
click at [183, 493] on button "Direcciones" at bounding box center [177, 495] width 214 height 44
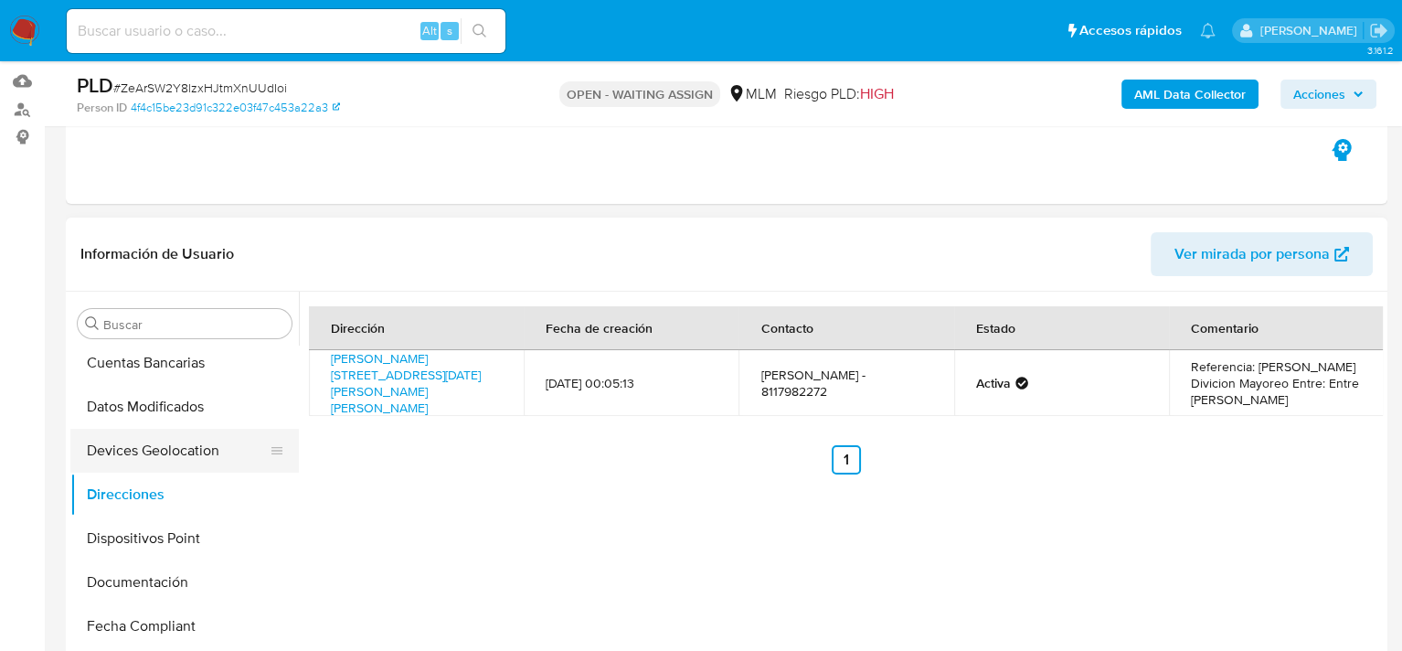
click at [171, 458] on button "Devices Geolocation" at bounding box center [177, 451] width 214 height 44
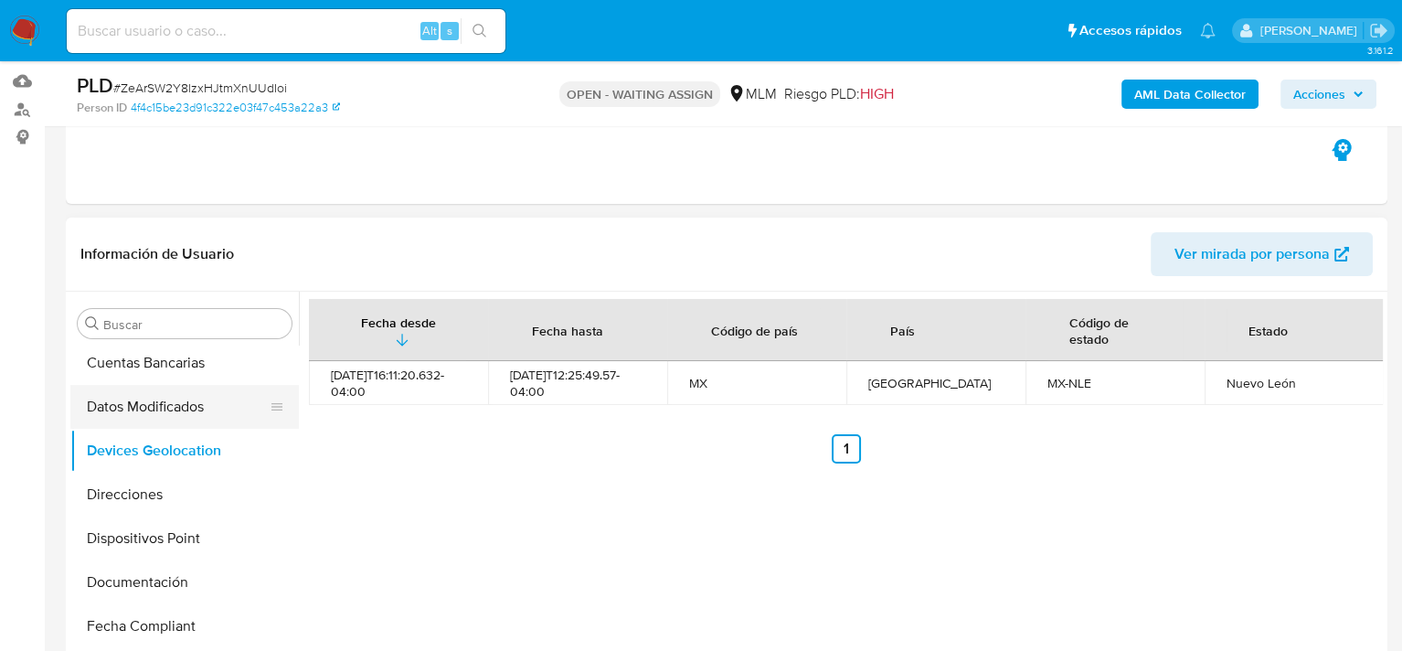
click at [160, 407] on button "Datos Modificados" at bounding box center [177, 407] width 214 height 44
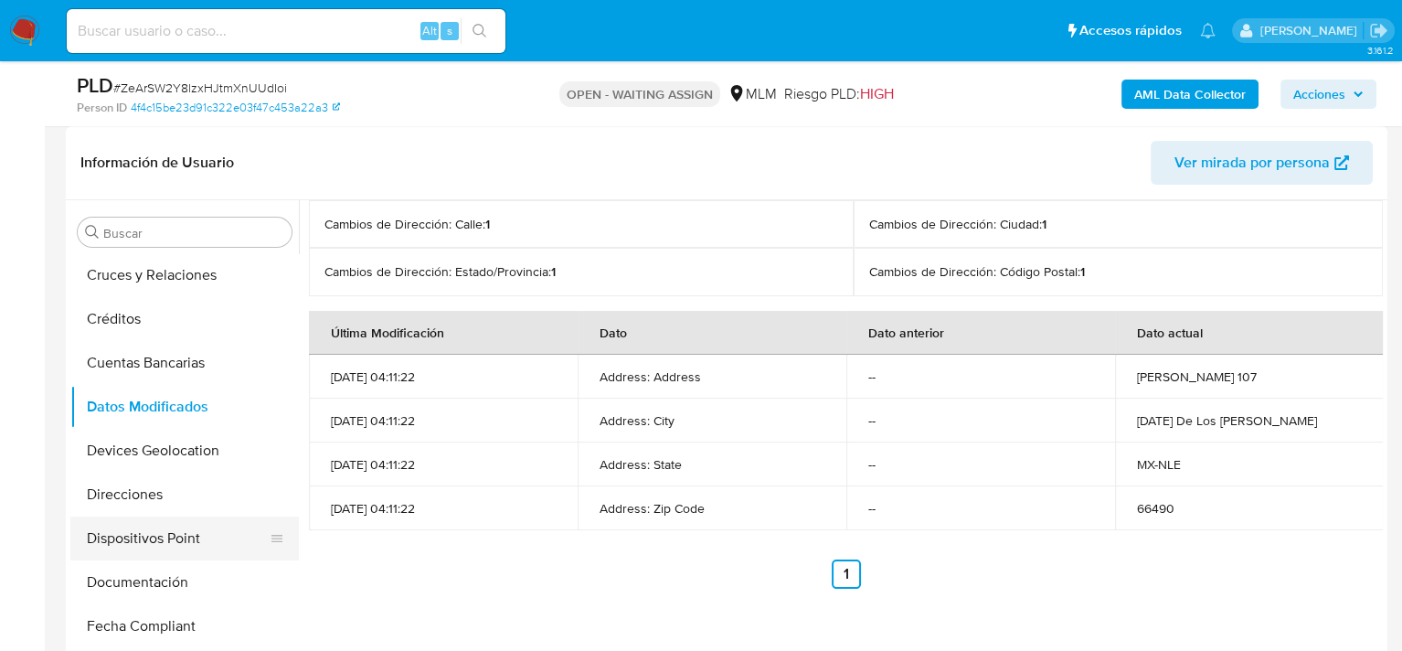
scroll to position [129, 0]
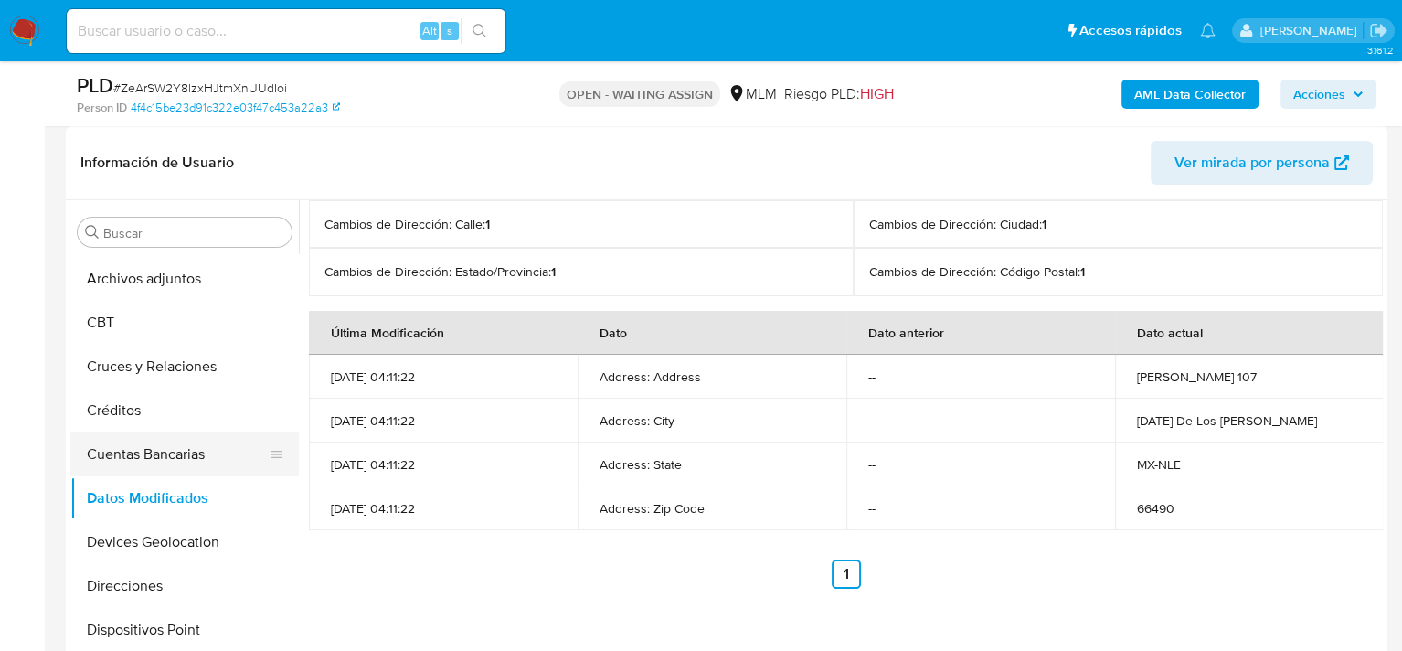
click at [183, 441] on button "Cuentas Bancarias" at bounding box center [177, 454] width 214 height 44
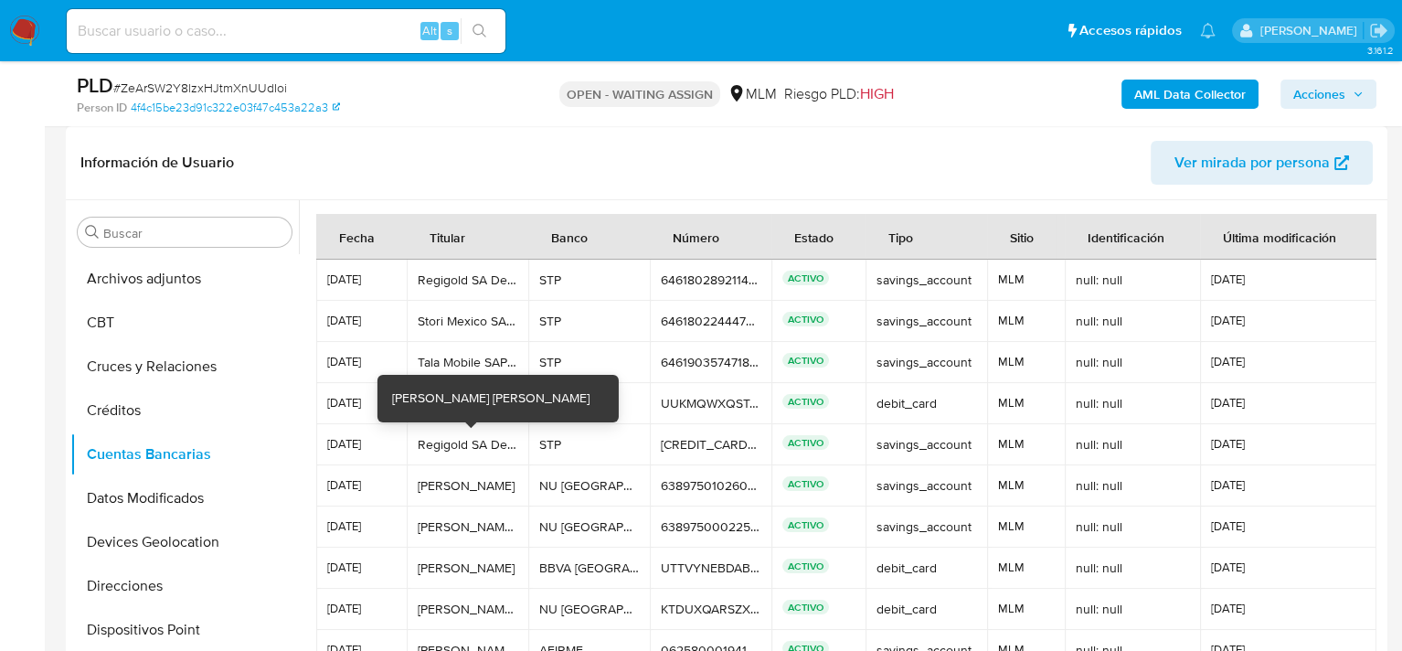
scroll to position [0, 0]
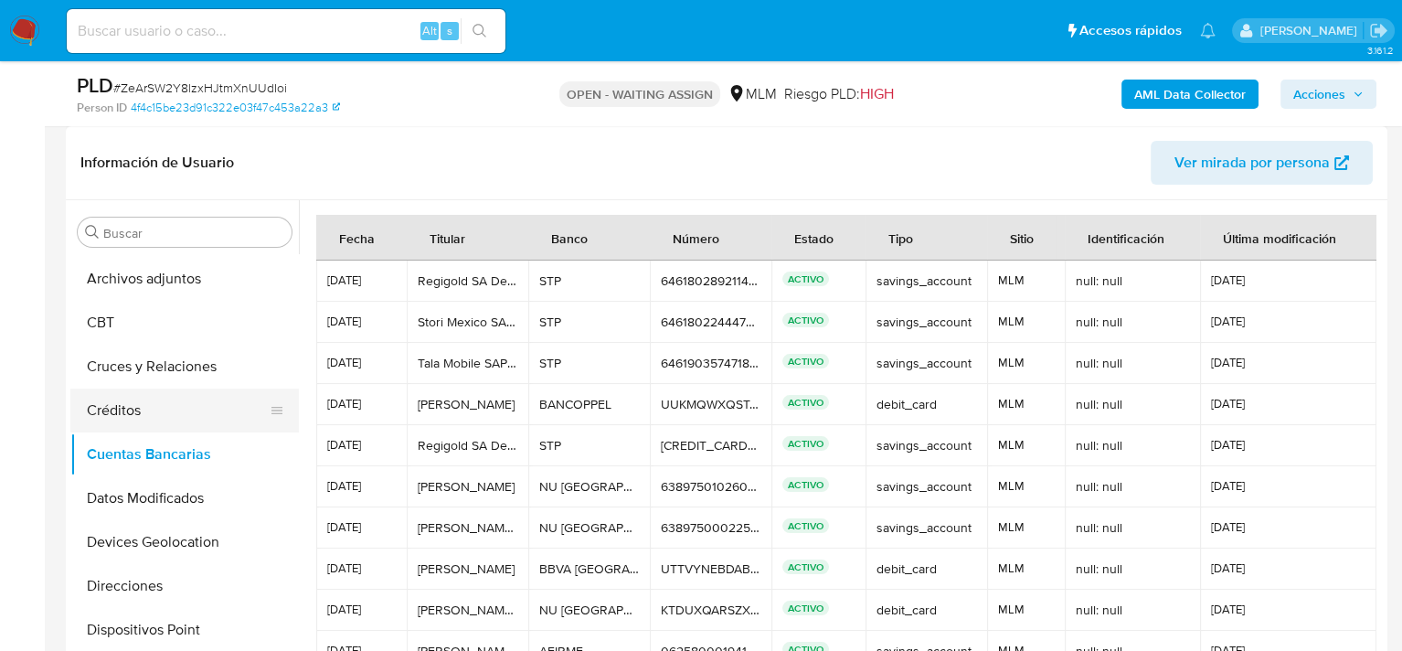
click at [143, 405] on button "Créditos" at bounding box center [177, 411] width 214 height 44
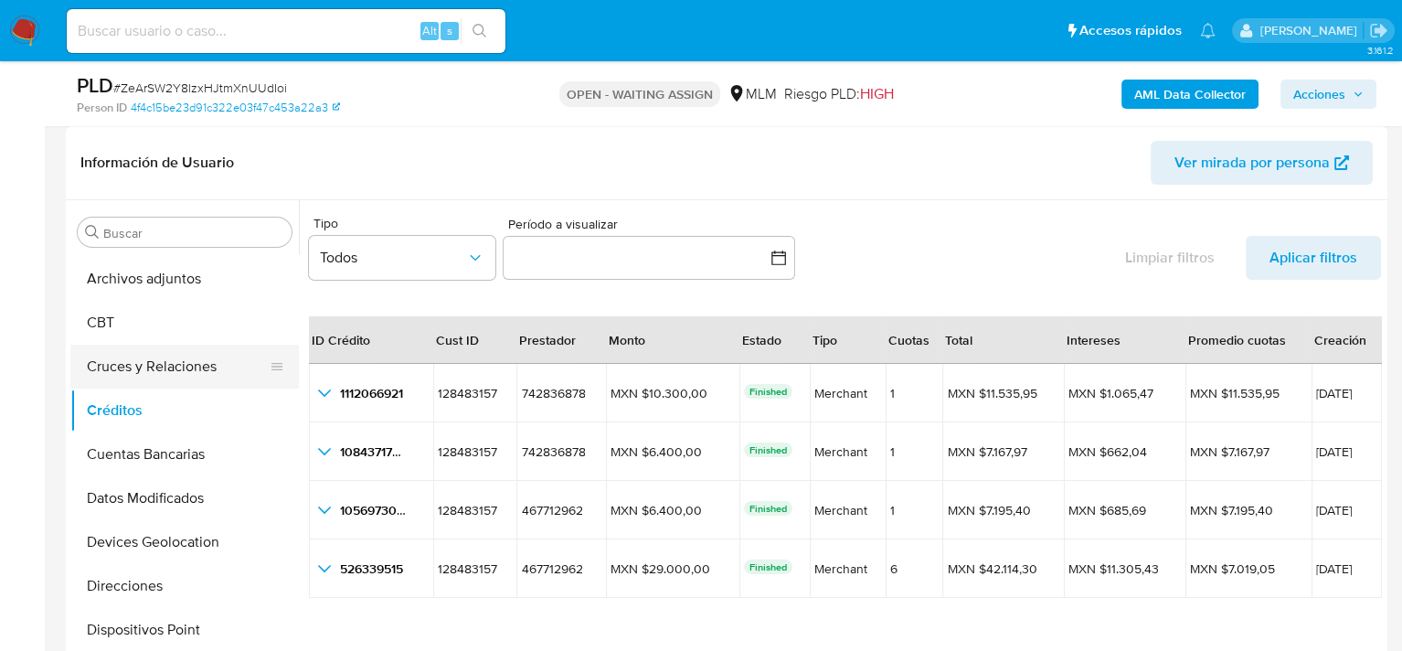
click at [160, 361] on button "Cruces y Relaciones" at bounding box center [177, 367] width 214 height 44
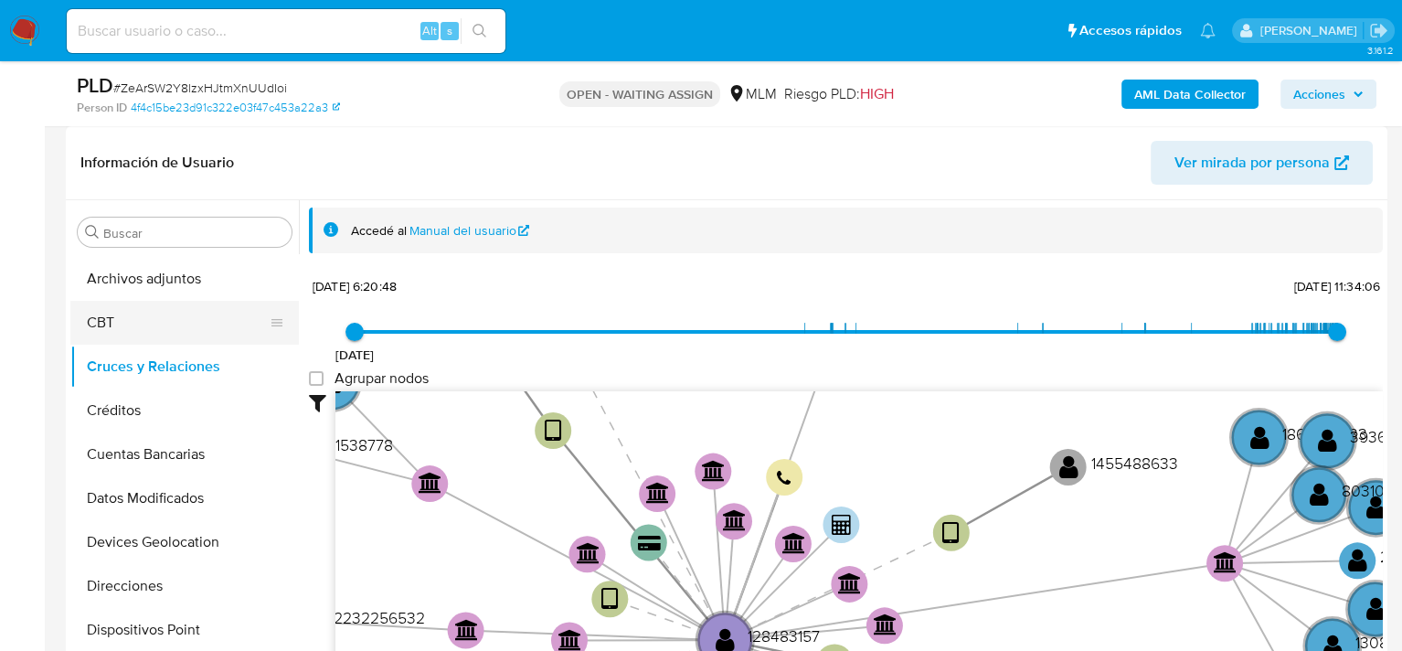
click at [168, 324] on button "CBT" at bounding box center [177, 323] width 214 height 44
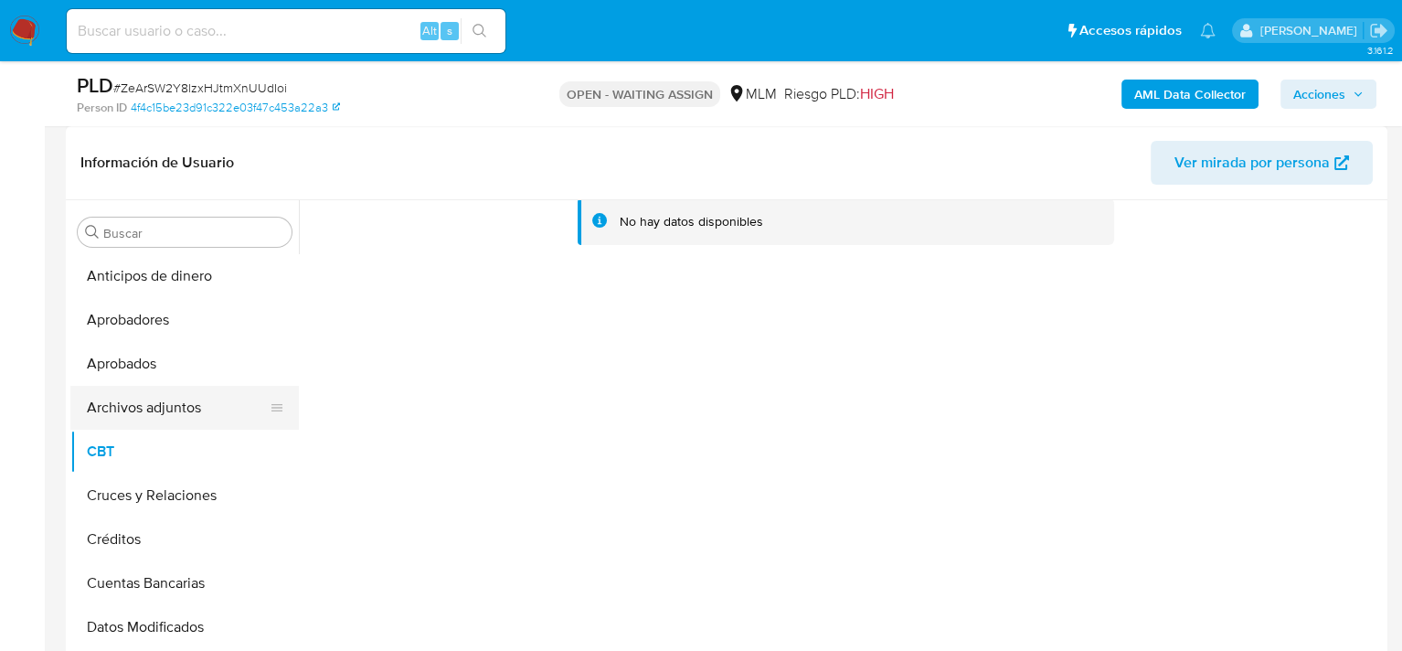
click at [206, 417] on button "Archivos adjuntos" at bounding box center [177, 408] width 214 height 44
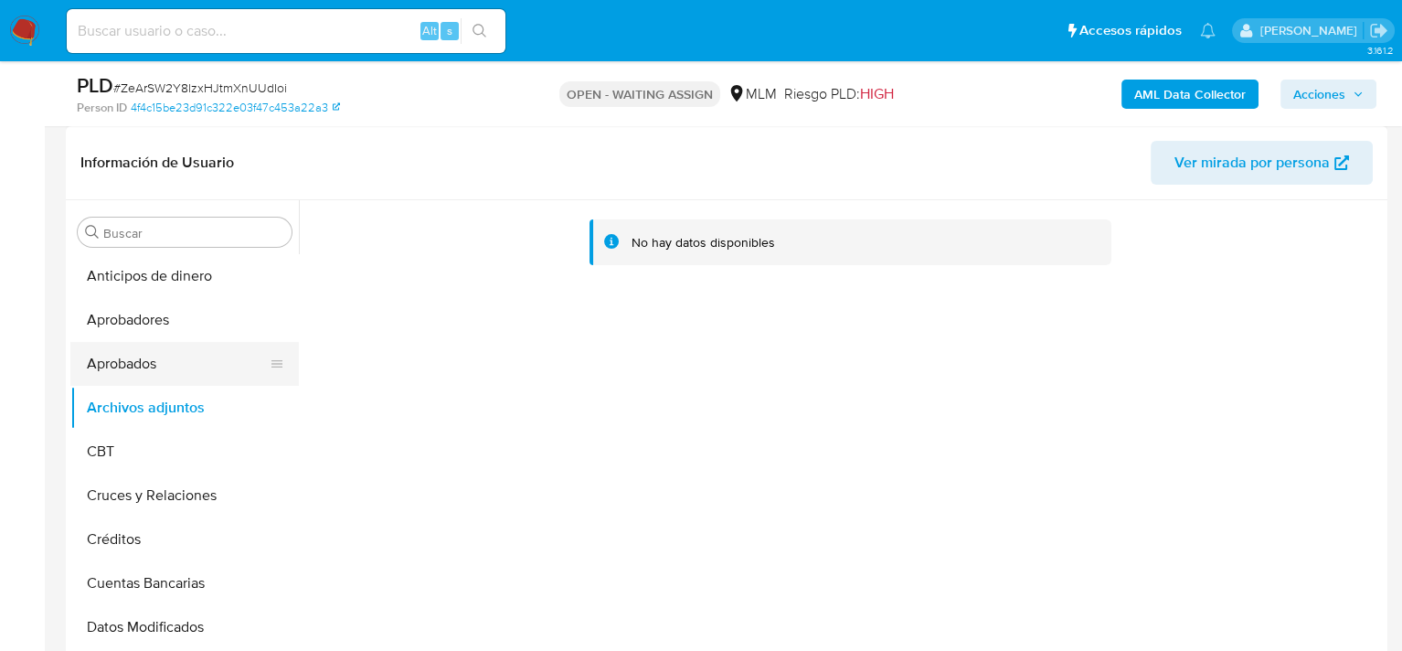
click at [175, 362] on button "Aprobados" at bounding box center [177, 364] width 214 height 44
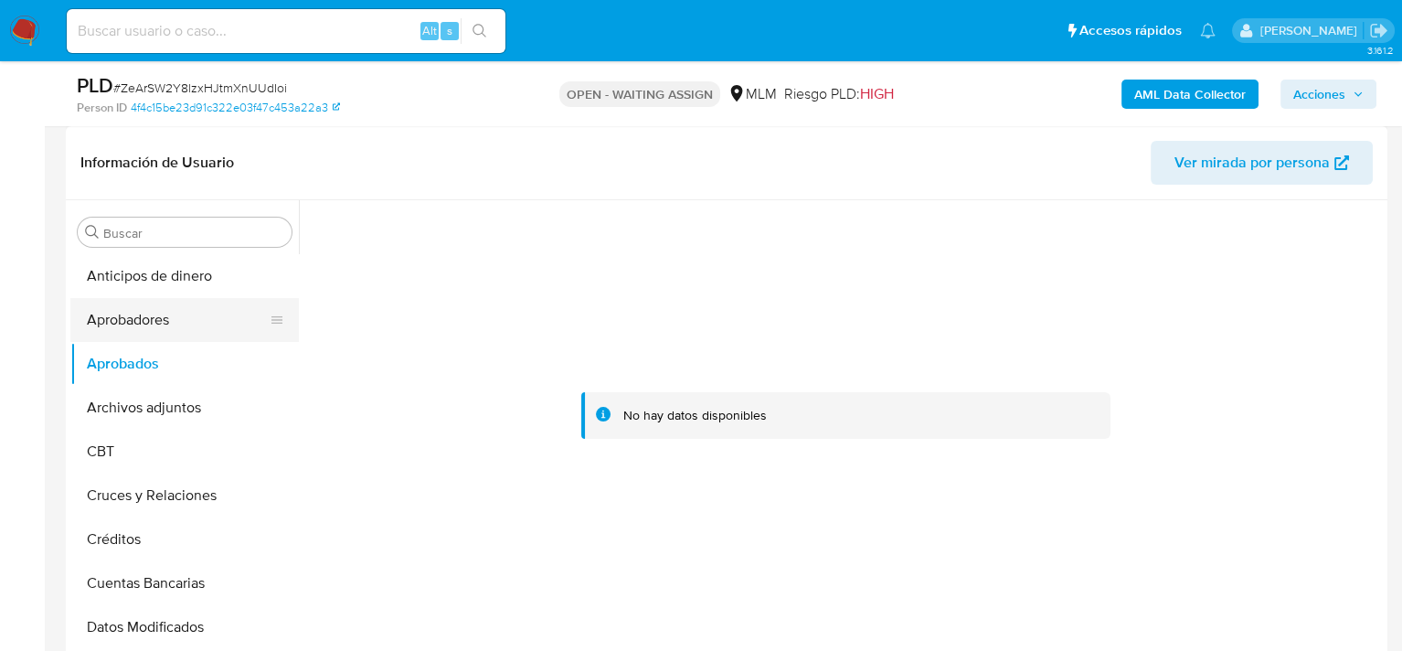
click at [173, 326] on button "Aprobadores" at bounding box center [177, 320] width 214 height 44
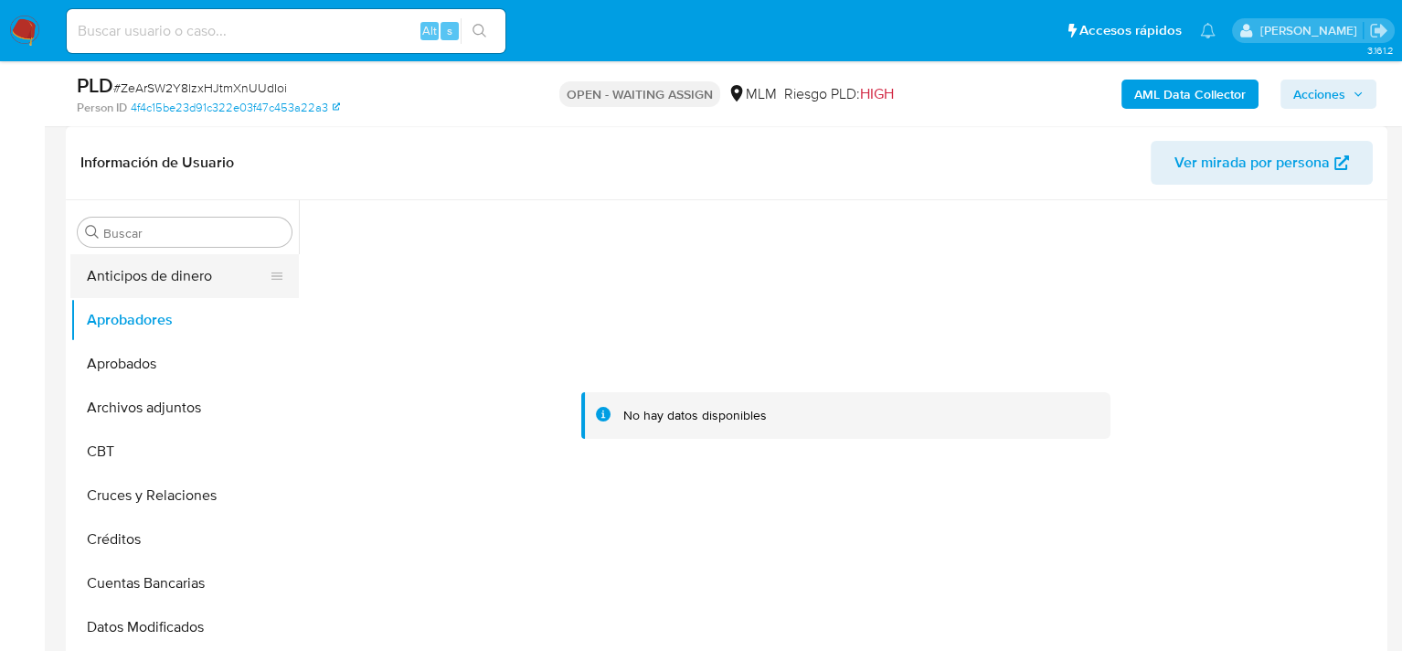
click at [191, 287] on button "Anticipos de dinero" at bounding box center [177, 276] width 214 height 44
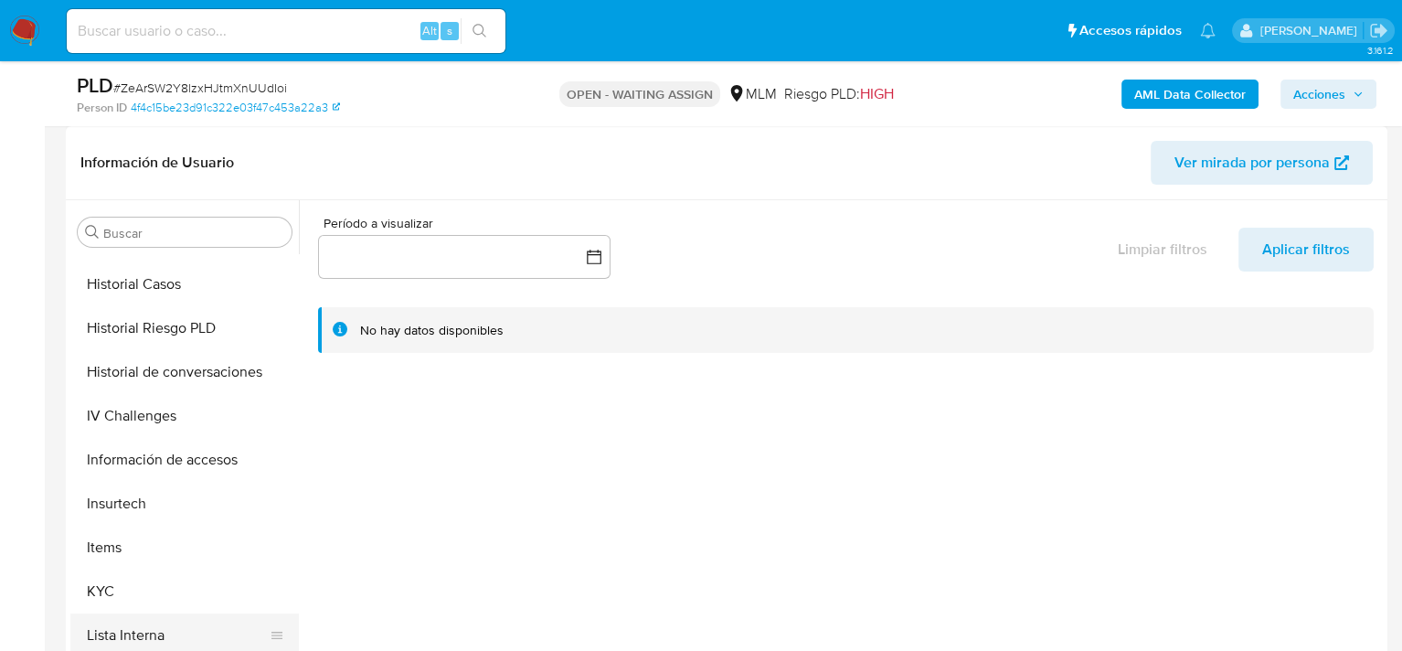
scroll to position [860, 0]
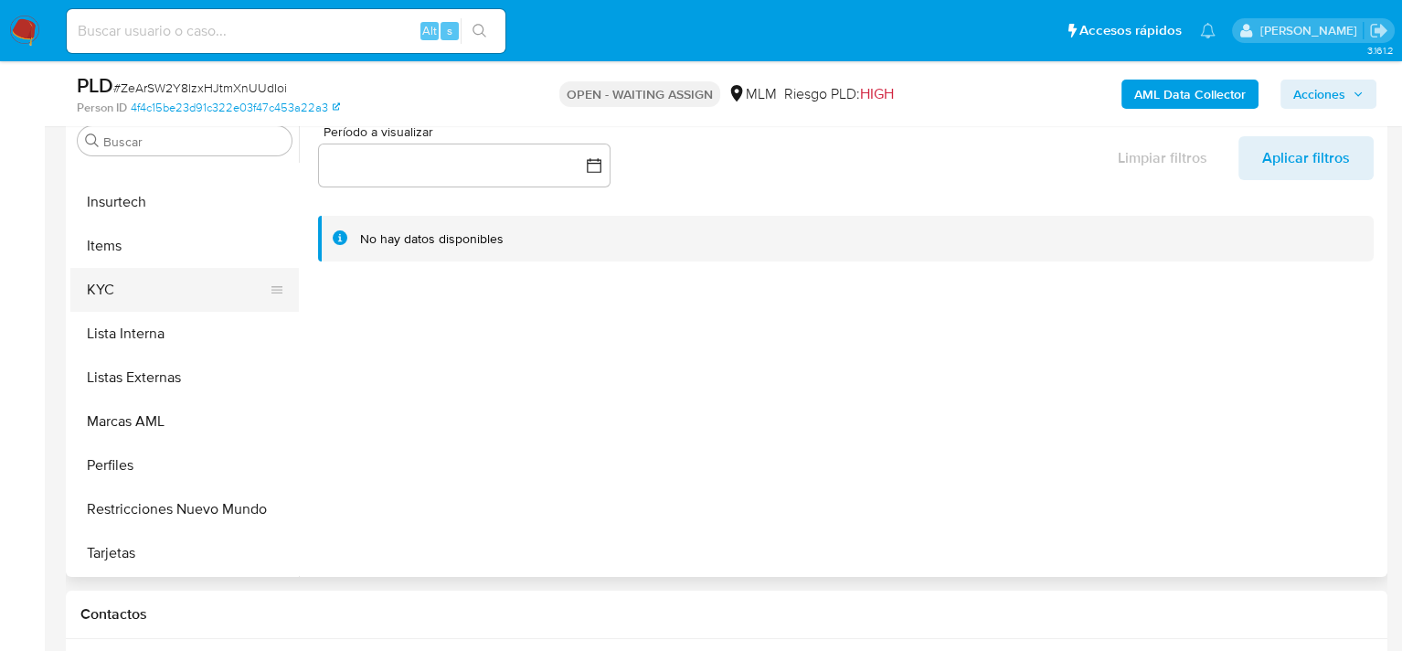
click at [171, 302] on button "KYC" at bounding box center [177, 290] width 214 height 44
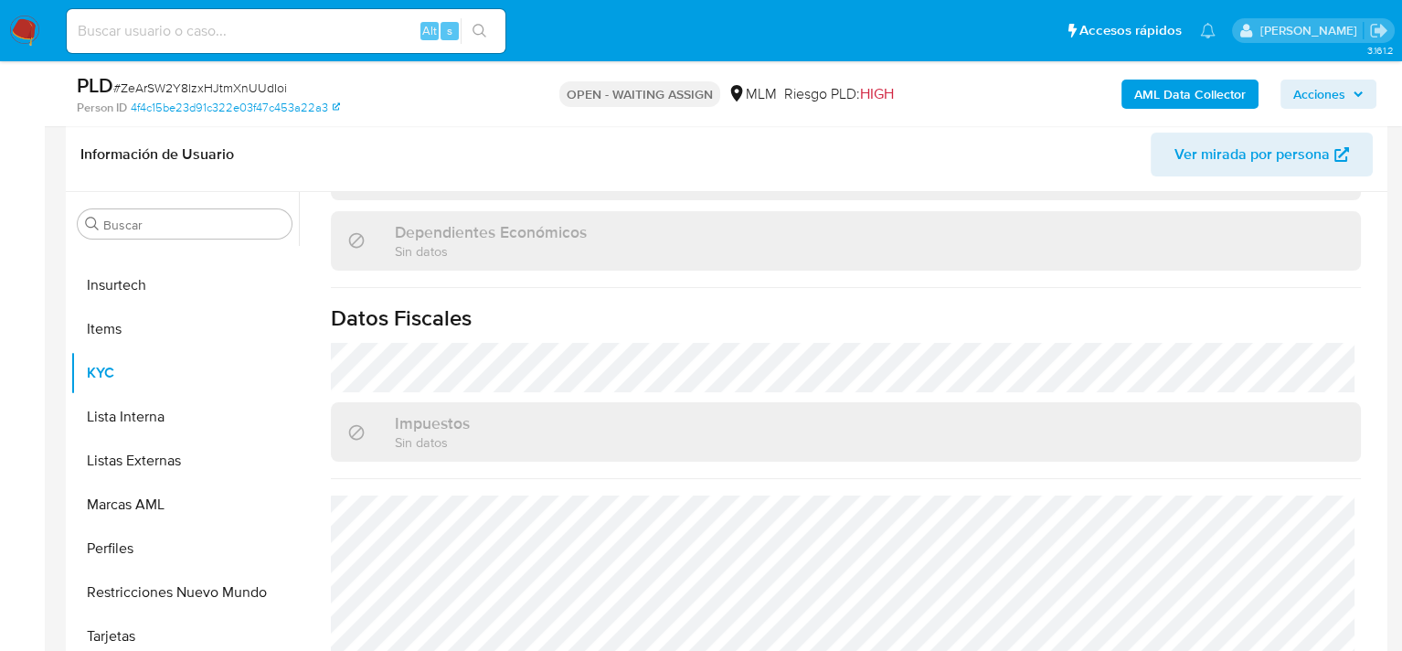
scroll to position [1142, 0]
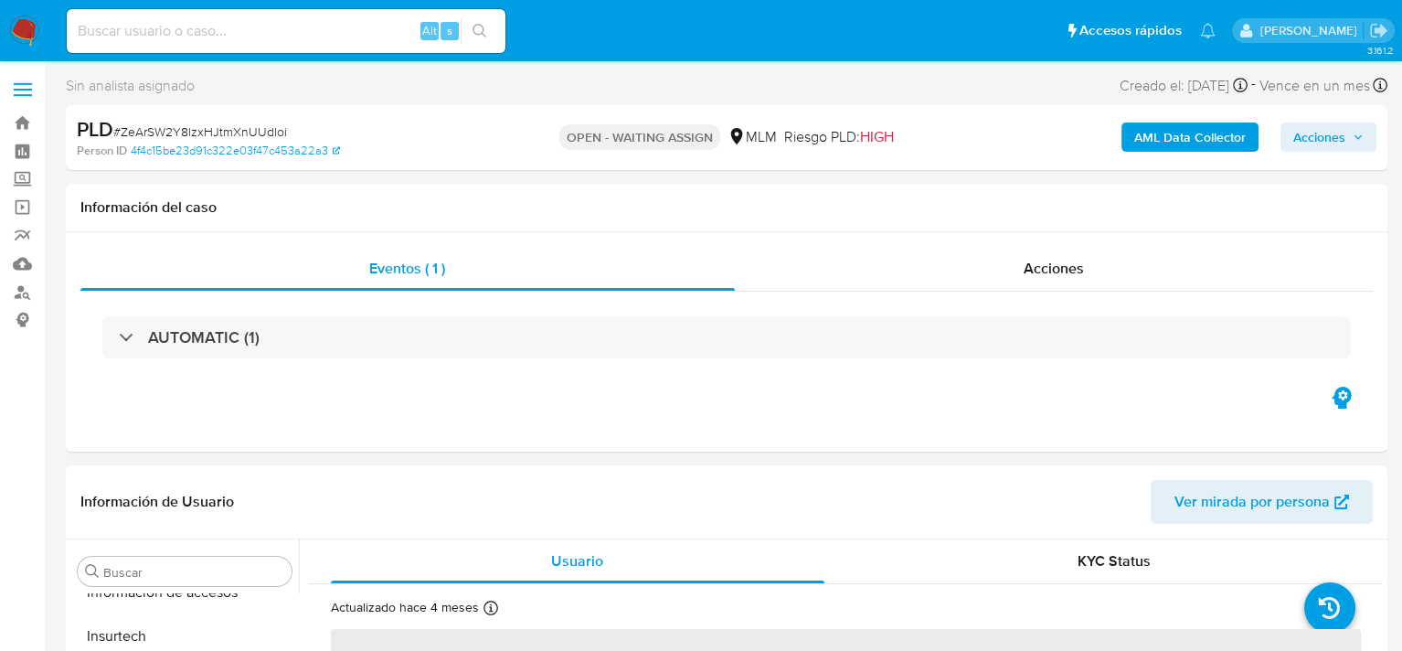
scroll to position [860, 0]
select select "10"
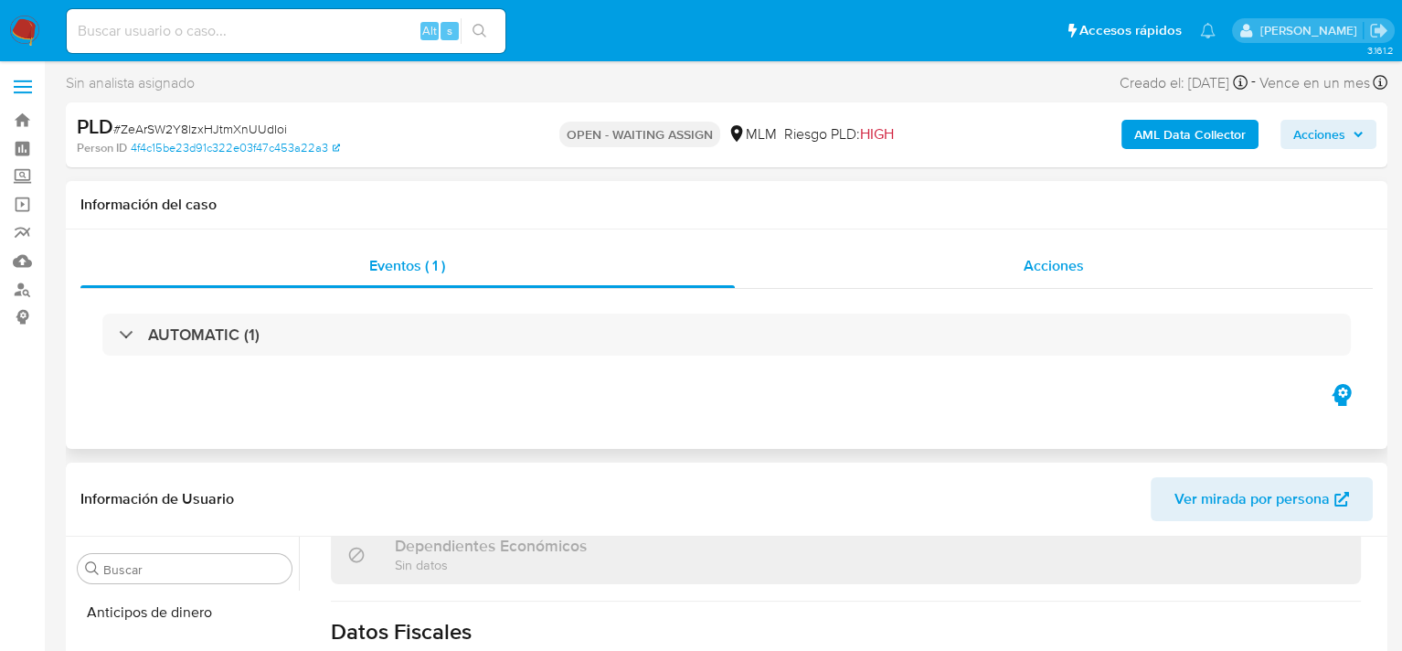
scroll to position [0, 0]
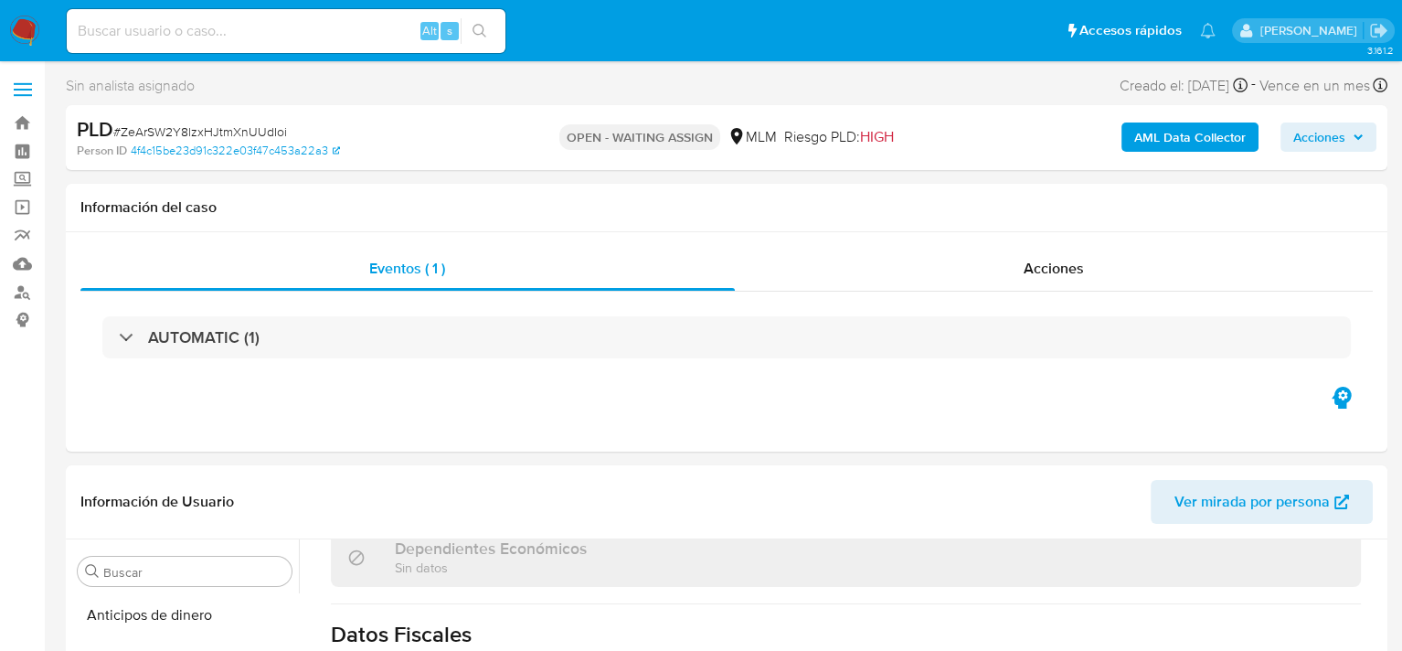
click at [1355, 138] on icon "button" at bounding box center [1358, 137] width 11 height 11
click at [1360, 140] on icon "button" at bounding box center [1358, 137] width 11 height 11
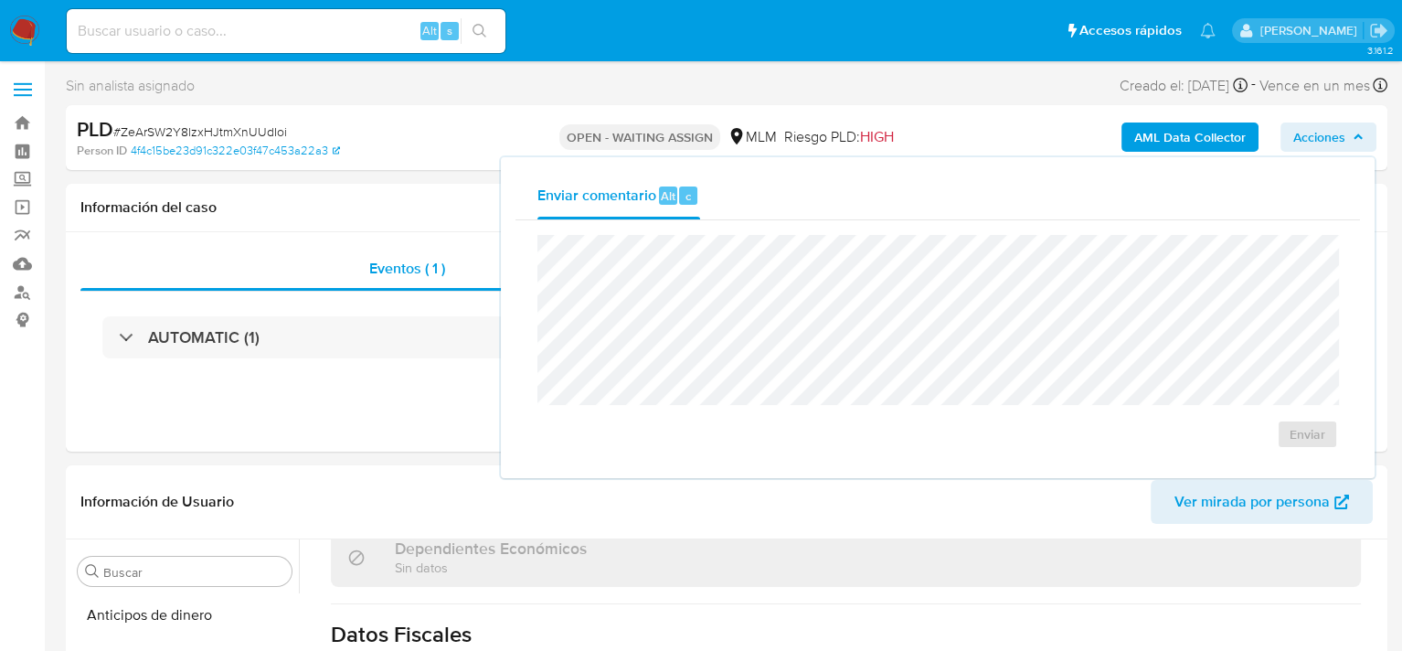
click at [1360, 140] on icon "button" at bounding box center [1358, 137] width 11 height 11
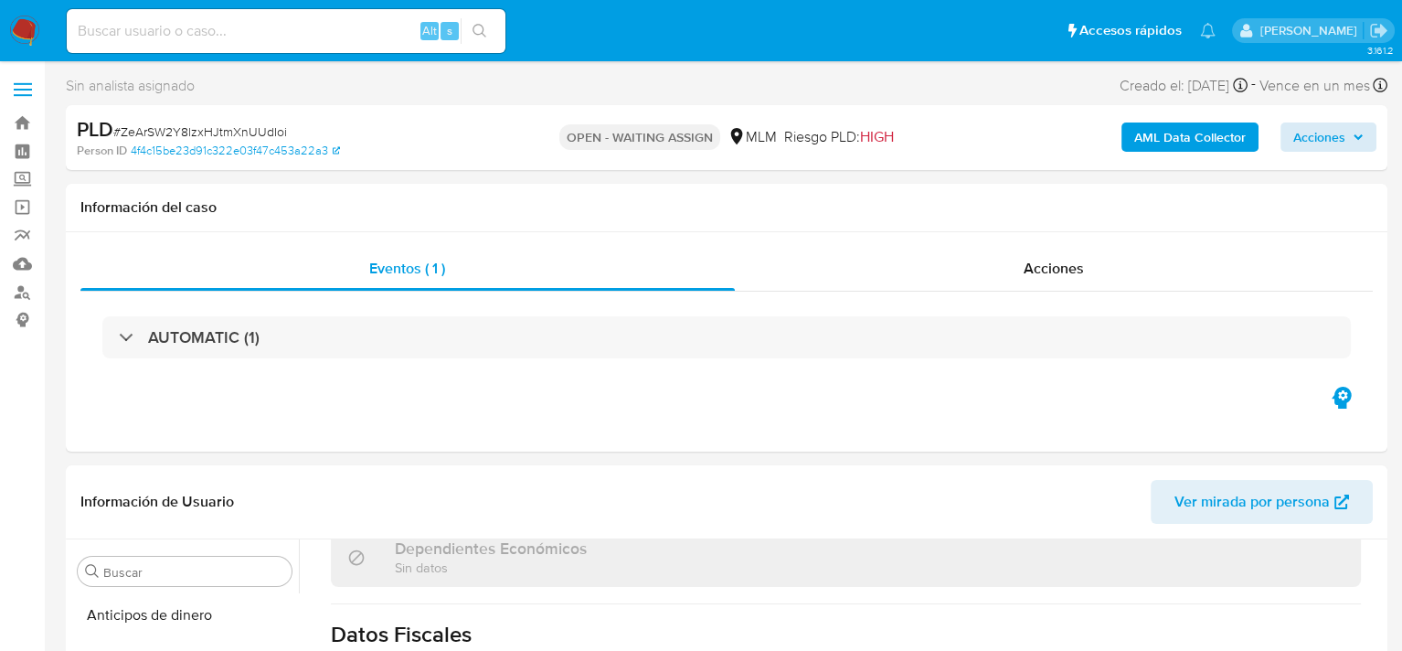
click at [1001, 144] on div "AML Data Collector Acciones" at bounding box center [1162, 137] width 429 height 43
click at [22, 90] on span at bounding box center [23, 90] width 18 height 3
click at [0, 0] on input "checkbox" at bounding box center [0, 0] width 0 height 0
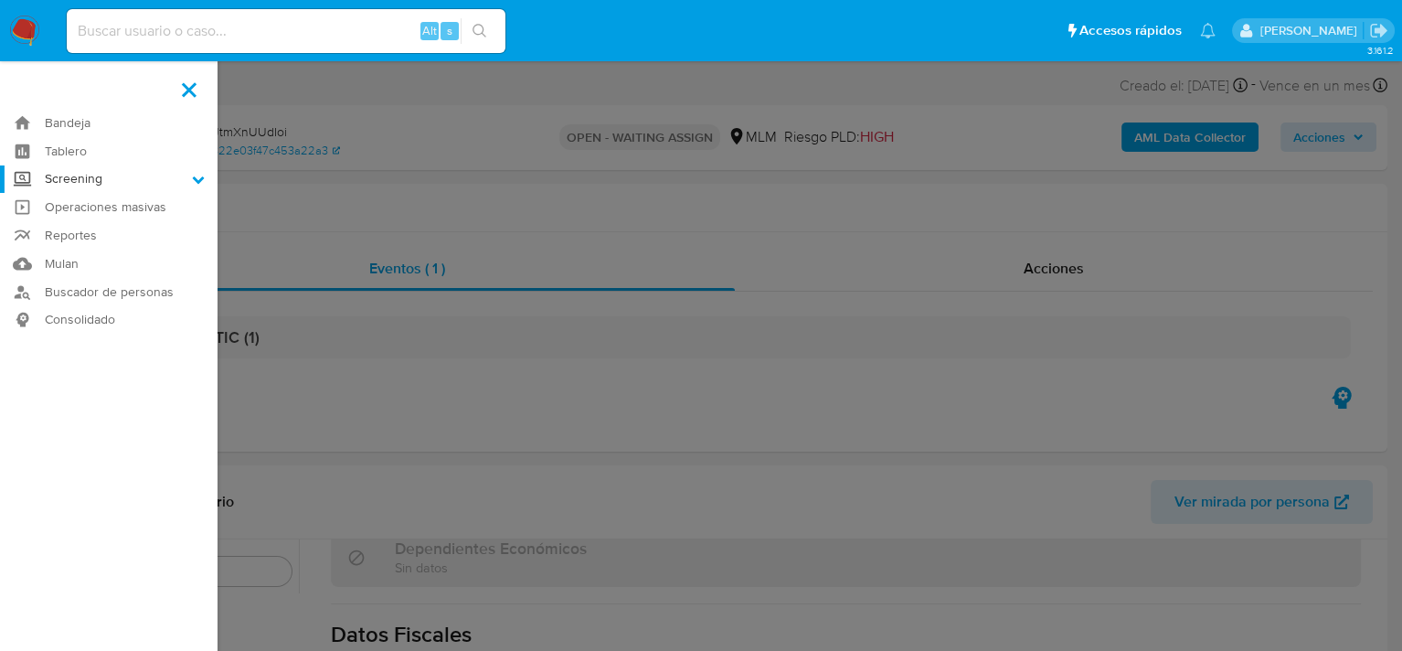
click at [195, 182] on icon at bounding box center [198, 179] width 13 height 13
click at [0, 0] on input "Screening" at bounding box center [0, 0] width 0 height 0
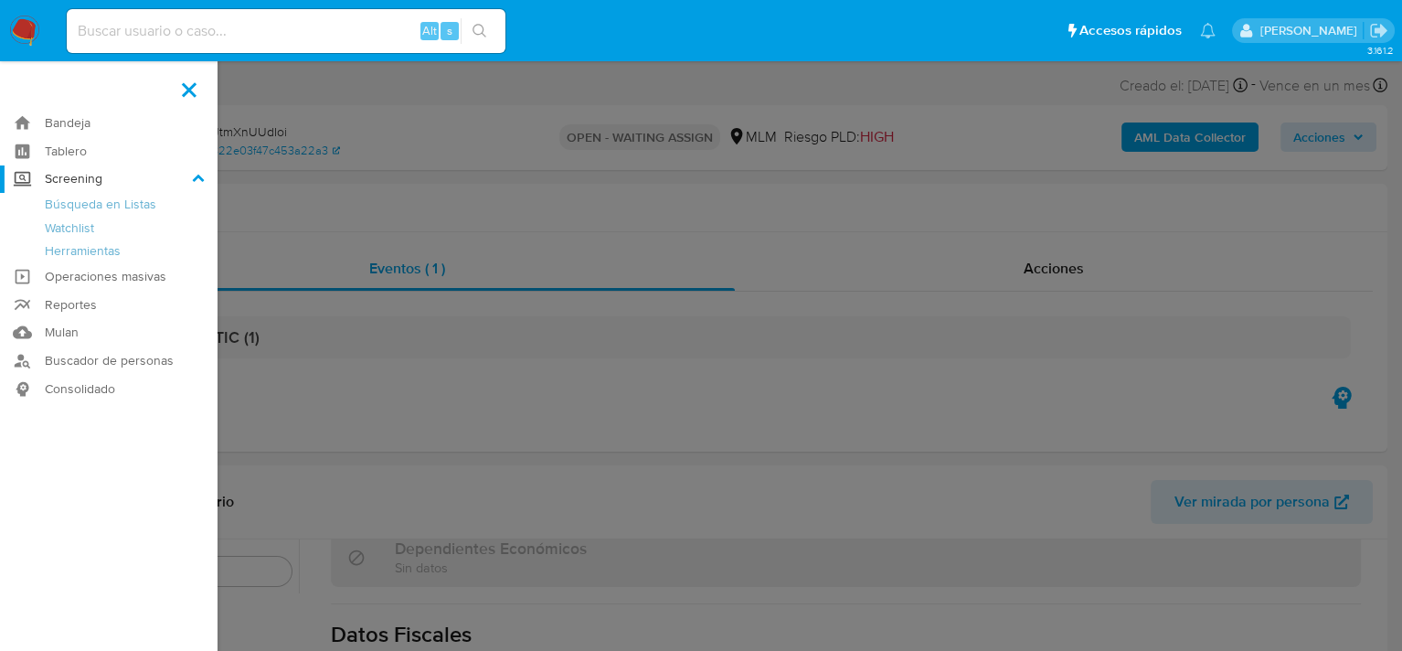
click at [195, 182] on icon at bounding box center [198, 179] width 13 height 13
click at [0, 0] on input "Screening" at bounding box center [0, 0] width 0 height 0
click at [431, 208] on label at bounding box center [701, 325] width 1402 height 651
click at [0, 0] on input "checkbox" at bounding box center [0, 0] width 0 height 0
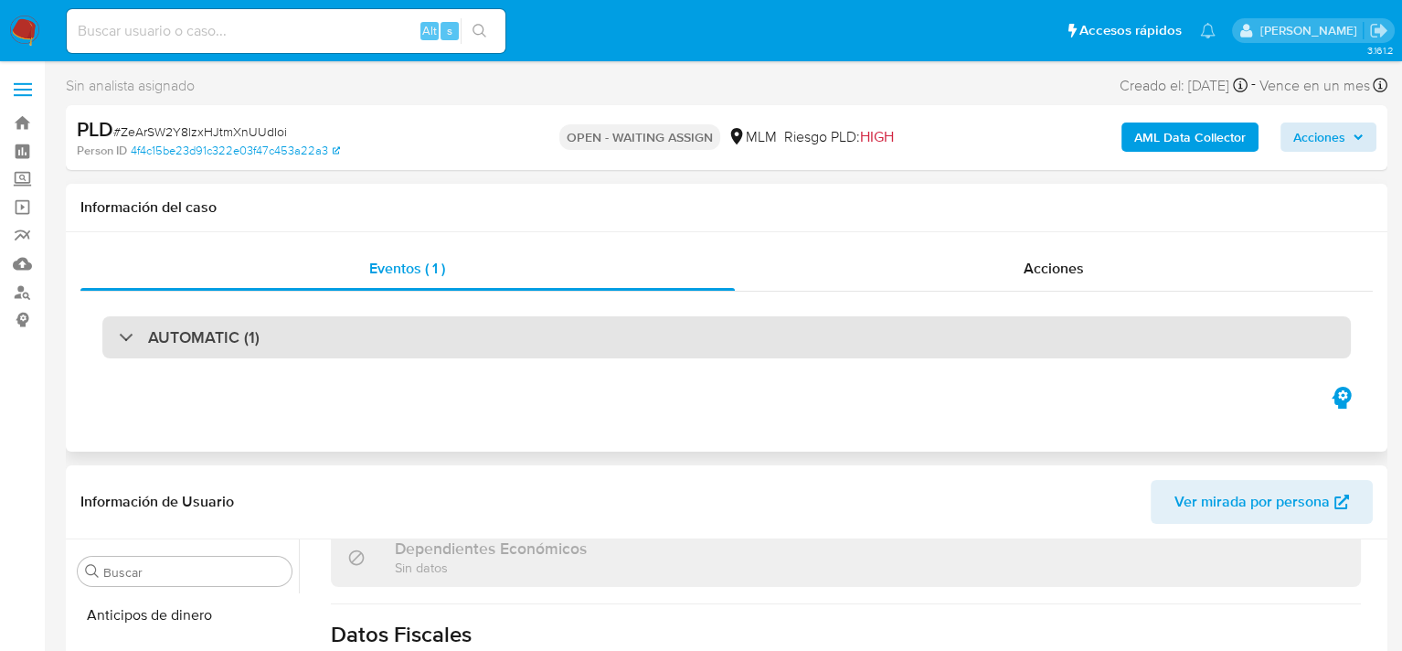
click at [137, 331] on div "AUTOMATIC (1)" at bounding box center [189, 337] width 141 height 20
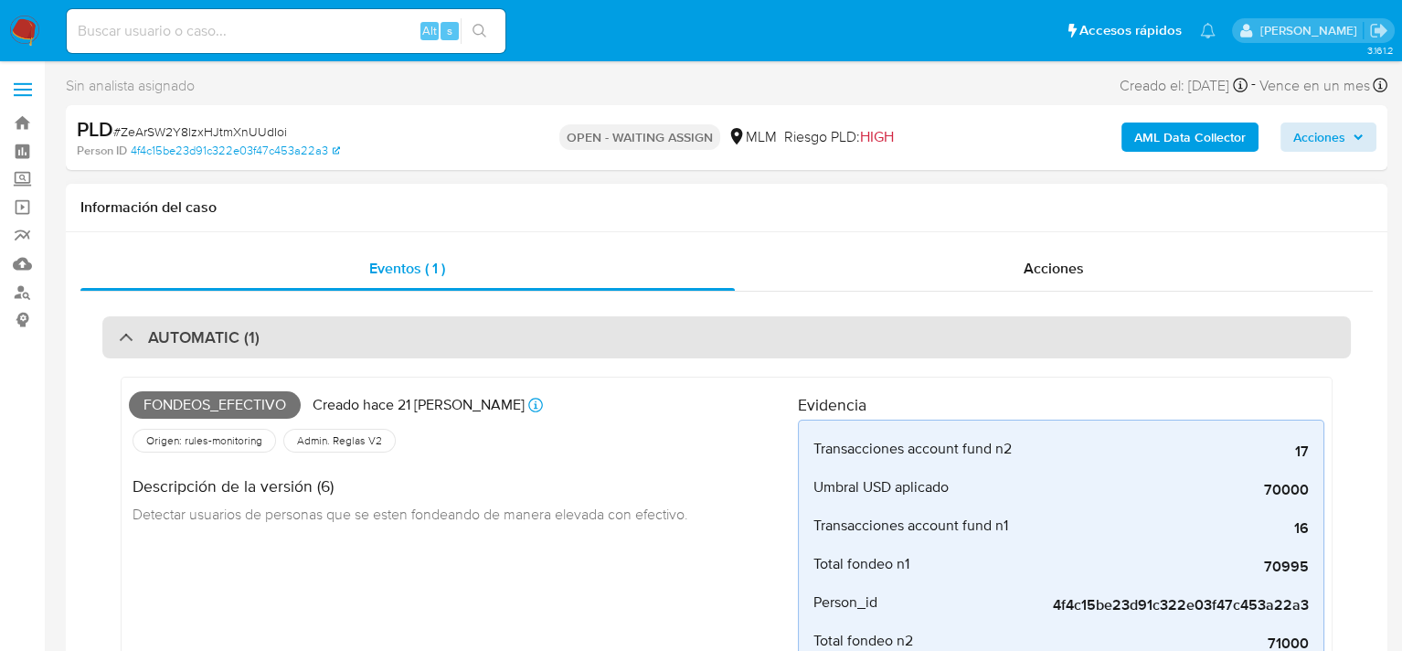
scroll to position [91, 0]
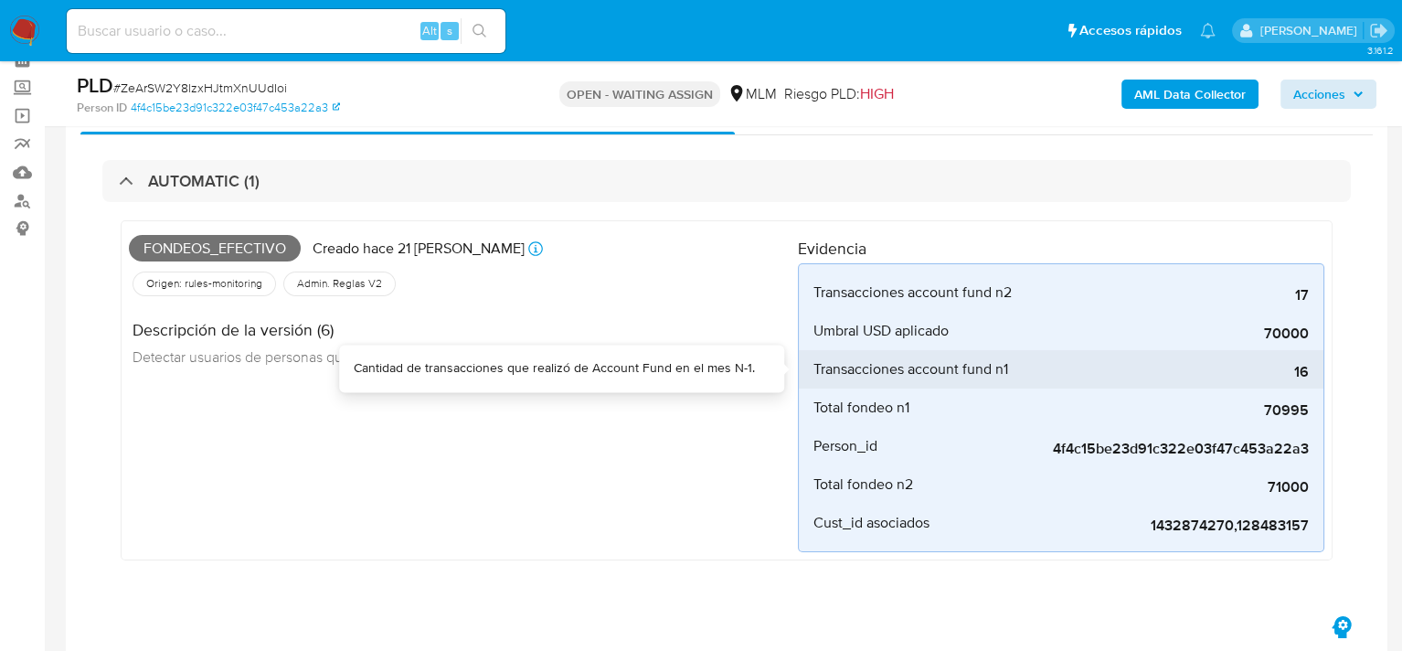
drag, startPoint x: 1211, startPoint y: 372, endPoint x: 1288, endPoint y: 370, distance: 76.8
click at [1287, 370] on span "16" at bounding box center [1172, 372] width 274 height 18
drag, startPoint x: 1294, startPoint y: 370, endPoint x: 1303, endPoint y: 369, distance: 9.2
click at [1303, 369] on span "16" at bounding box center [1172, 372] width 274 height 18
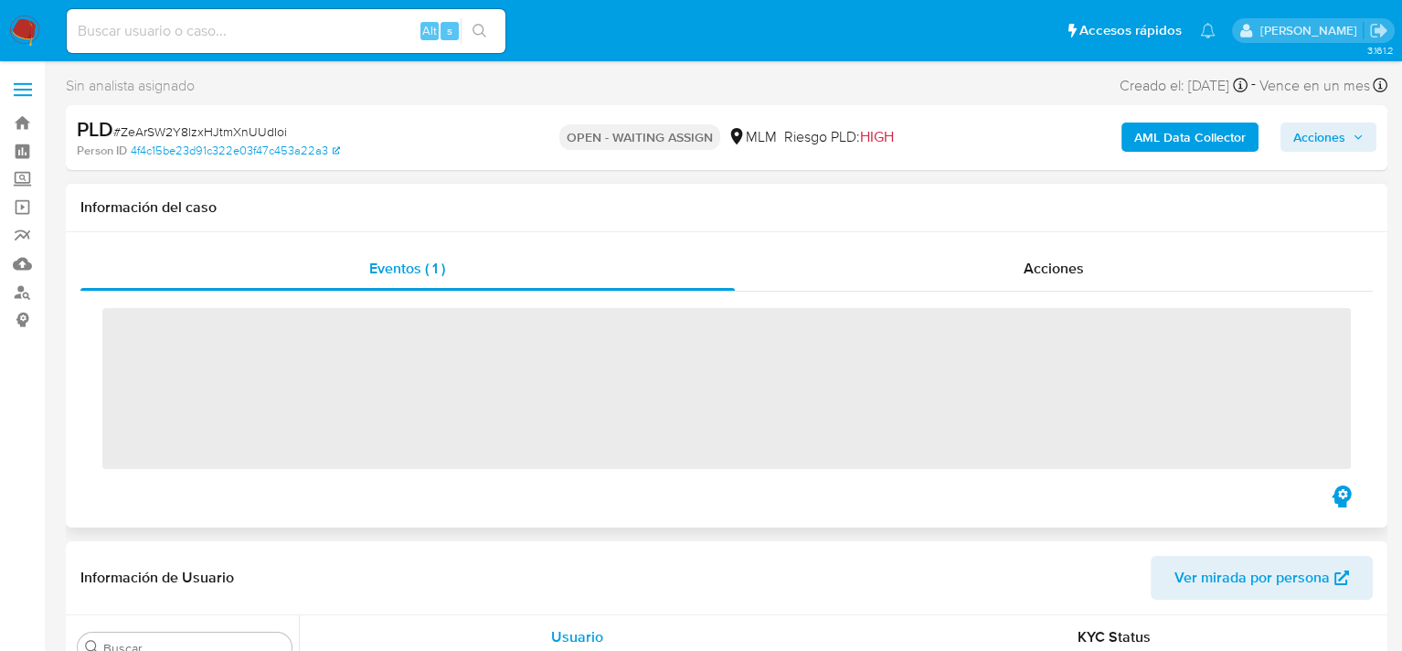
scroll to position [860, 0]
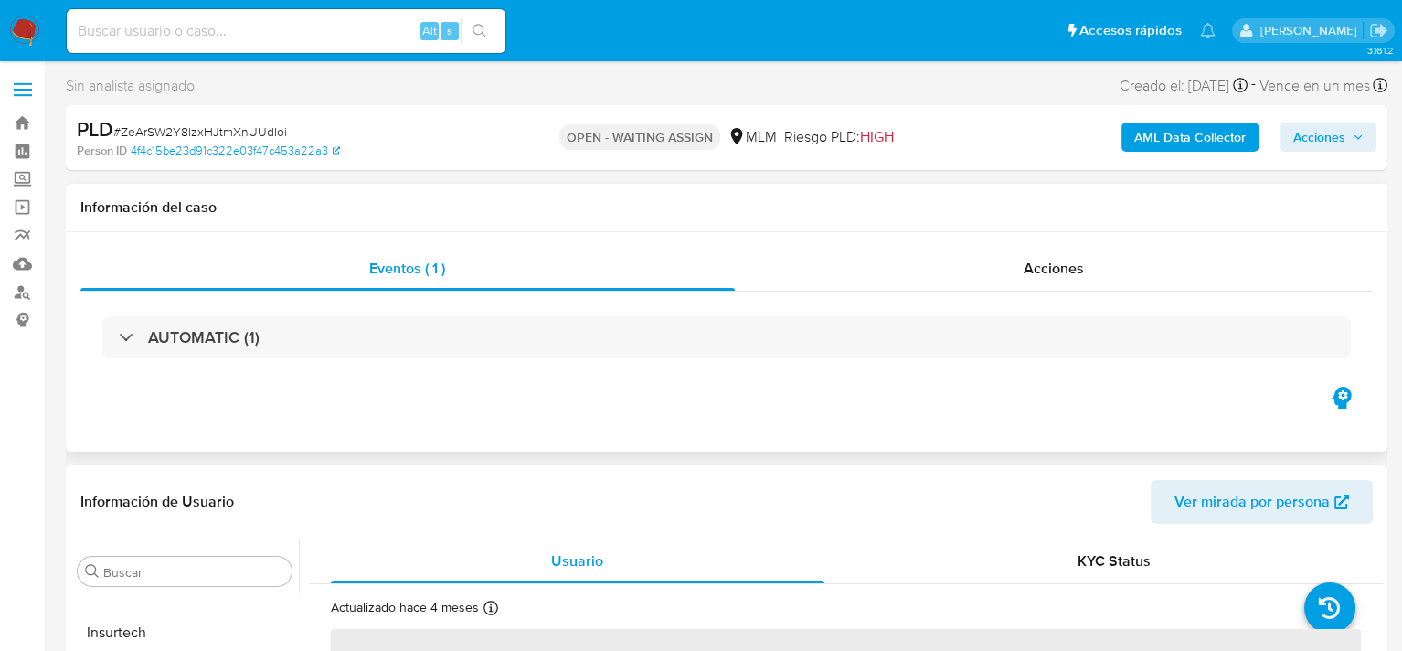
select select "10"
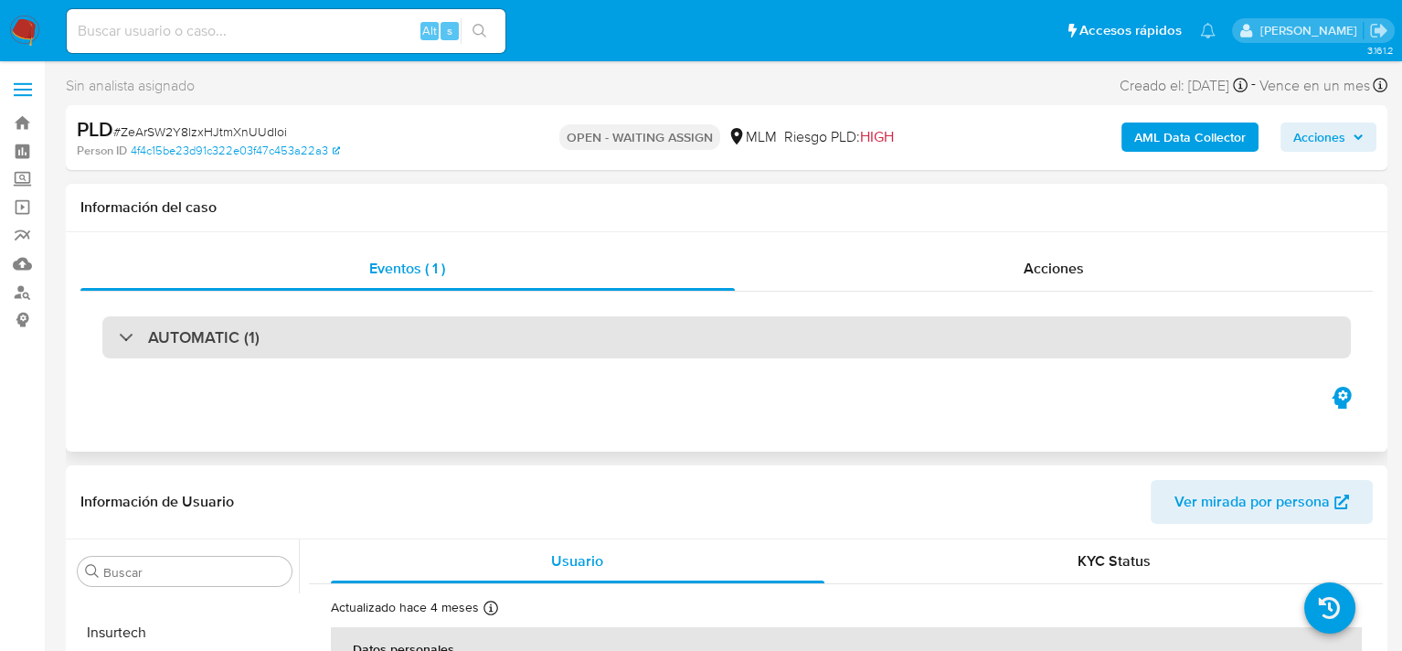
click at [172, 327] on h3 "AUTOMATIC (1)" at bounding box center [204, 337] width 112 height 20
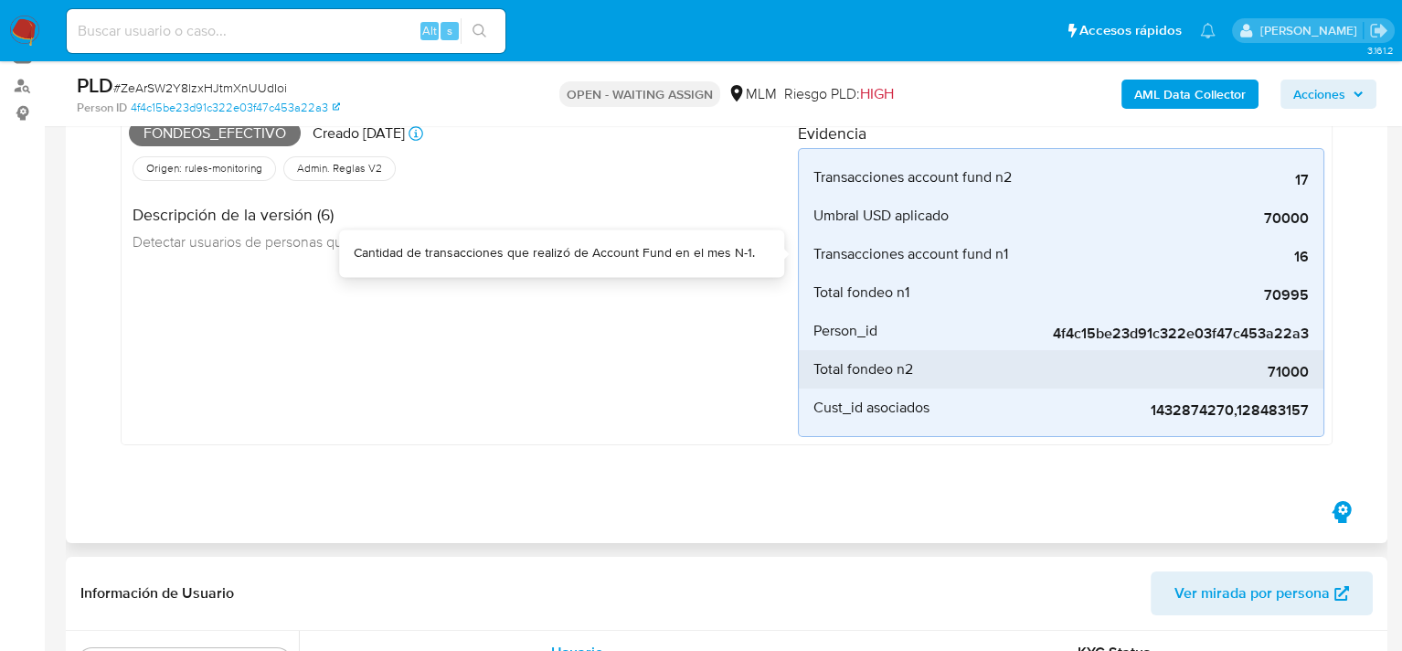
scroll to position [274, 0]
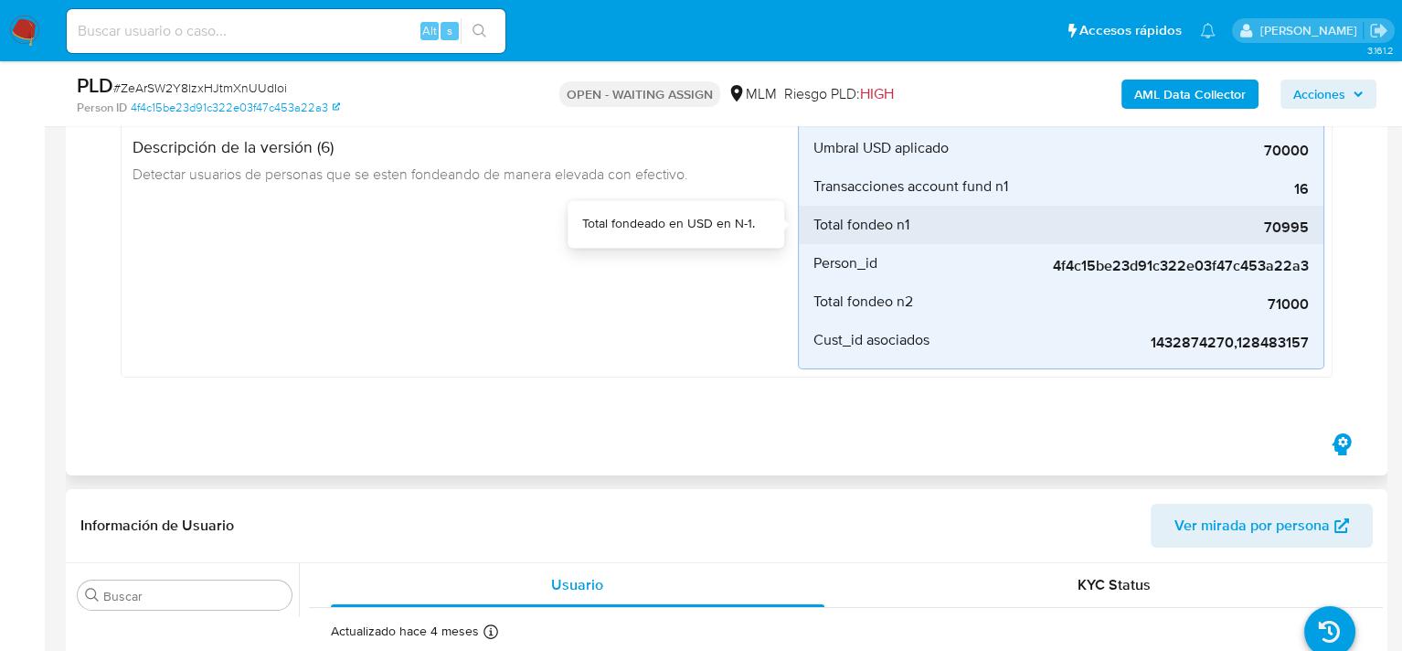
drag, startPoint x: 945, startPoint y: 224, endPoint x: 1291, endPoint y: 232, distance: 345.7
click at [1291, 232] on li "Total fondeo n1 70995" at bounding box center [1061, 225] width 525 height 38
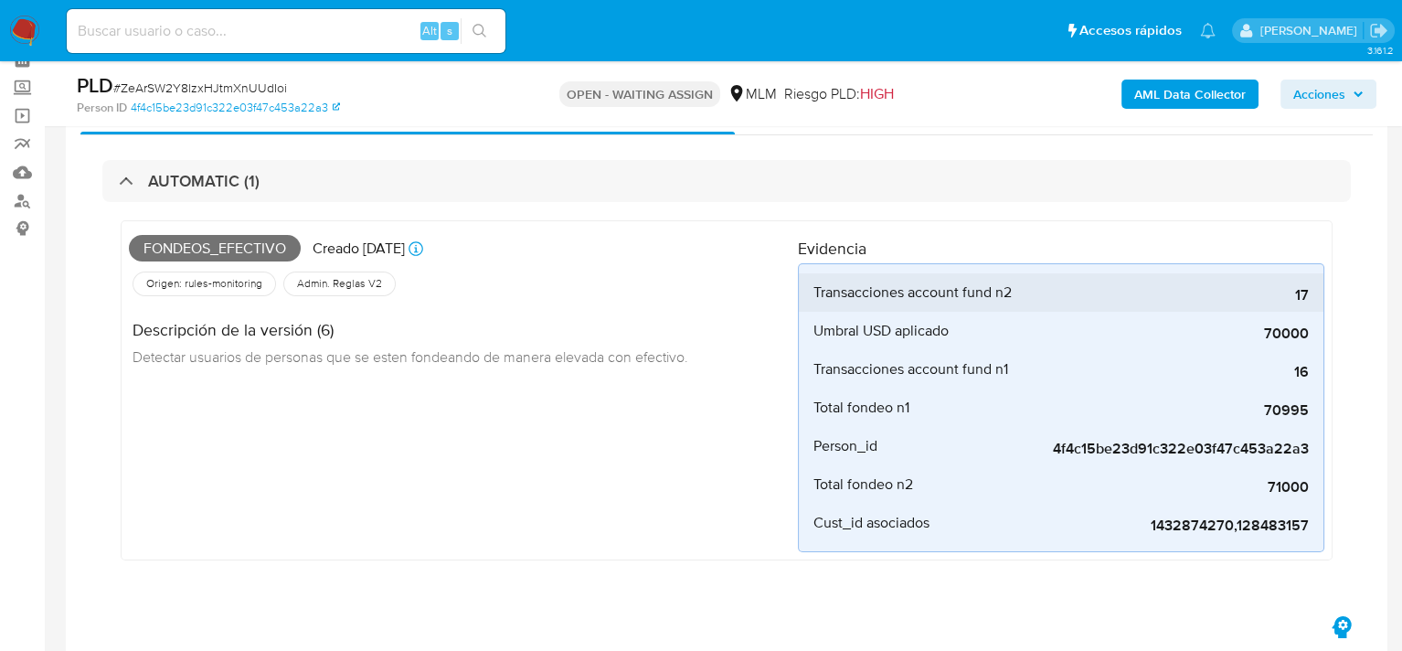
click at [1101, 278] on div "17" at bounding box center [1172, 292] width 274 height 38
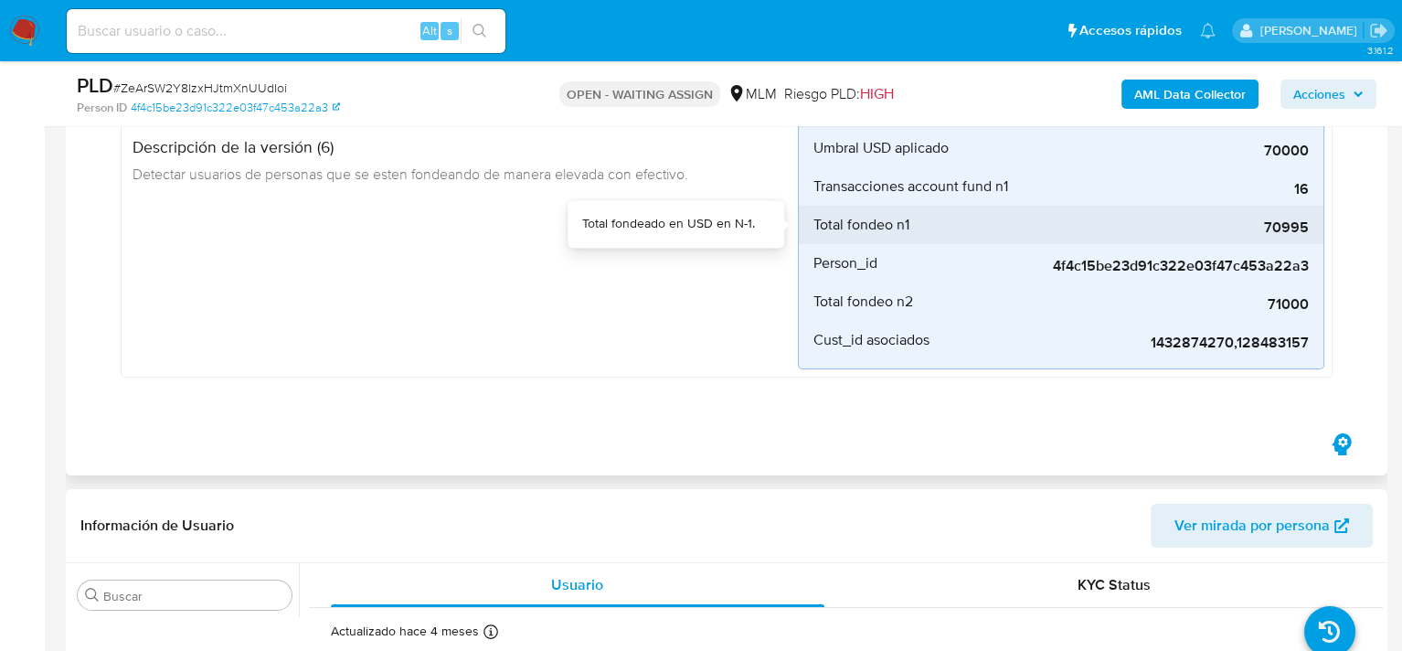
drag, startPoint x: 1195, startPoint y: 175, endPoint x: 1260, endPoint y: 215, distance: 76.4
click at [1260, 215] on div "Transacciones account fund n2 17 Cantidad de transacciones que realizó de Accou…" at bounding box center [1061, 224] width 527 height 289
click at [728, 369] on div "Fondeos_efectivo Creado [DATE] Creado: [DATE] 03:07:38 Origen: rules-monitoring…" at bounding box center [727, 207] width 1212 height 340
